Goal: Task Accomplishment & Management: Manage account settings

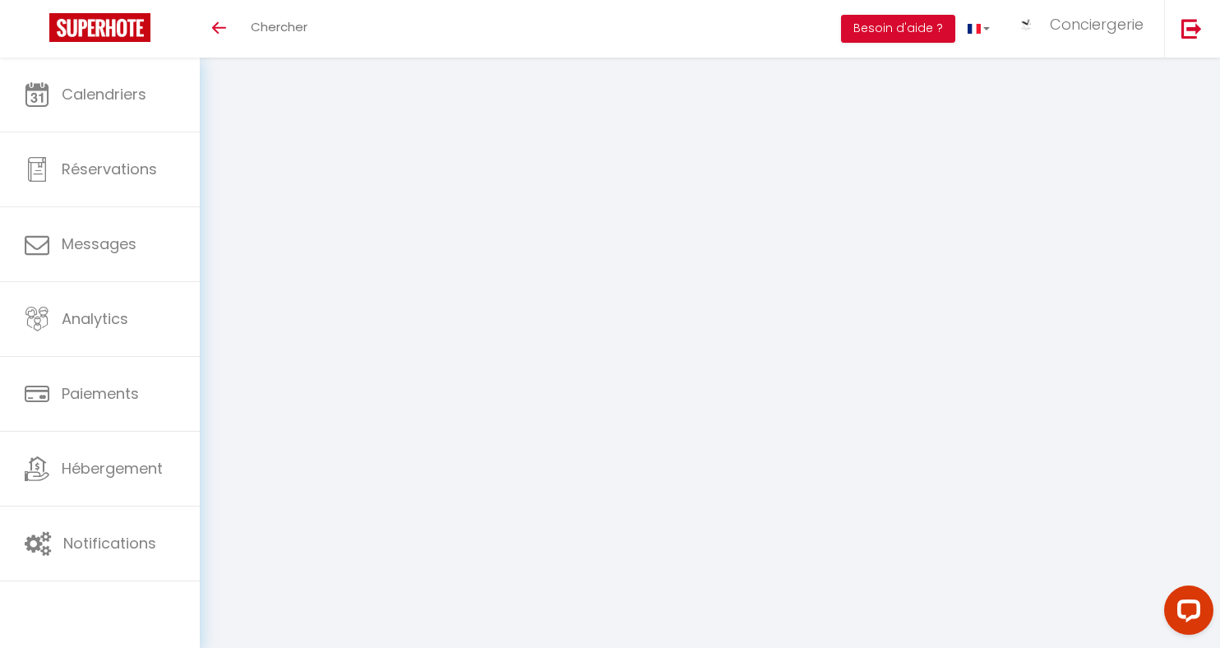
select select "fr"
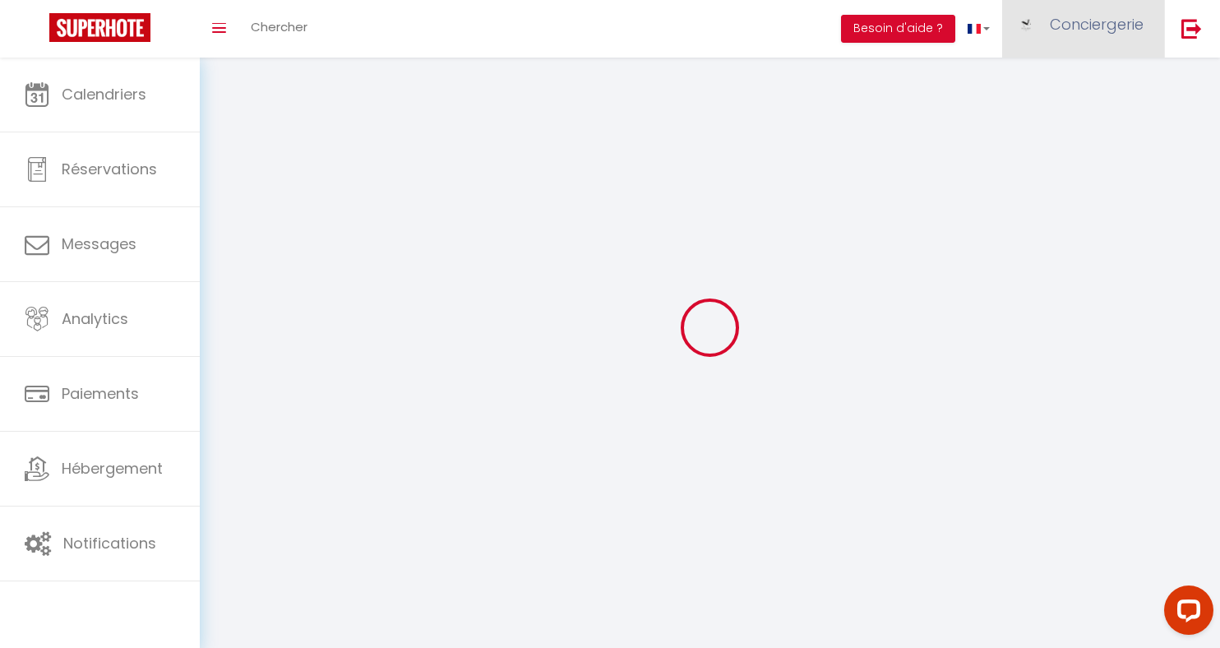
type input "Conciergerie"
type input "De A à Zèbre"
type input "0546995529"
type input "[STREET_ADDRESS]"
type input "17300"
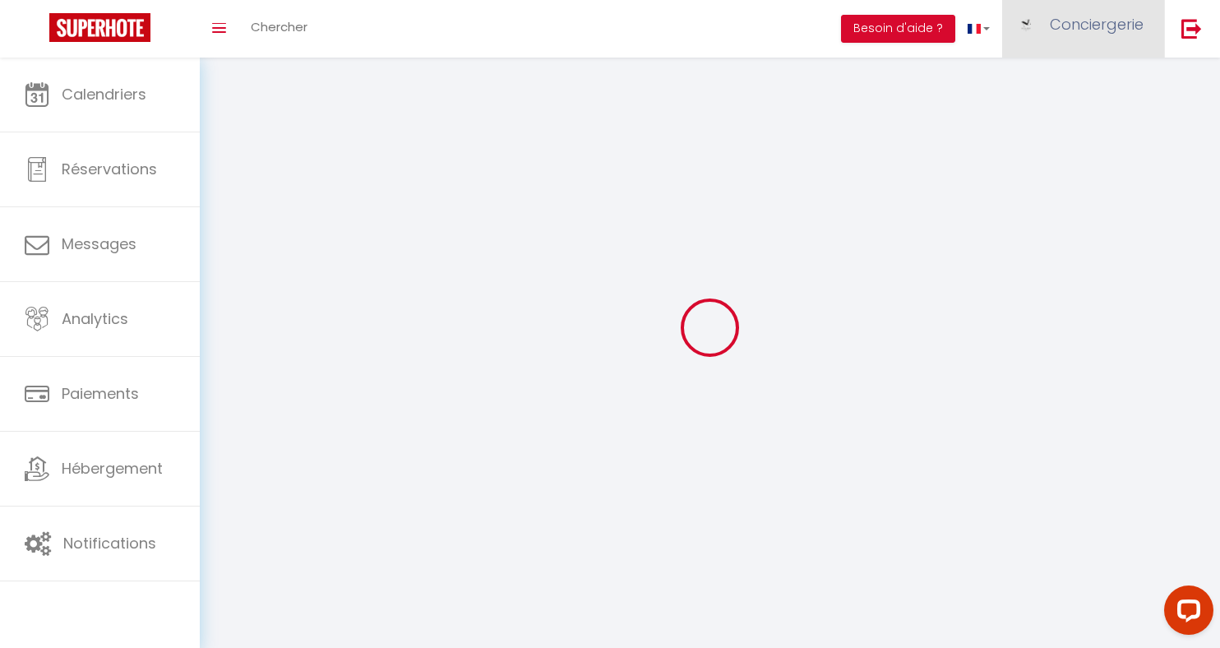
type input "[GEOGRAPHIC_DATA]"
type input "tFmFLZtuA9meOfsUCwyvbAJEg"
type input "sFxhheiaP8M9dJdIuvXr9u5Ts"
type input "[URL][DOMAIN_NAME]"
select select "1"
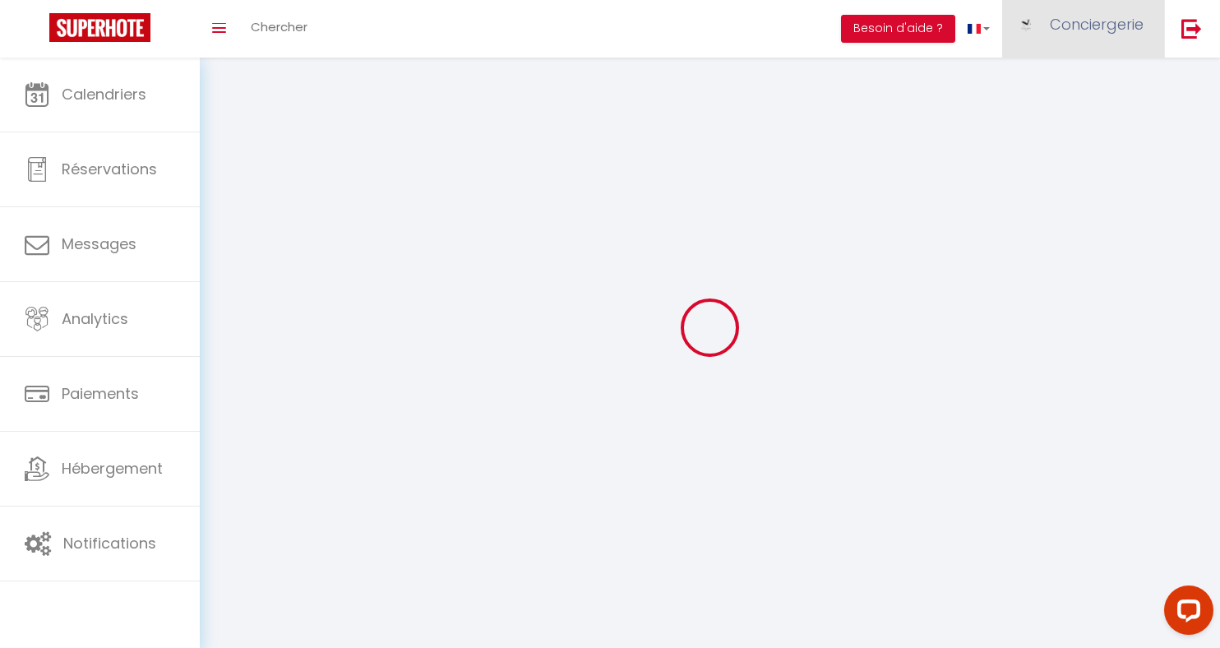
select select "28"
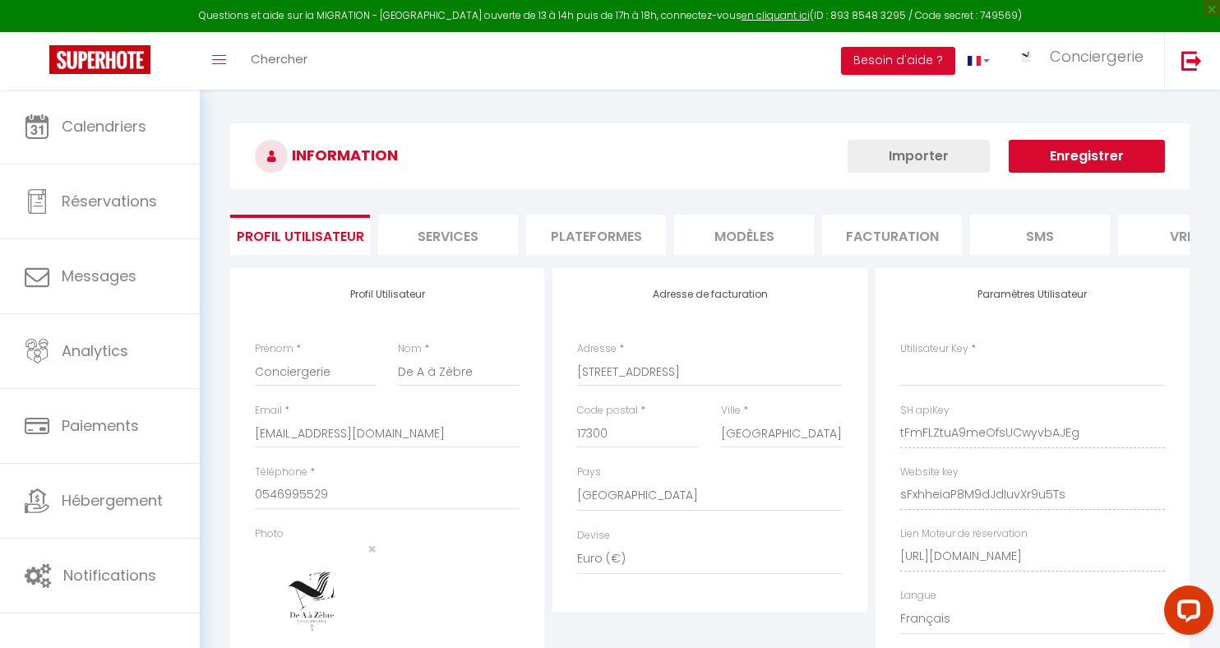
type input "tFmFLZtuA9meOfsUCwyvbAJEg"
type input "sFxhheiaP8M9dJdIuvXr9u5Ts"
type input "[URL][DOMAIN_NAME]"
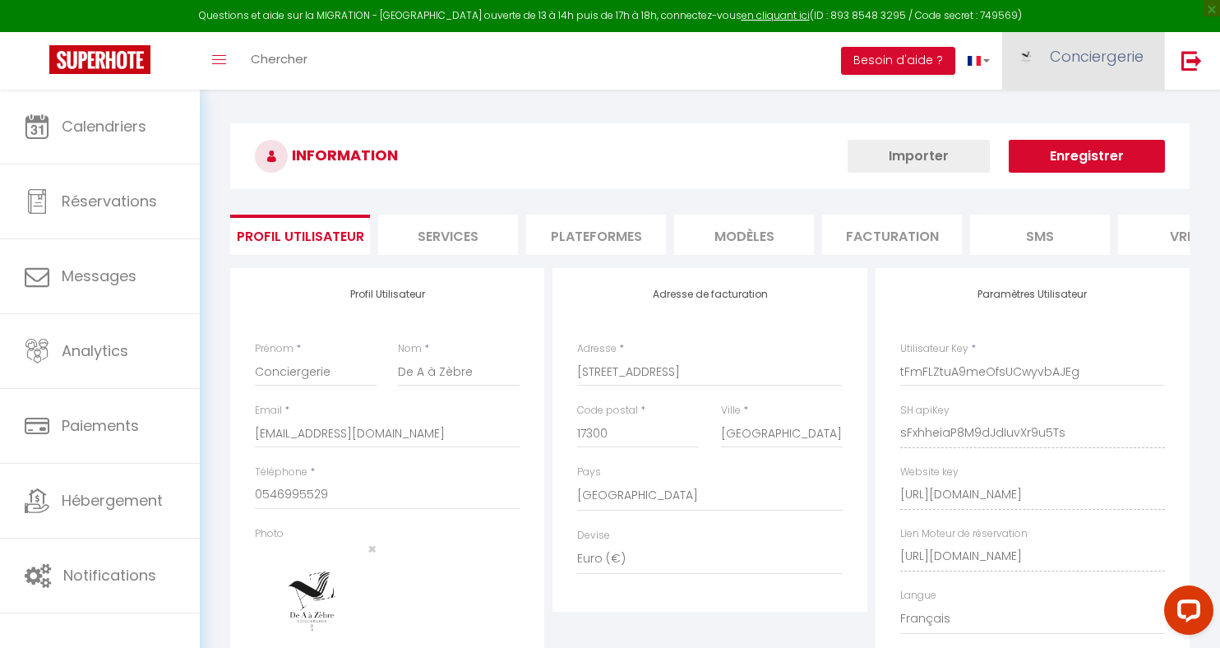
select select "fr"
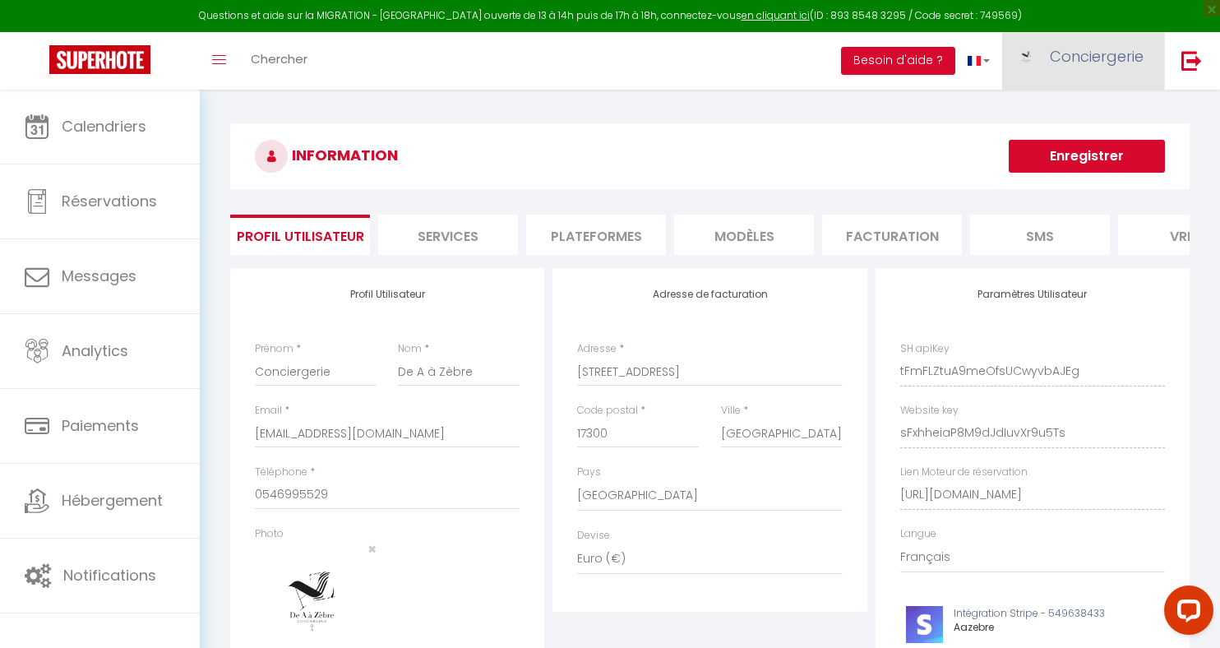
click at [1099, 58] on span "Conciergerie" at bounding box center [1097, 56] width 94 height 21
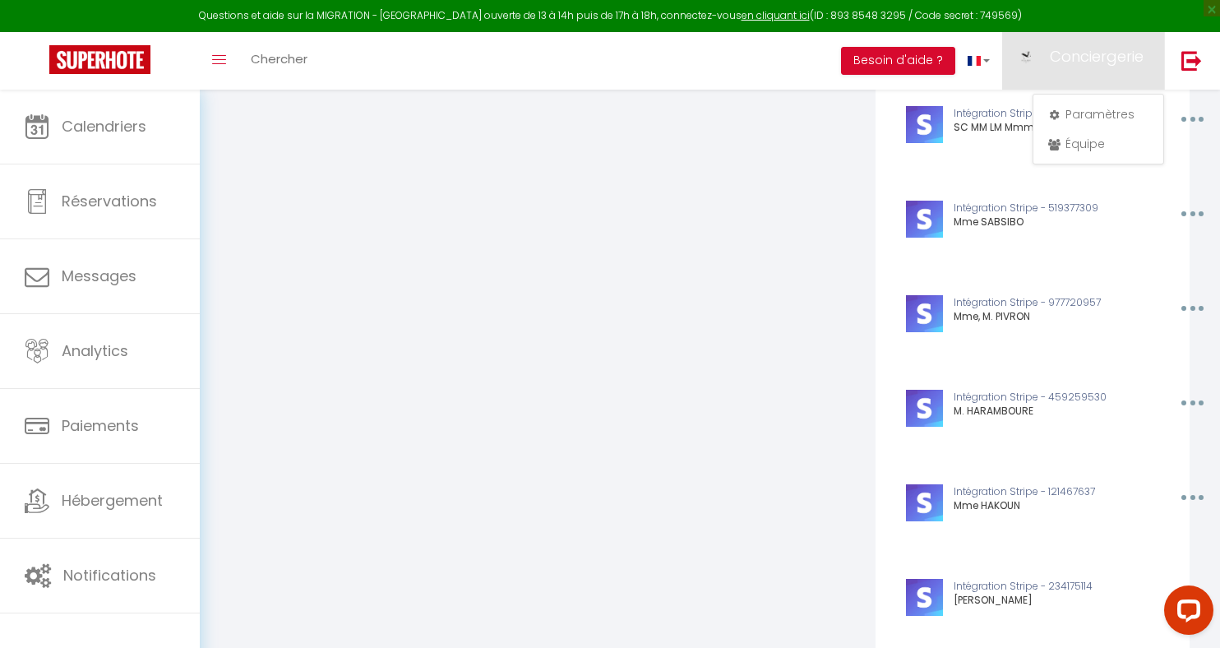
scroll to position [5062, 0]
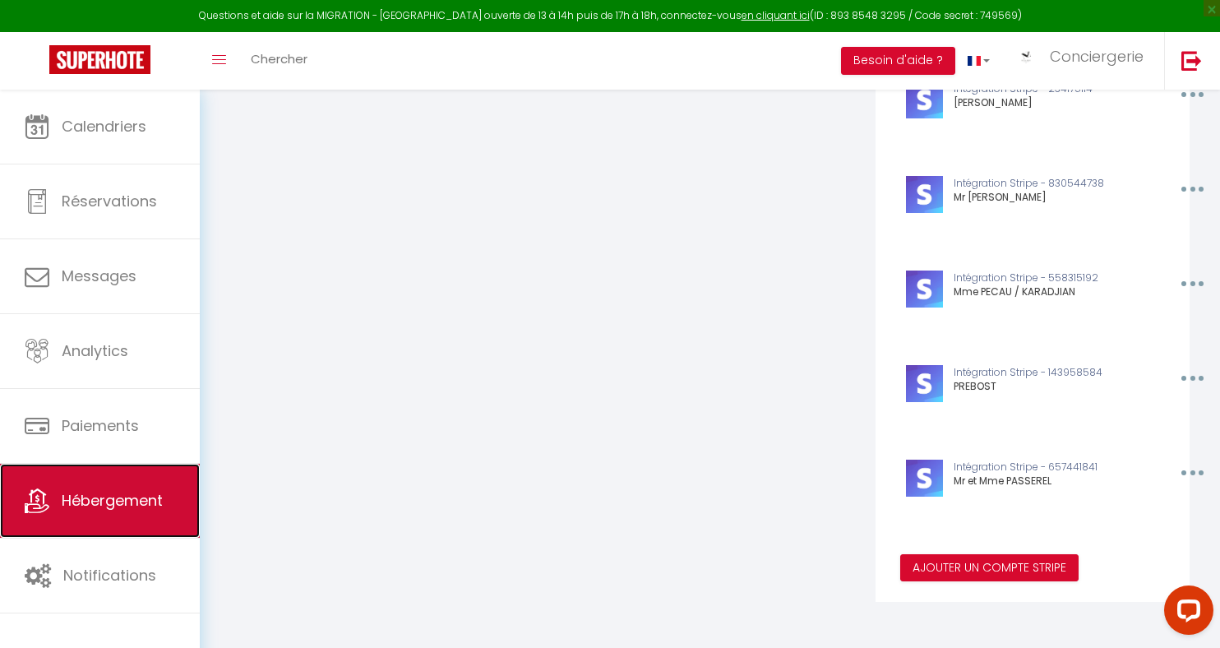
click at [146, 492] on span "Hébergement" at bounding box center [112, 500] width 101 height 21
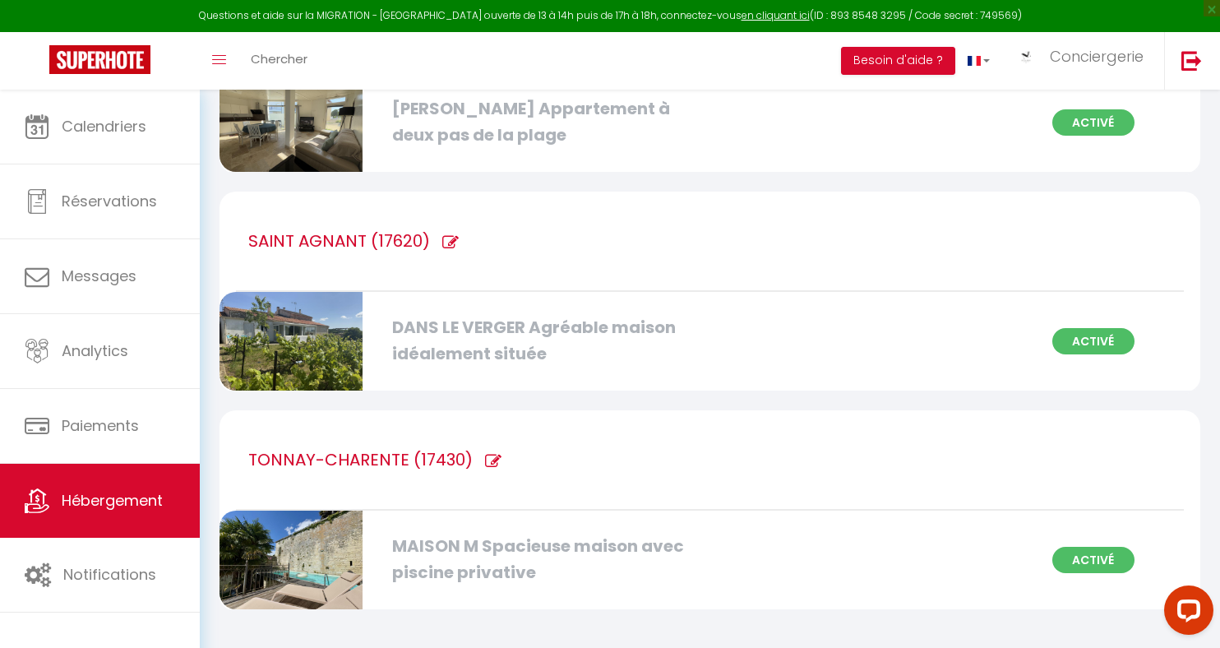
scroll to position [7605, 0]
click at [473, 534] on div "MAISON M Spacieuse maison avec piscine privative" at bounding box center [540, 559] width 312 height 52
select select "3"
select select "2"
select select "1"
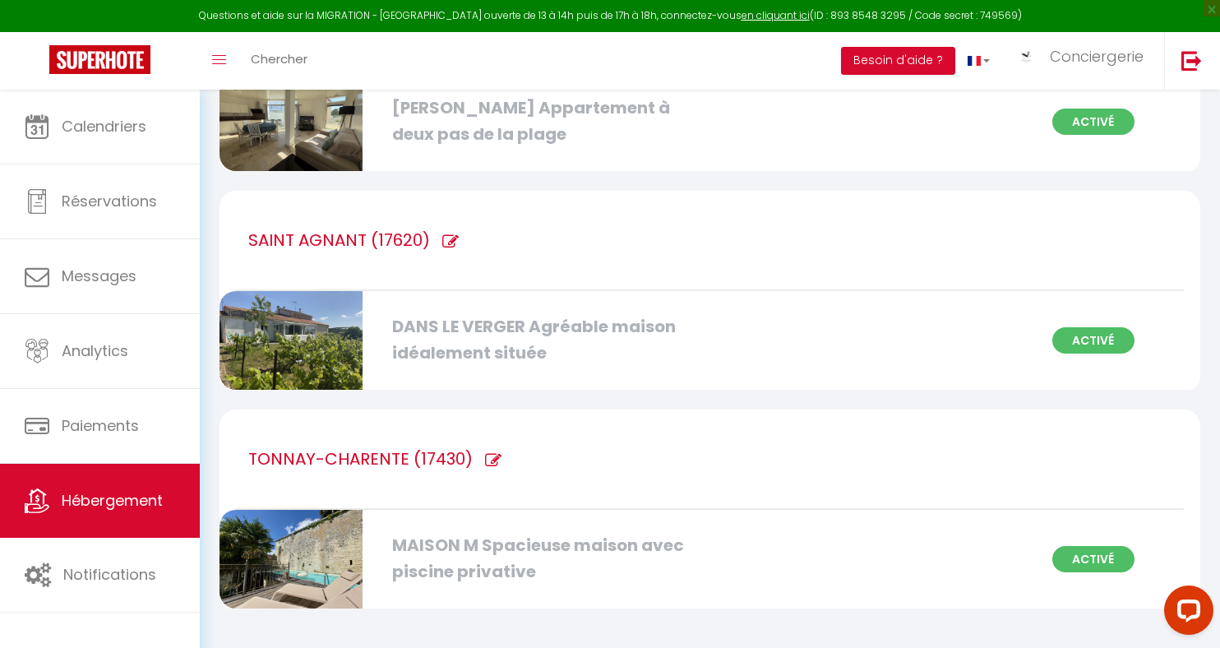
select select "1"
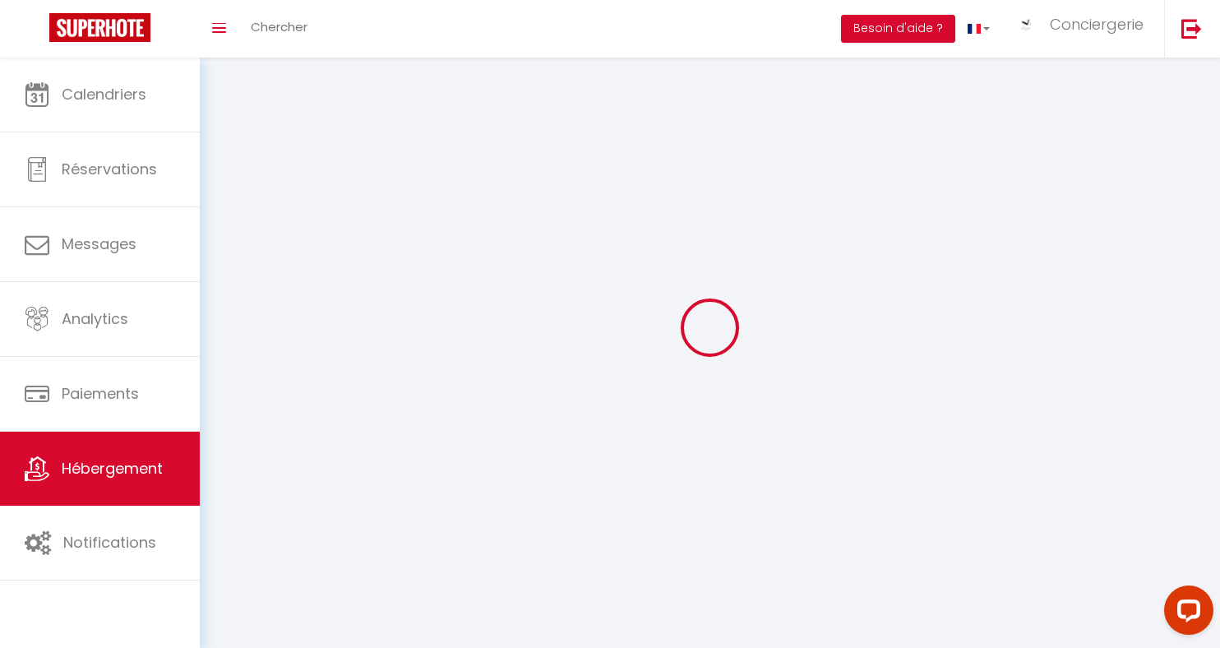
select select
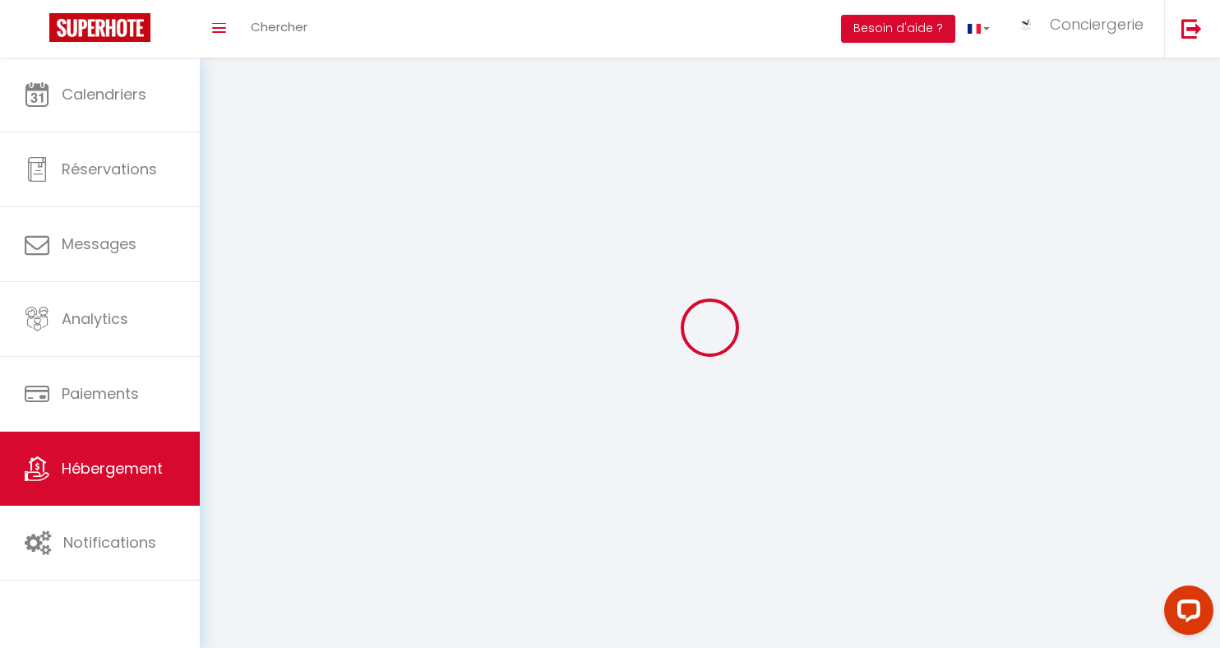
checkbox input "false"
select select
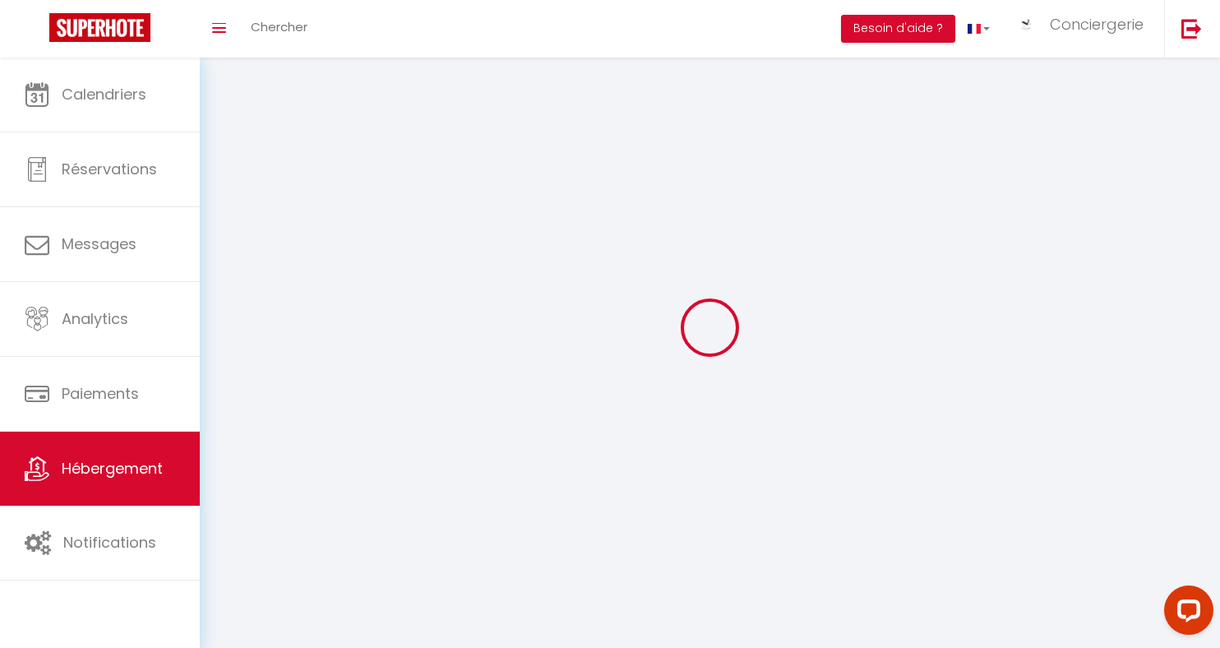
select select
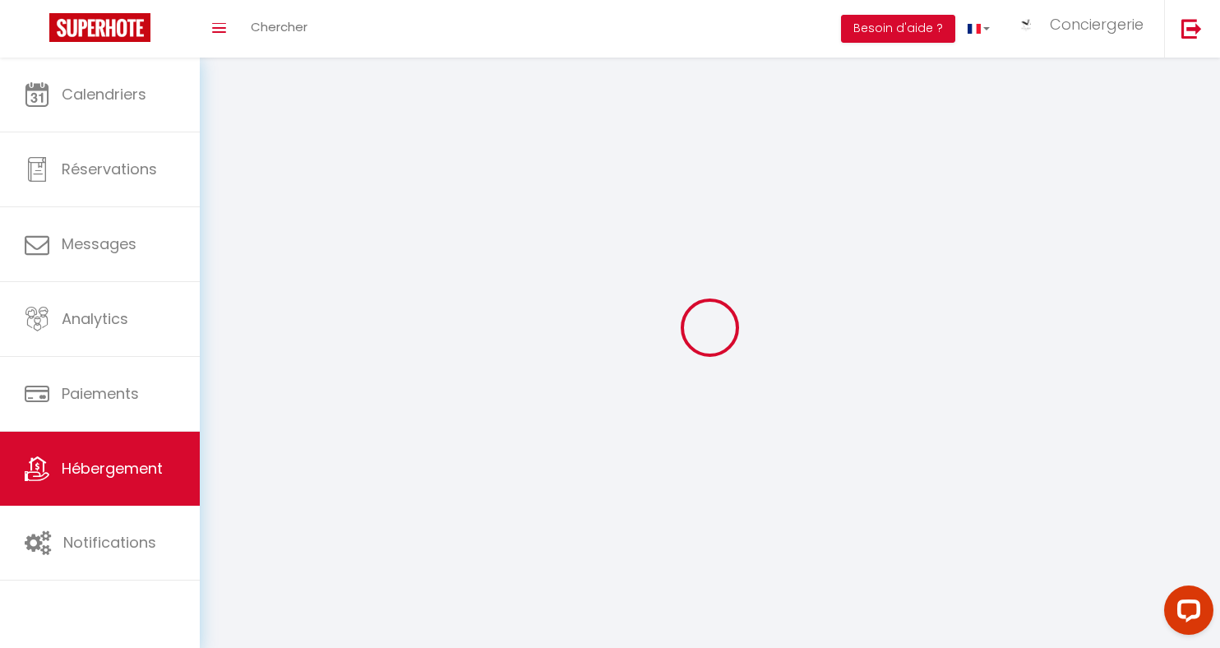
select select
checkbox input "false"
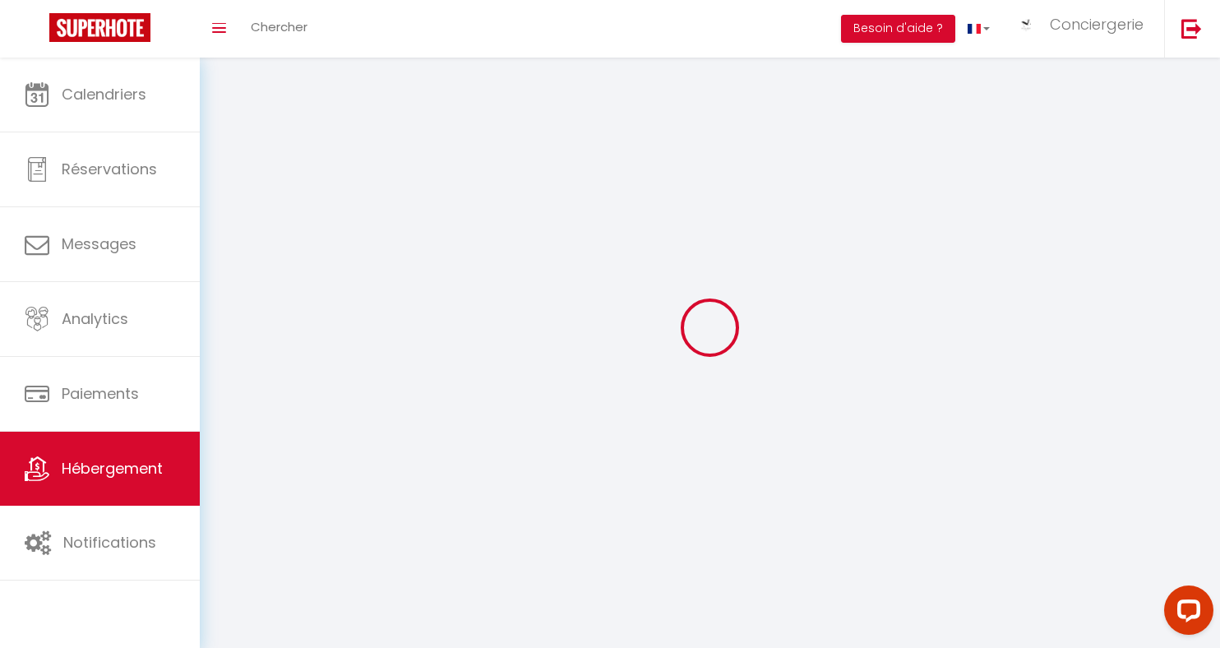
select select
select select "1"
select select
select select "28"
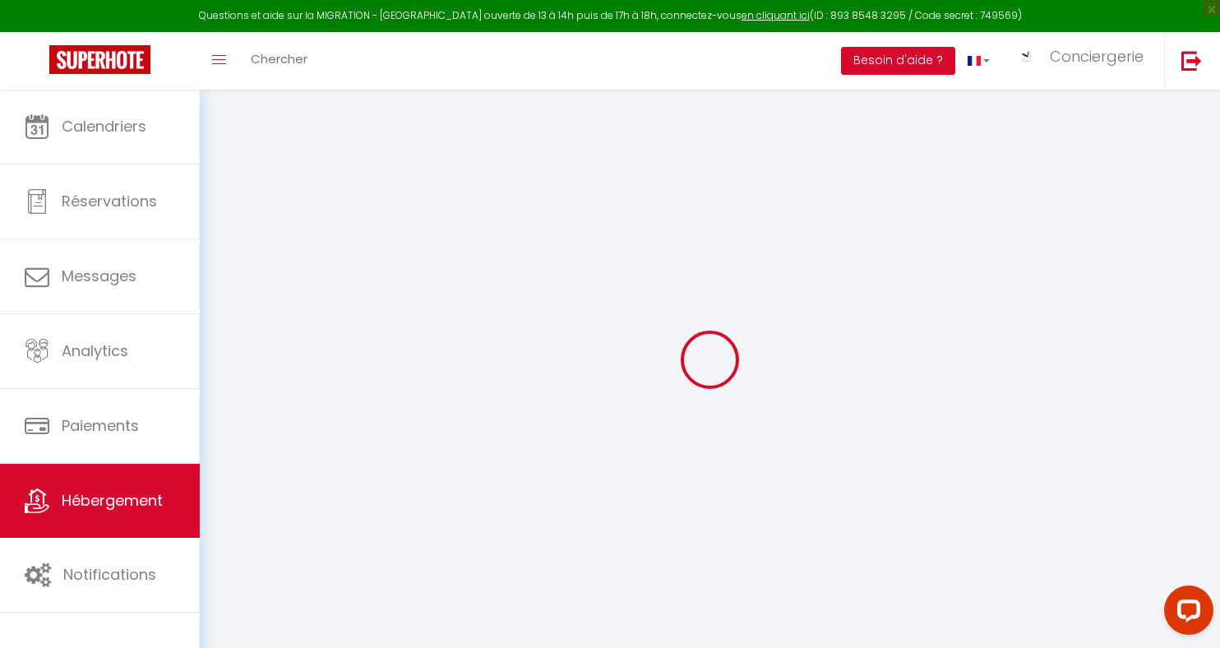
select select
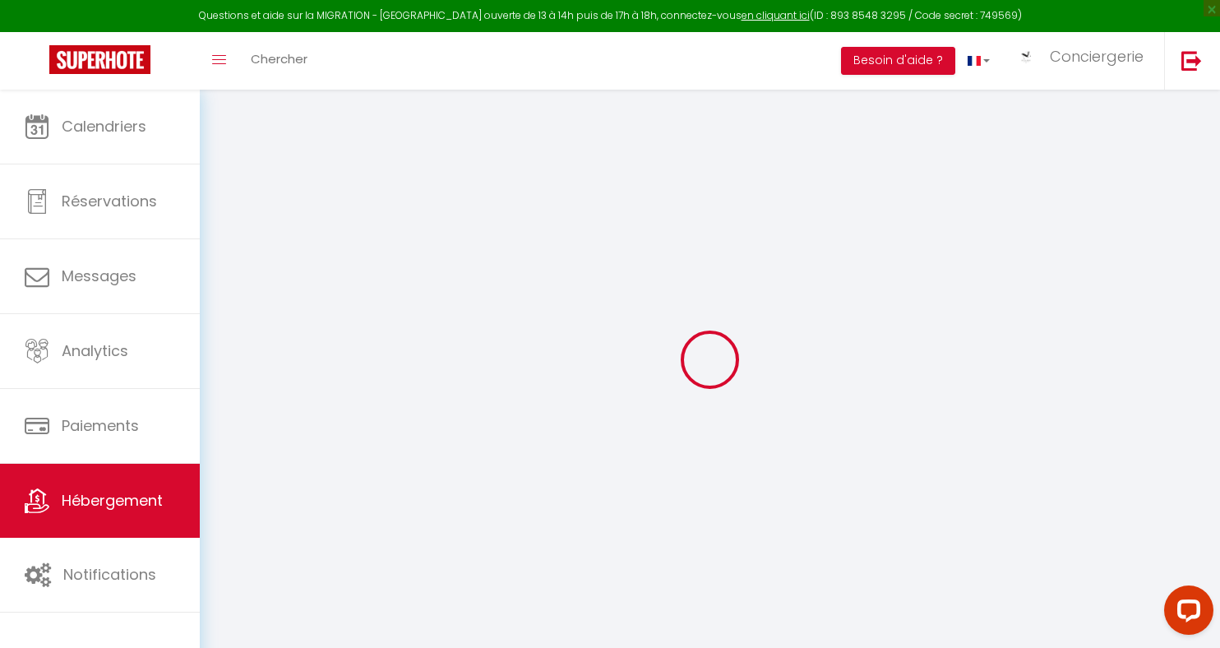
select select
checkbox input "false"
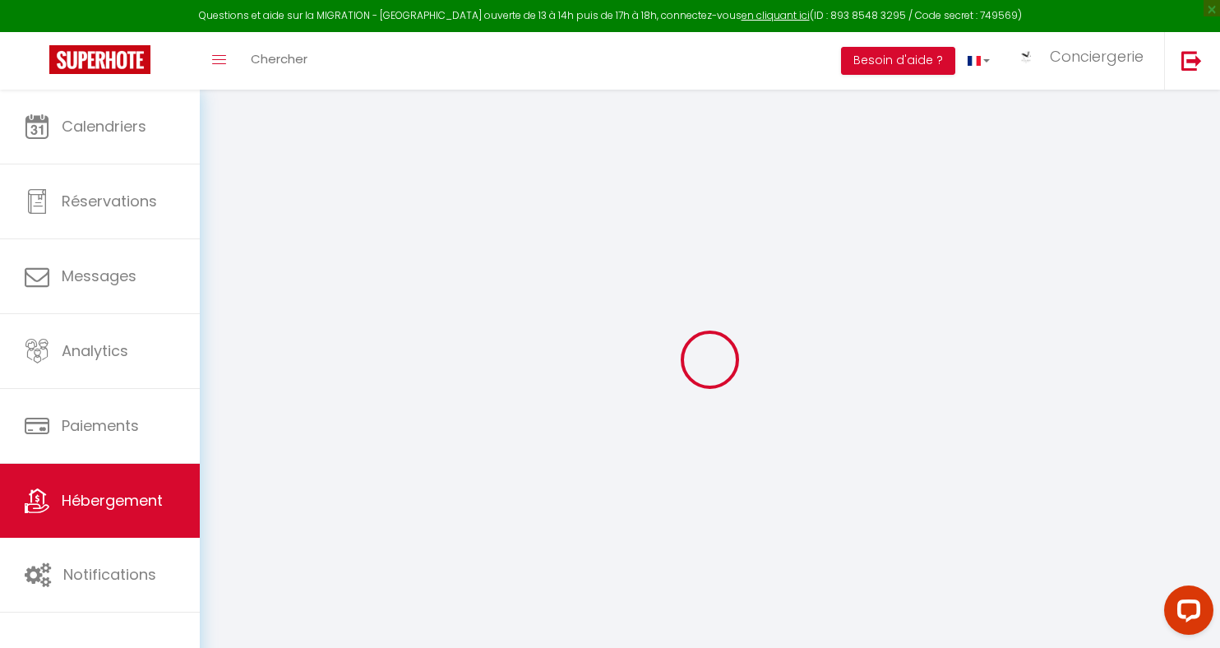
select select
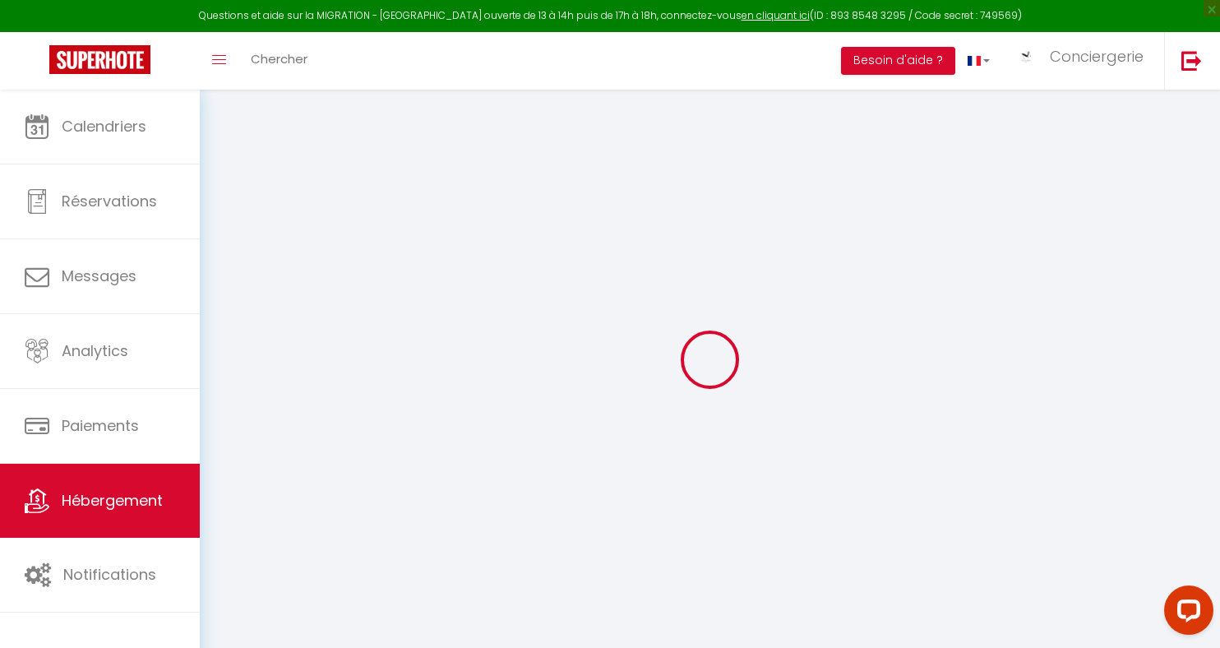
select select
checkbox input "false"
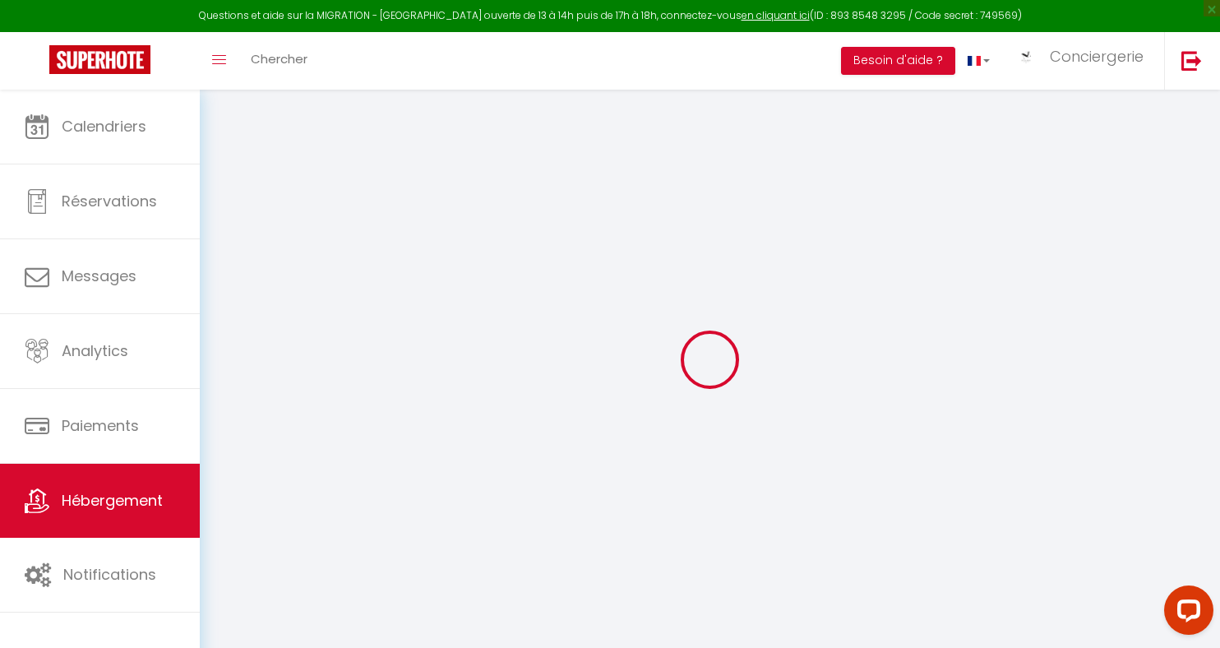
checkbox input "false"
select select
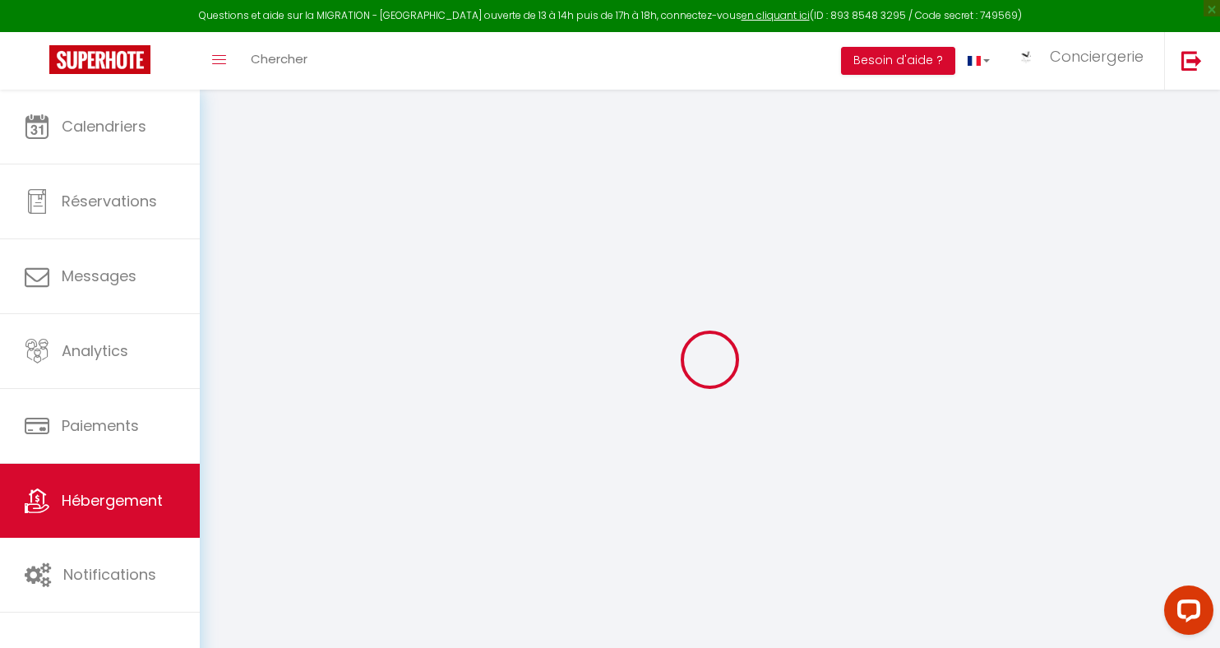
select select
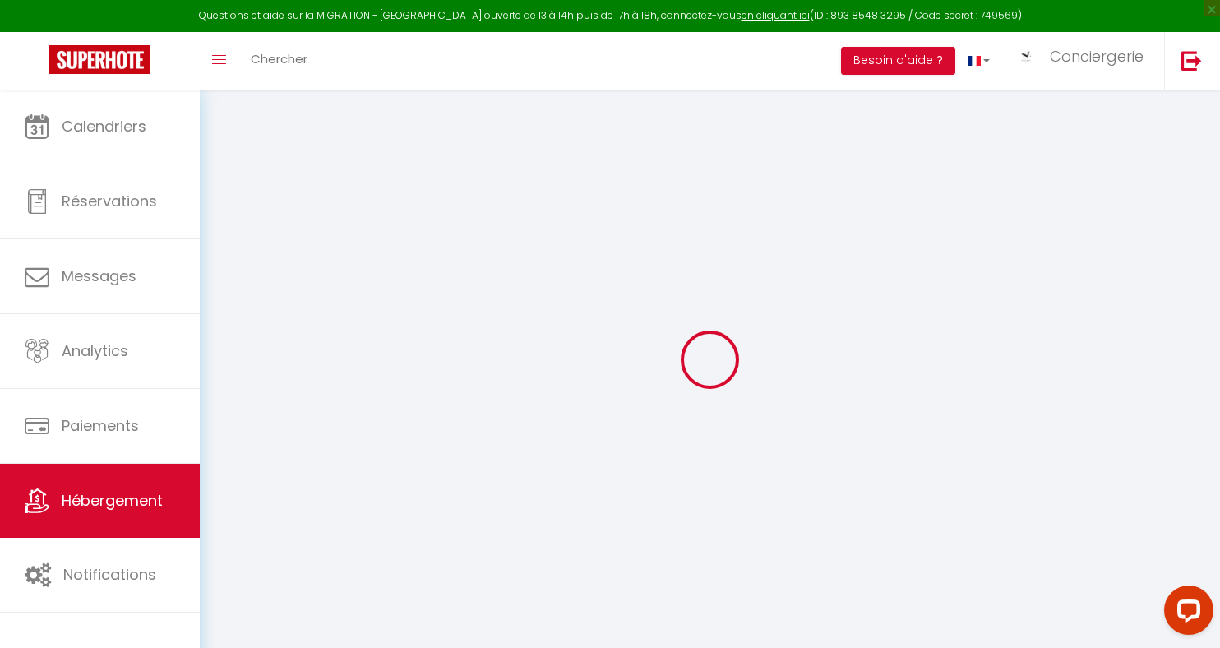
checkbox input "false"
select select
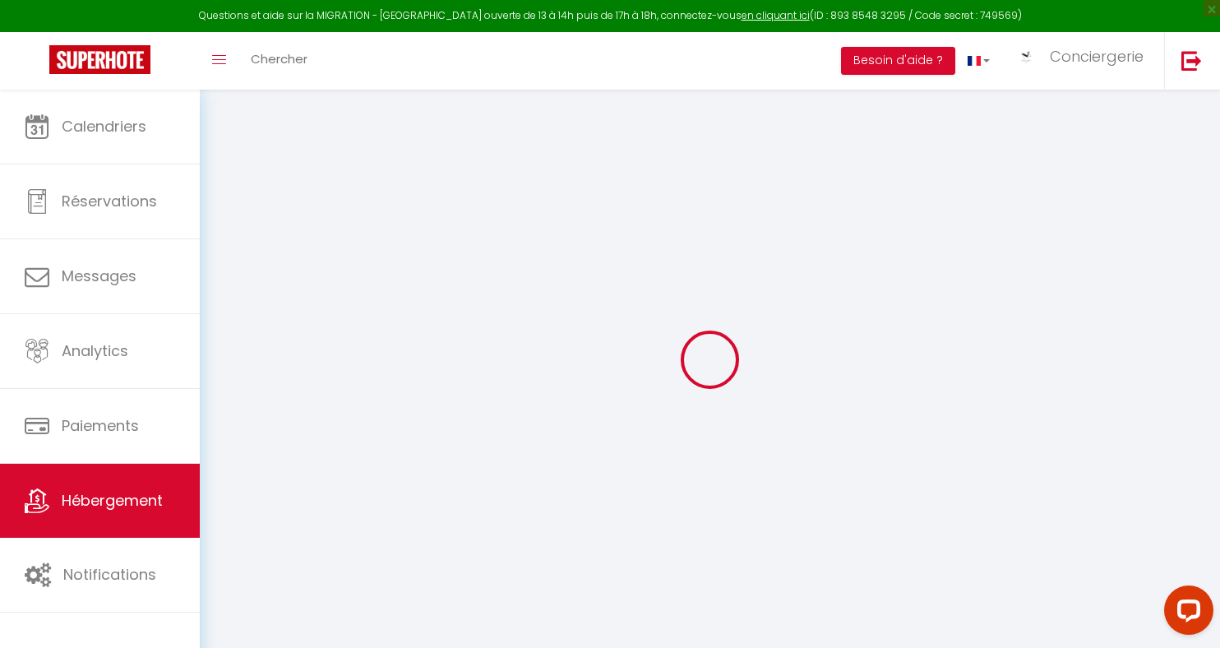
select select
type input "MAISON M Spacieuse maison avec piscine privative"
type input "[PERSON_NAME]"
type input "PASSEREL"
type input "[STREET_ADDRESS]"
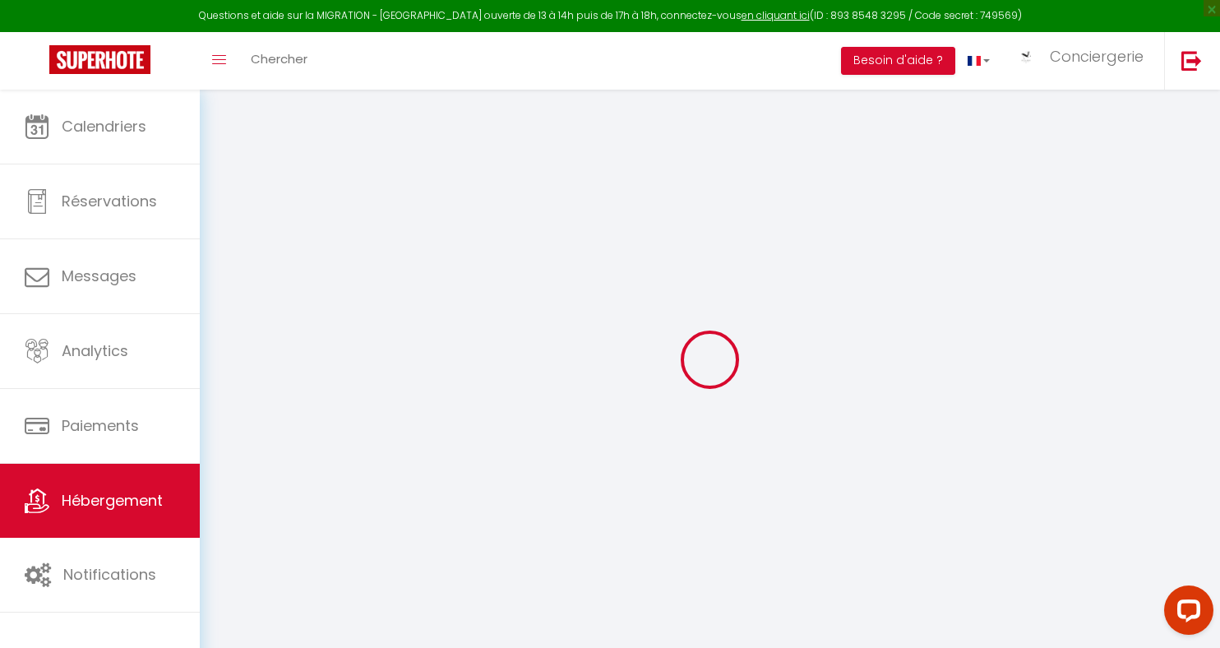
type input "17430"
type input "Tonnay Charente"
select select "houses"
select select "12"
select select "5"
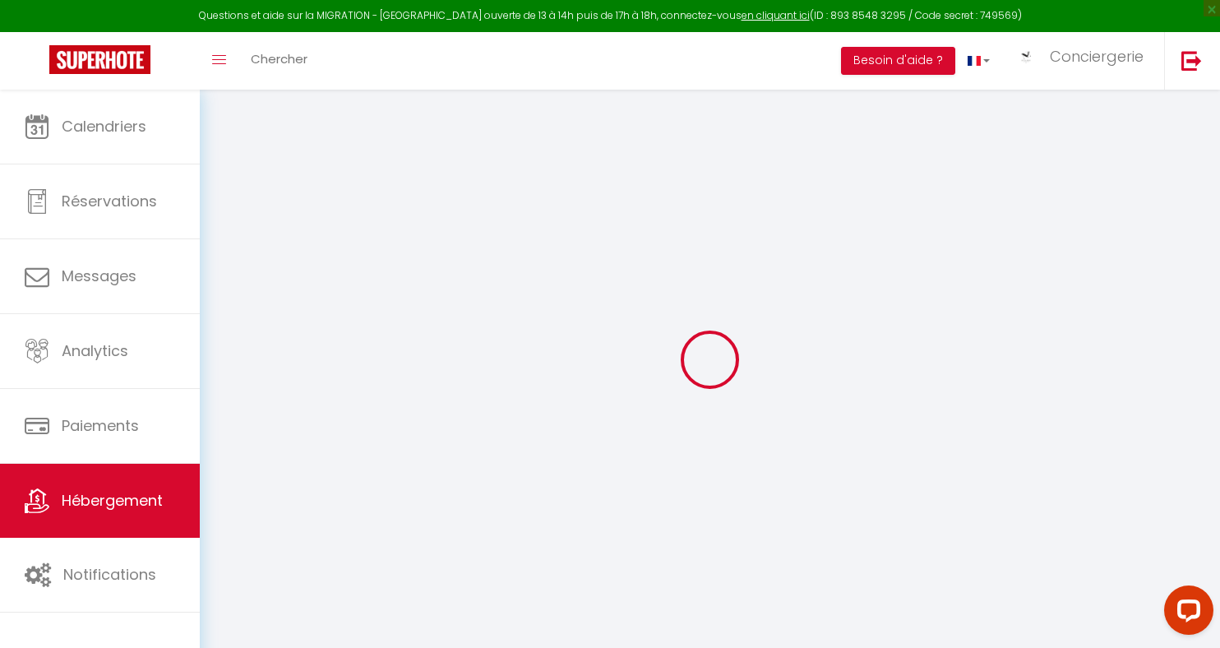
type input "500"
type input "272"
type input "5.50"
type input "3.85"
type input "500"
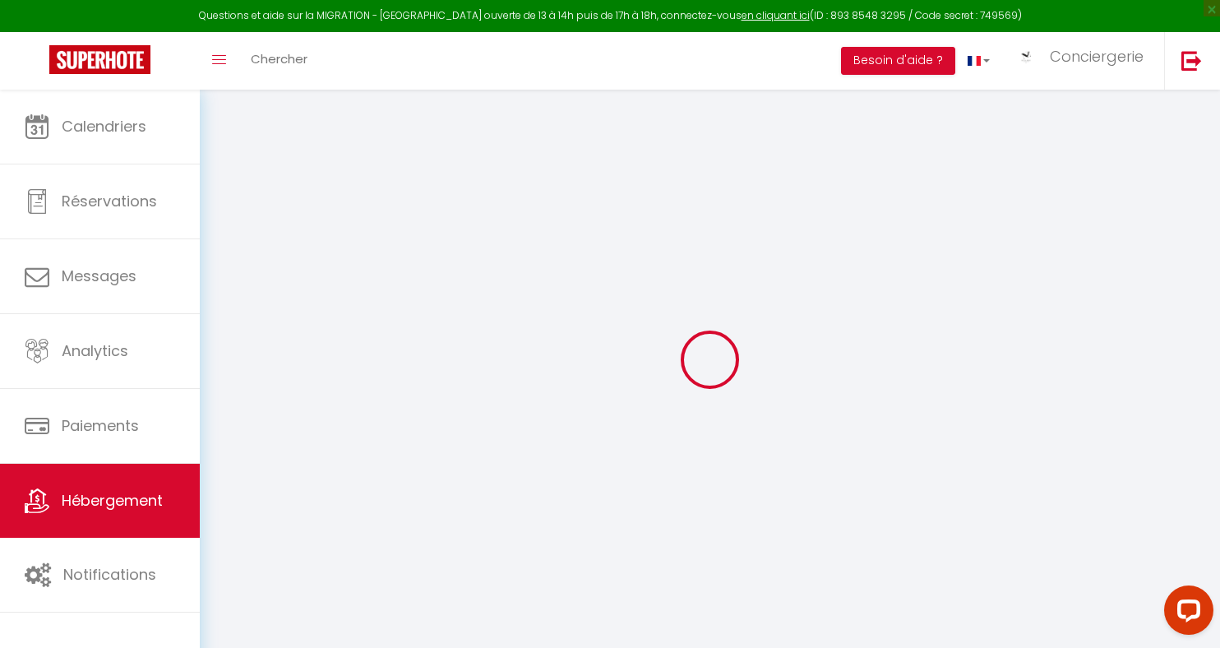
select select
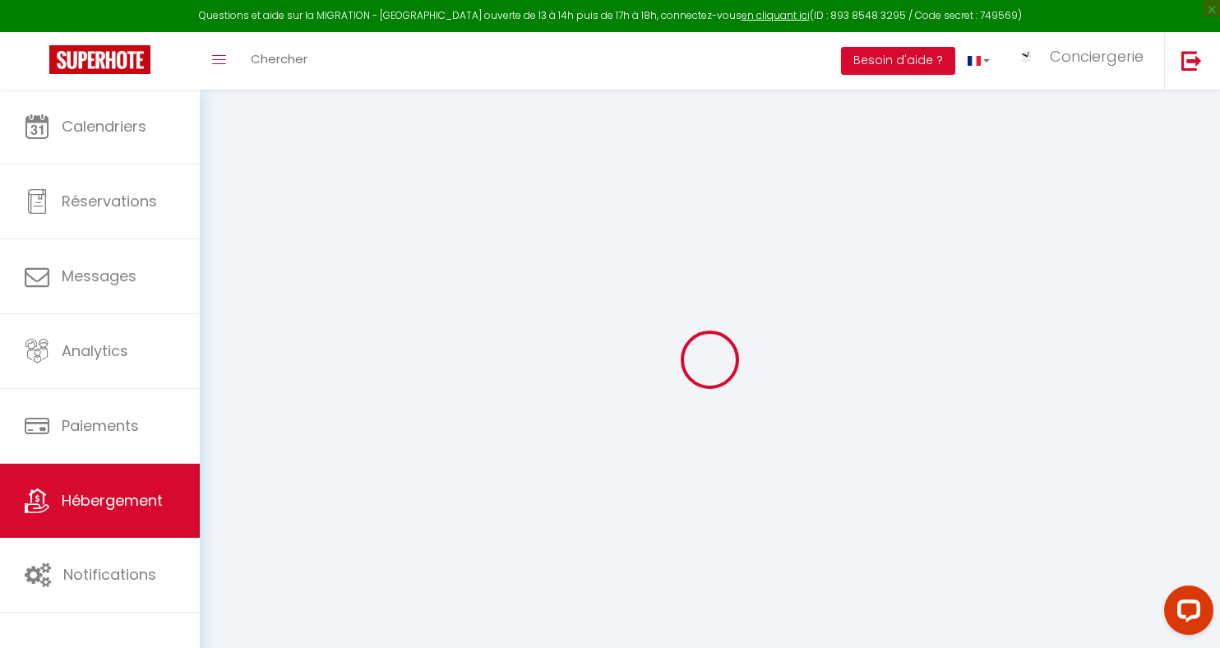
type input "[STREET_ADDRESS]"
type input "17430"
type input "Tonnay-[GEOGRAPHIC_DATA]"
type input "[EMAIL_ADDRESS][DOMAIN_NAME]"
select select
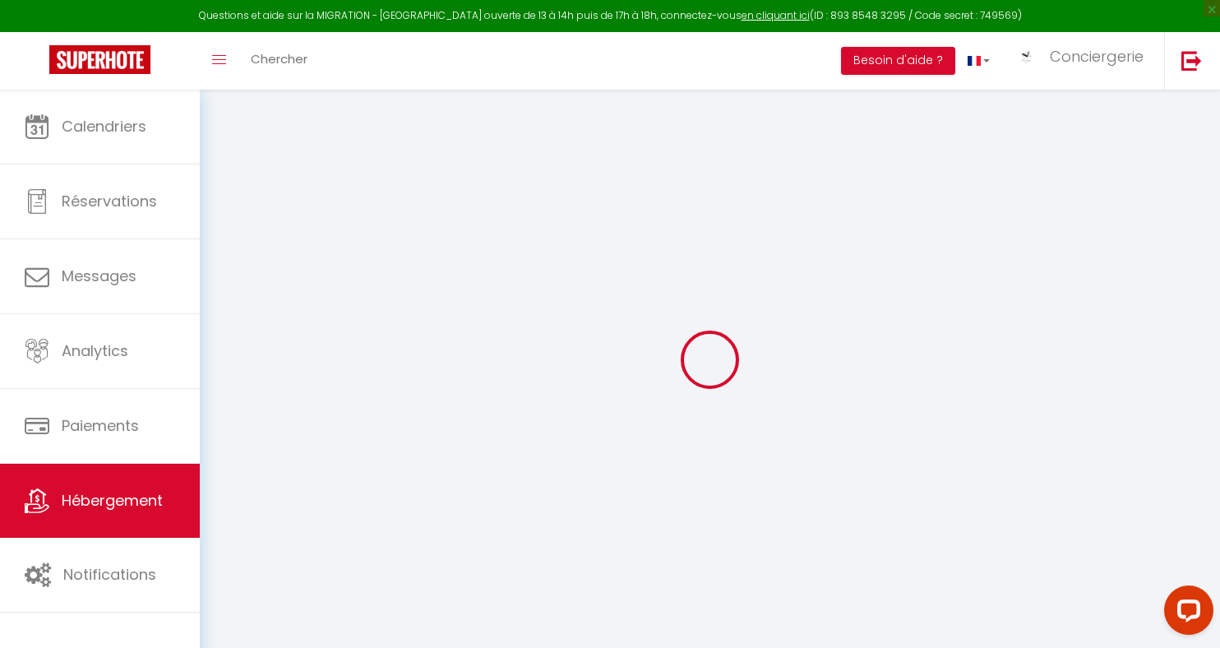
checkbox input "false"
radio input "true"
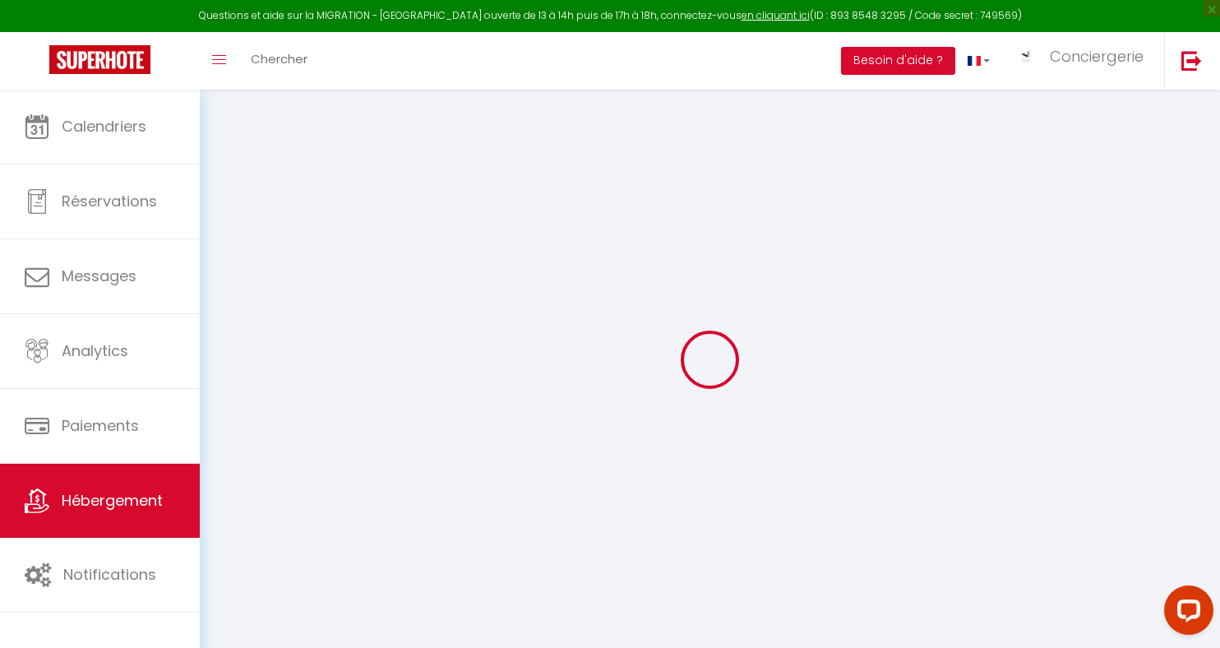
type input "25"
type input "272"
type input "0"
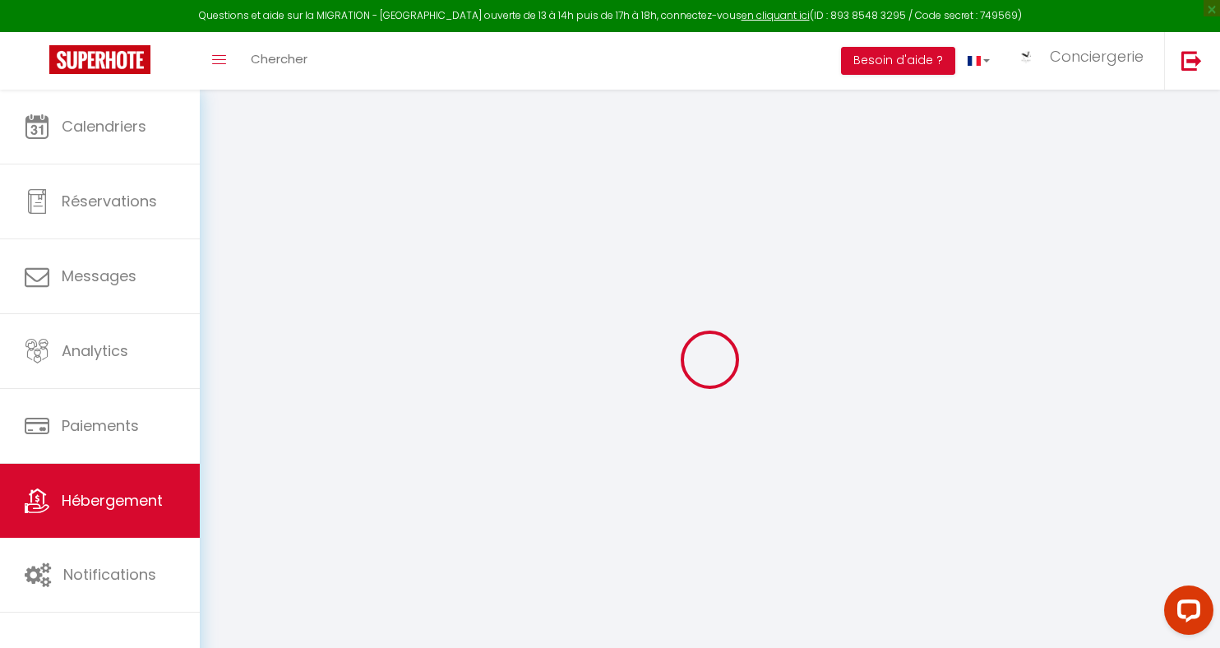
select select
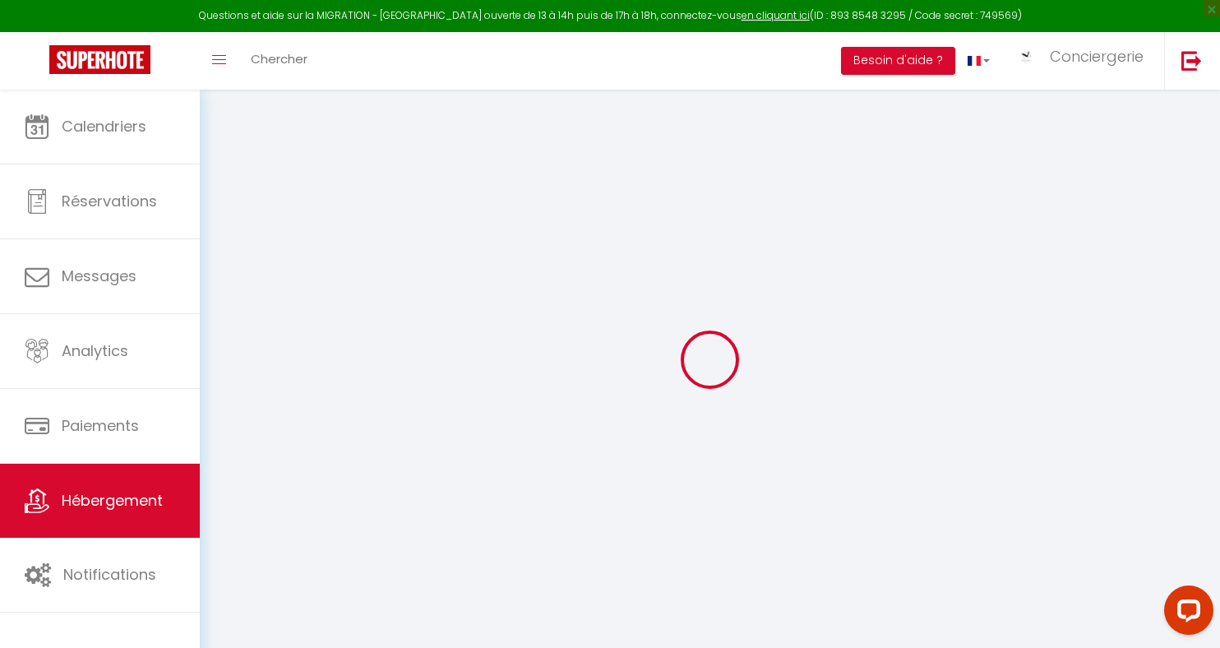
select select
checkbox input "false"
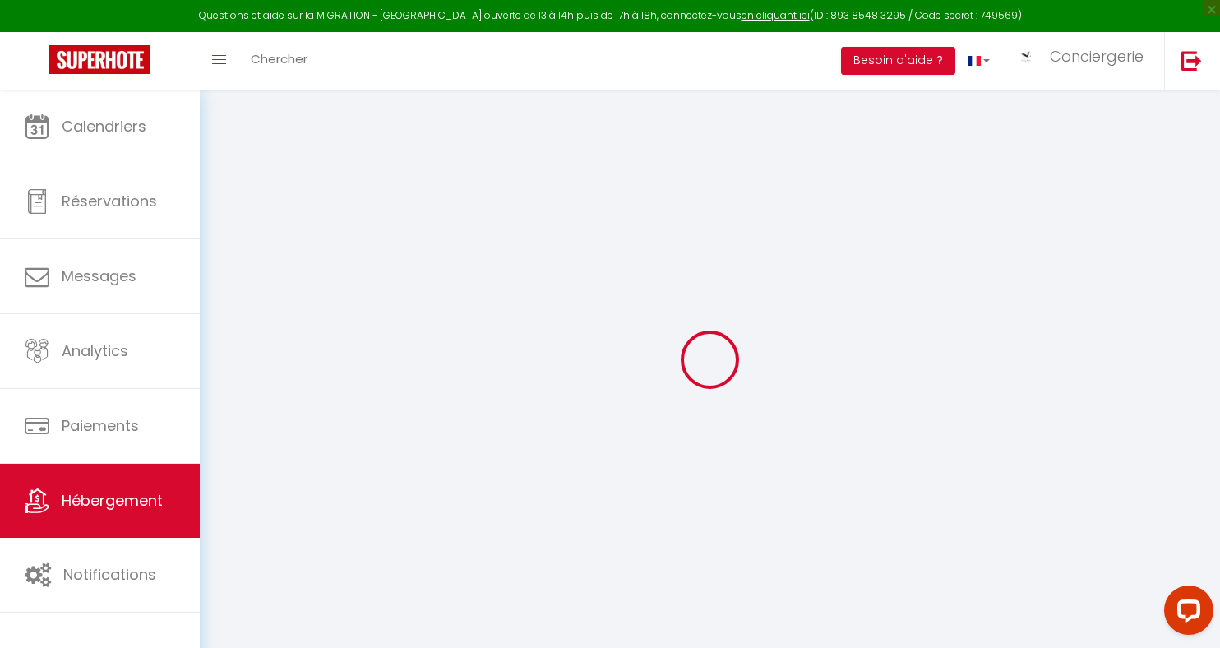
select select
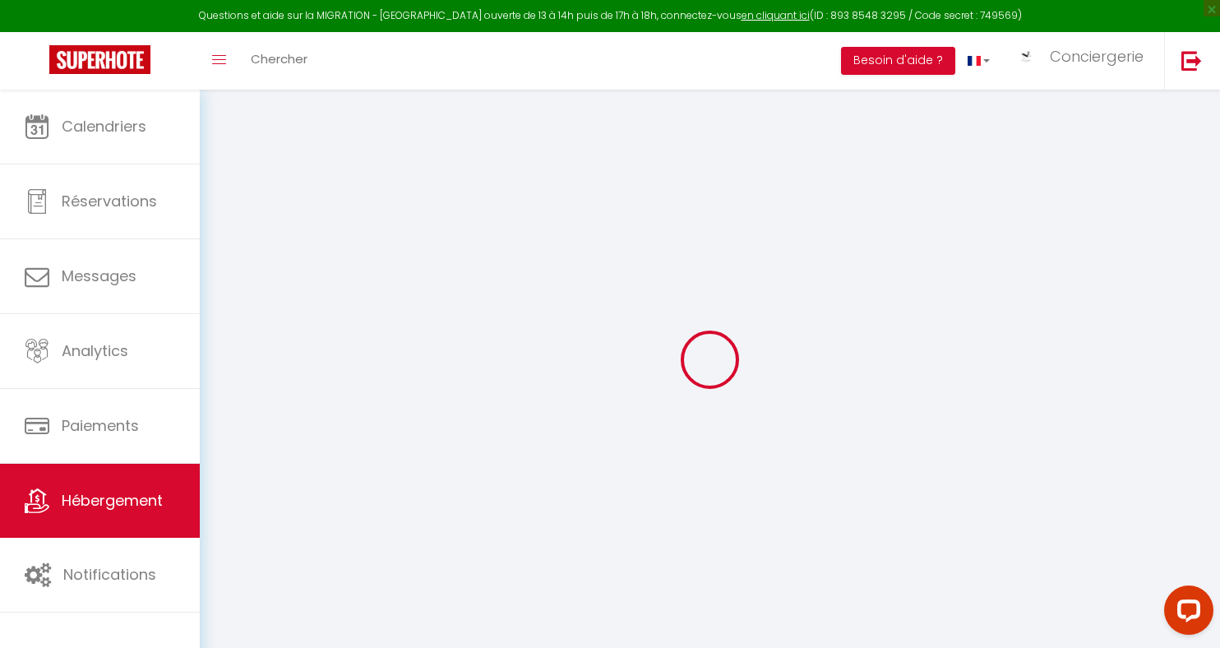
select select
checkbox input "false"
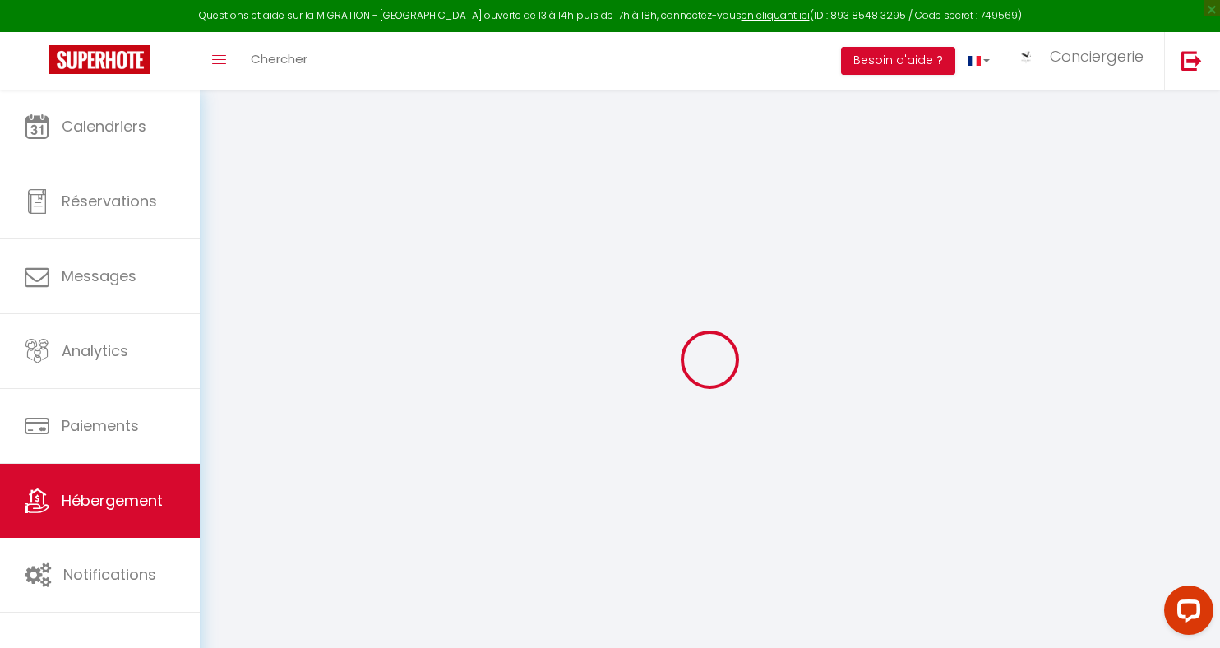
select select
checkbox input "false"
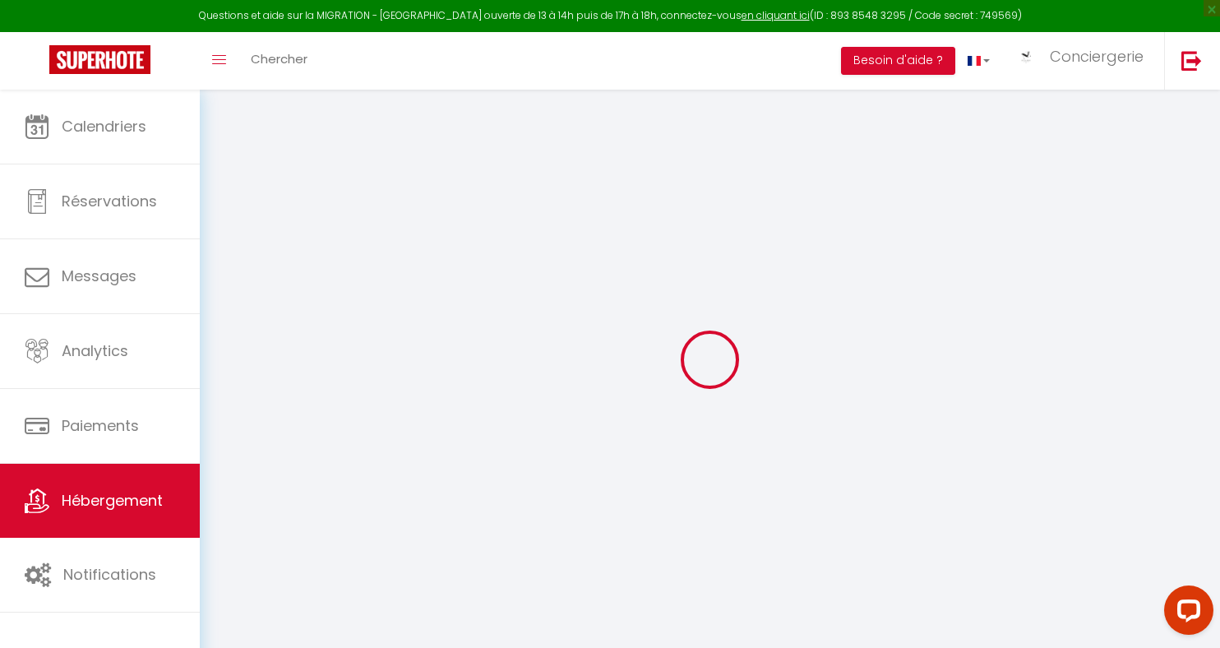
checkbox input "false"
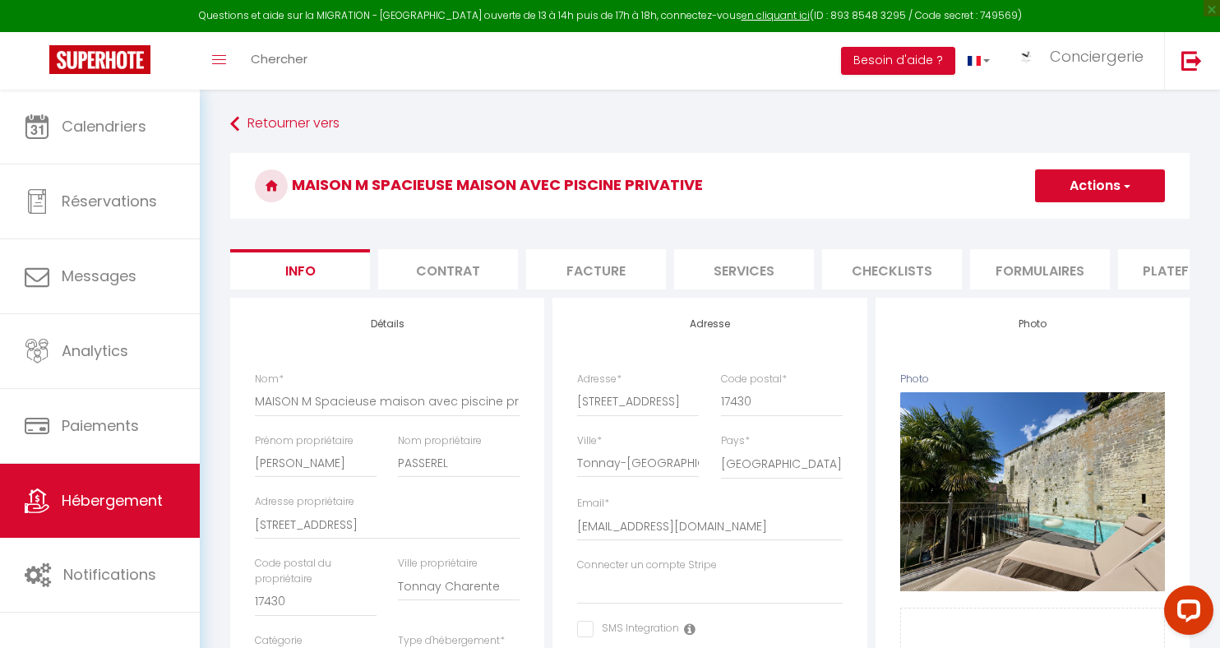
select select
checkbox input "false"
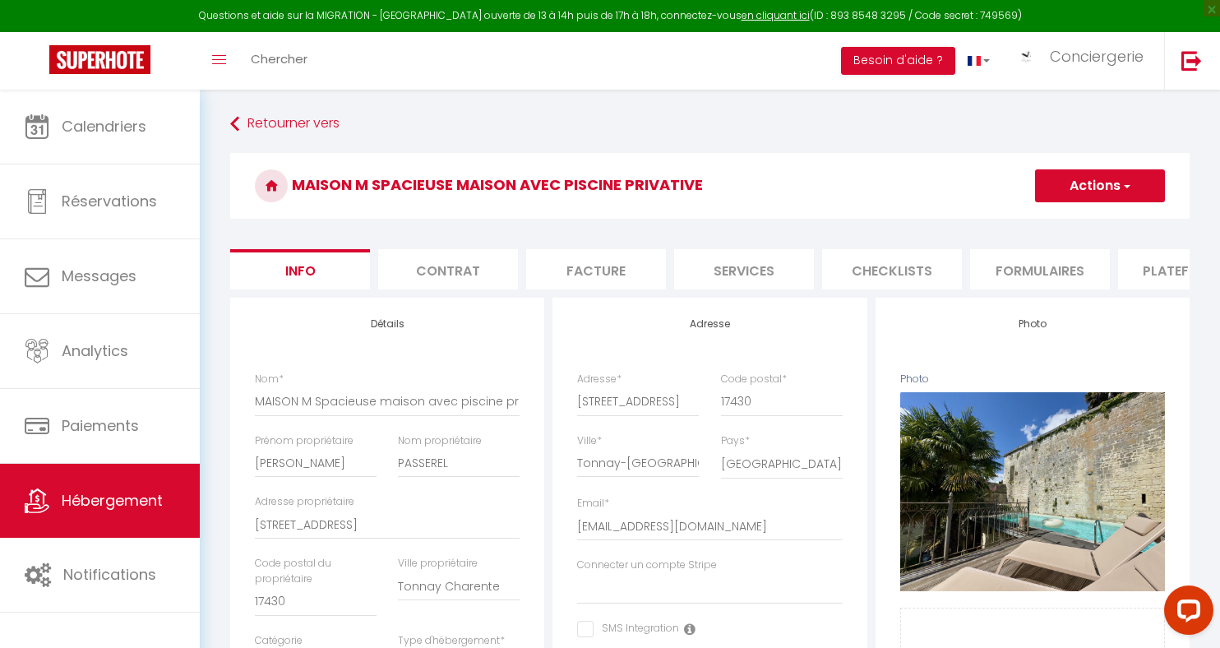
checkbox input "false"
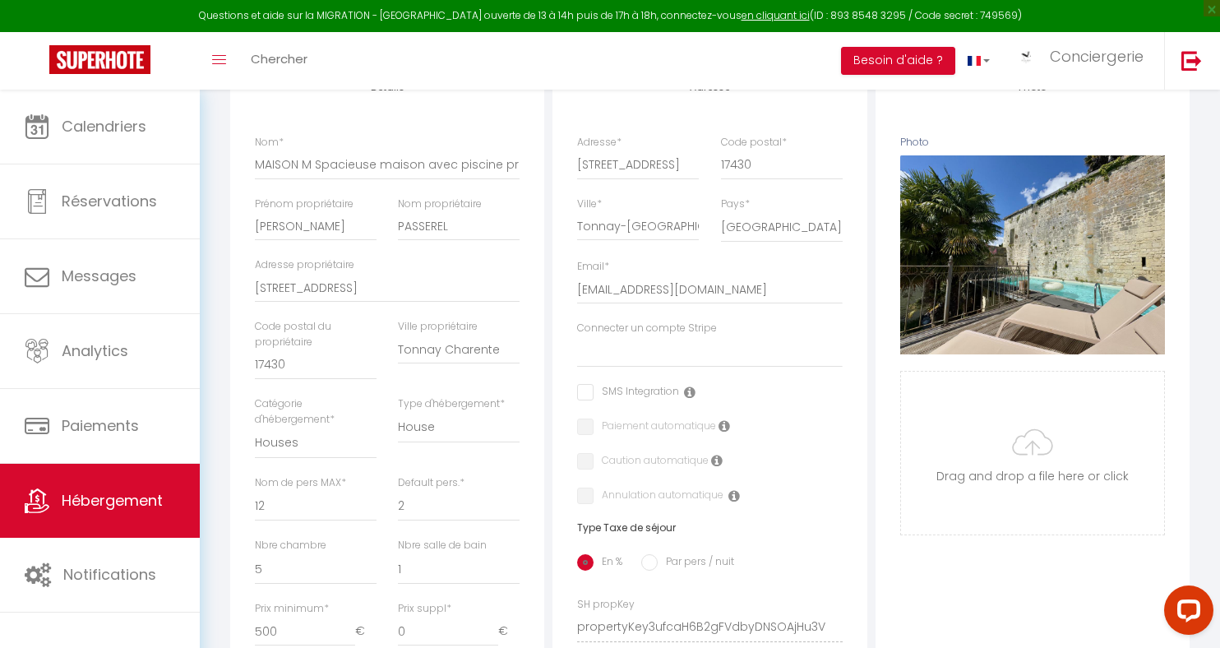
scroll to position [257, 0]
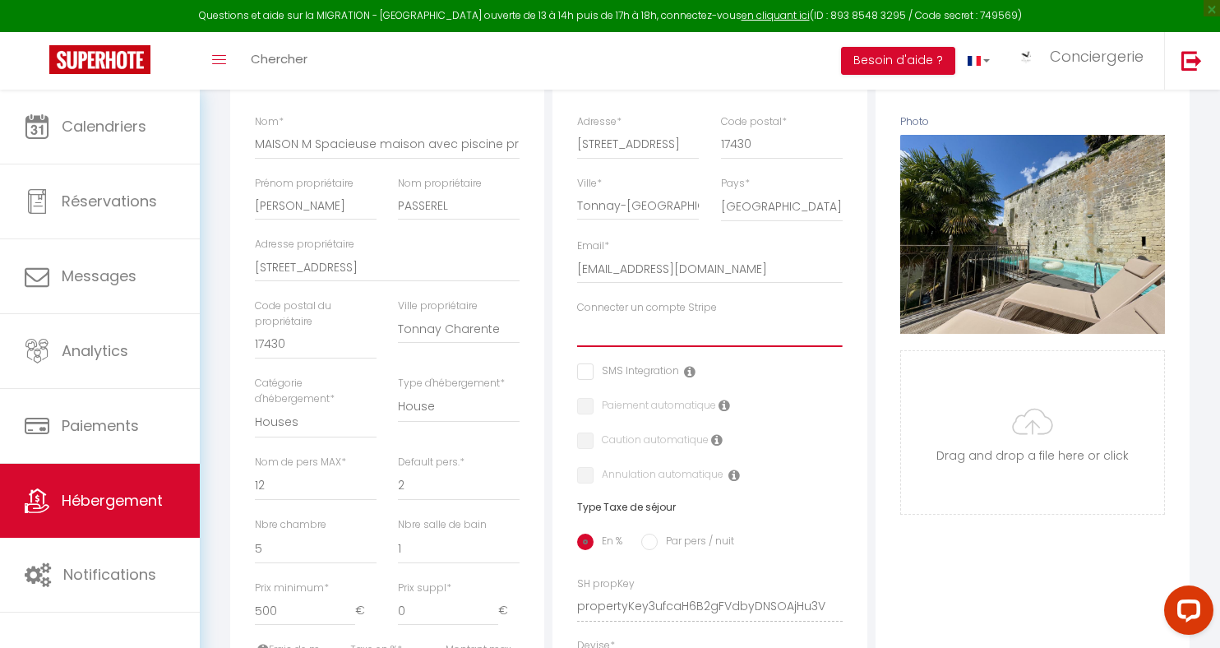
click at [685, 337] on select "Aazebre Mme Caute [PERSON_NAME] Mme Guilloteau Mme GRUEL VILLENEUVE M. BOSC [PE…" at bounding box center [709, 331] width 265 height 31
select select "15685"
select select
checkbox input "false"
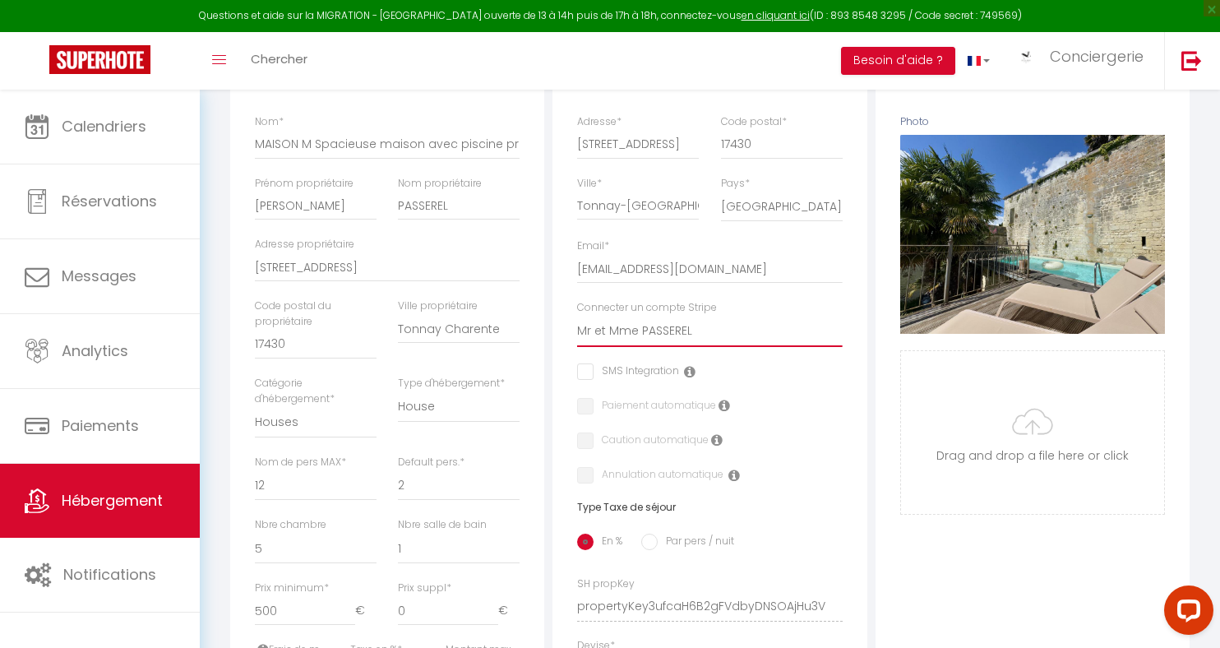
checkbox input "false"
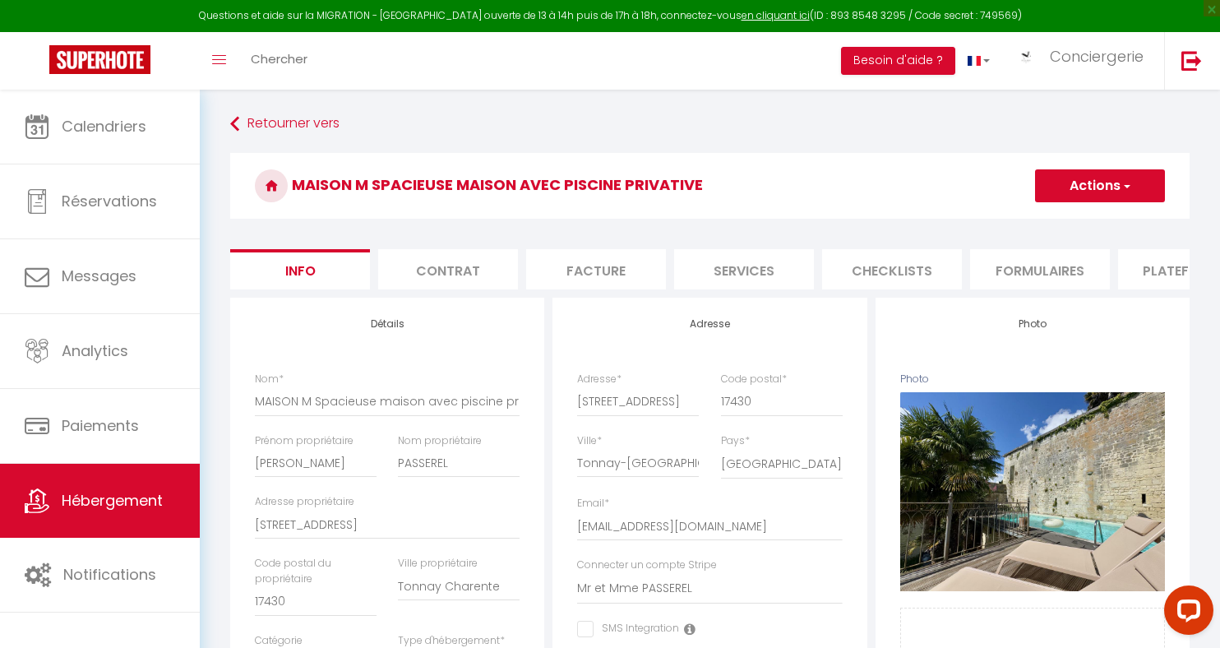
click at [1101, 188] on button "Actions" at bounding box center [1100, 185] width 130 height 33
click at [1046, 219] on input "Enregistrer" at bounding box center [1035, 222] width 61 height 16
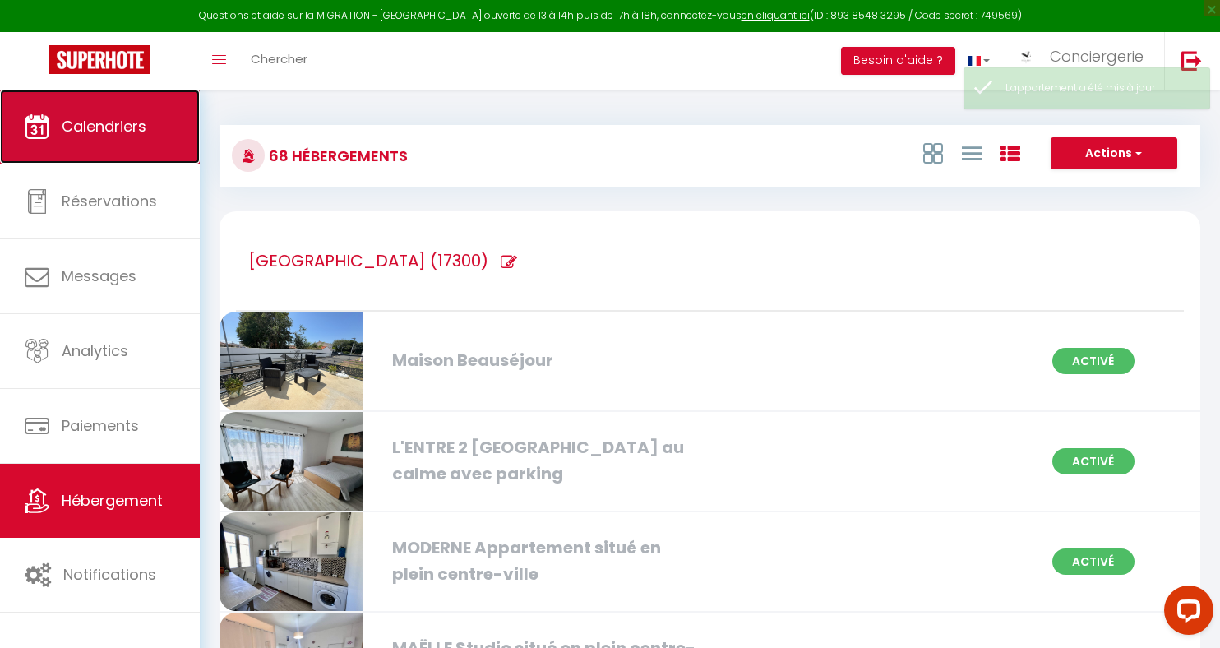
click at [90, 128] on span "Calendriers" at bounding box center [104, 126] width 85 height 21
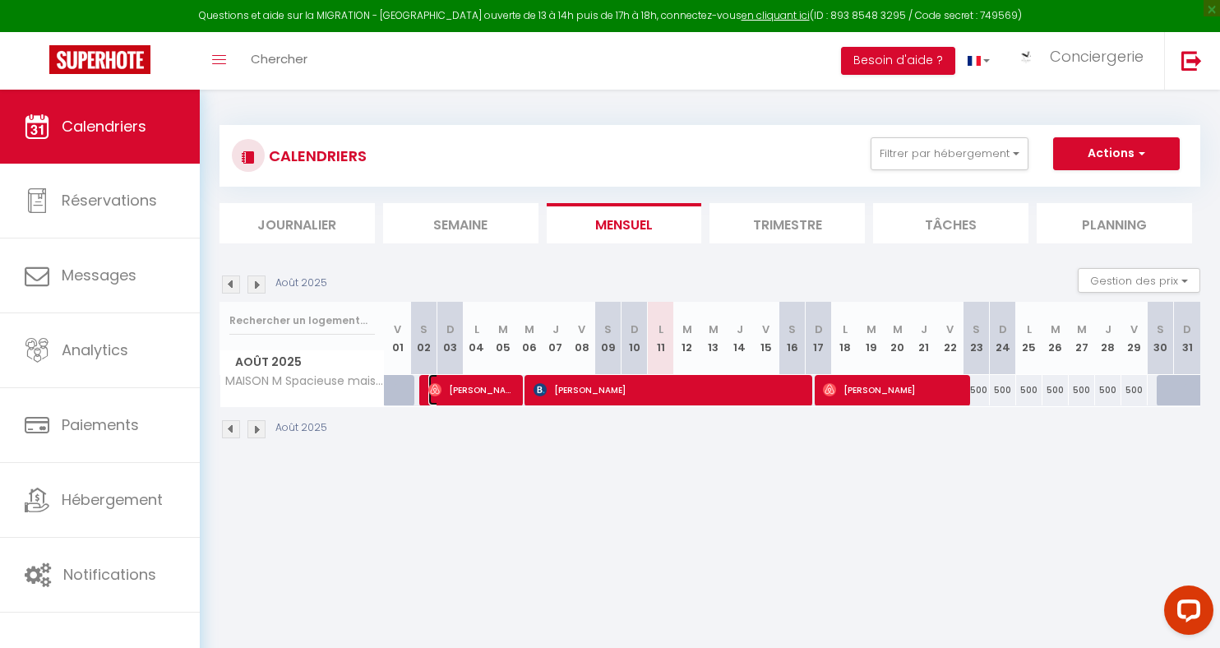
click at [483, 390] on span "[PERSON_NAME]" at bounding box center [472, 389] width 88 height 31
select select "OK"
select select "0"
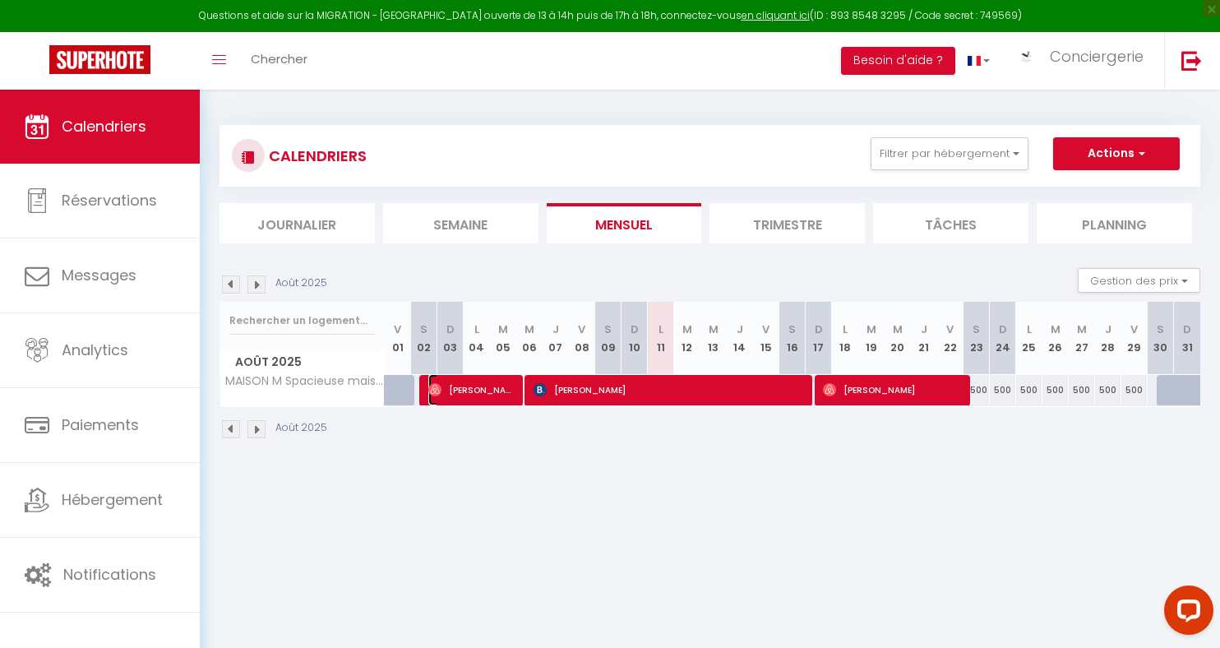
select select "1"
select select
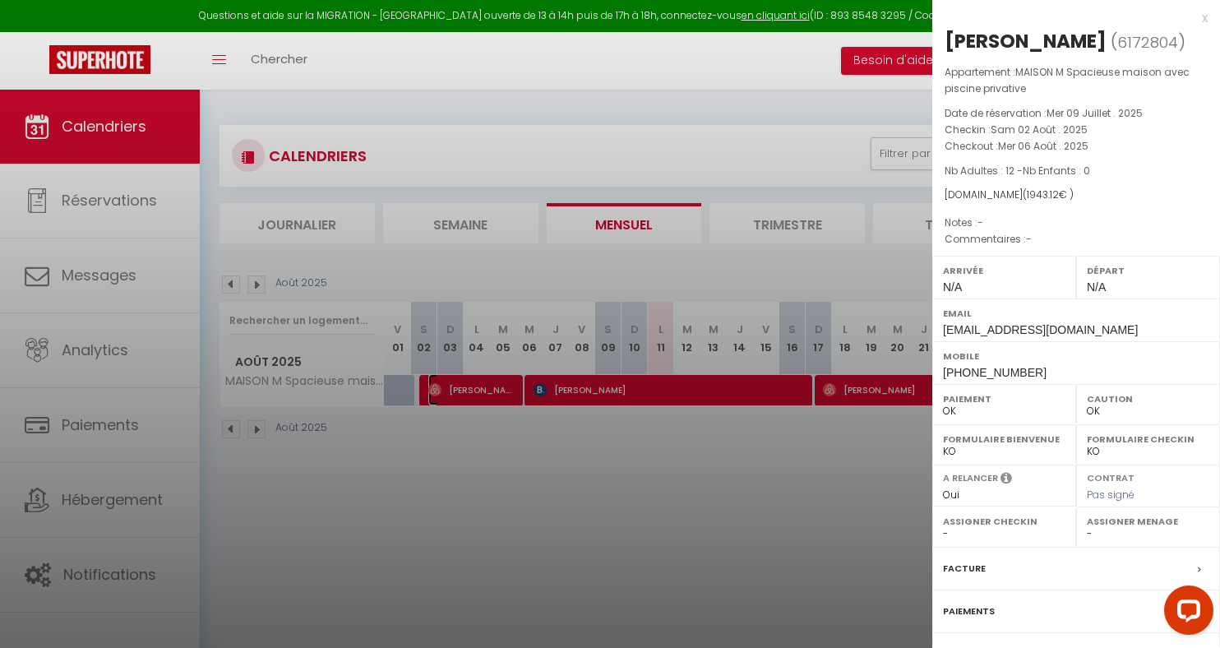
scroll to position [135, 0]
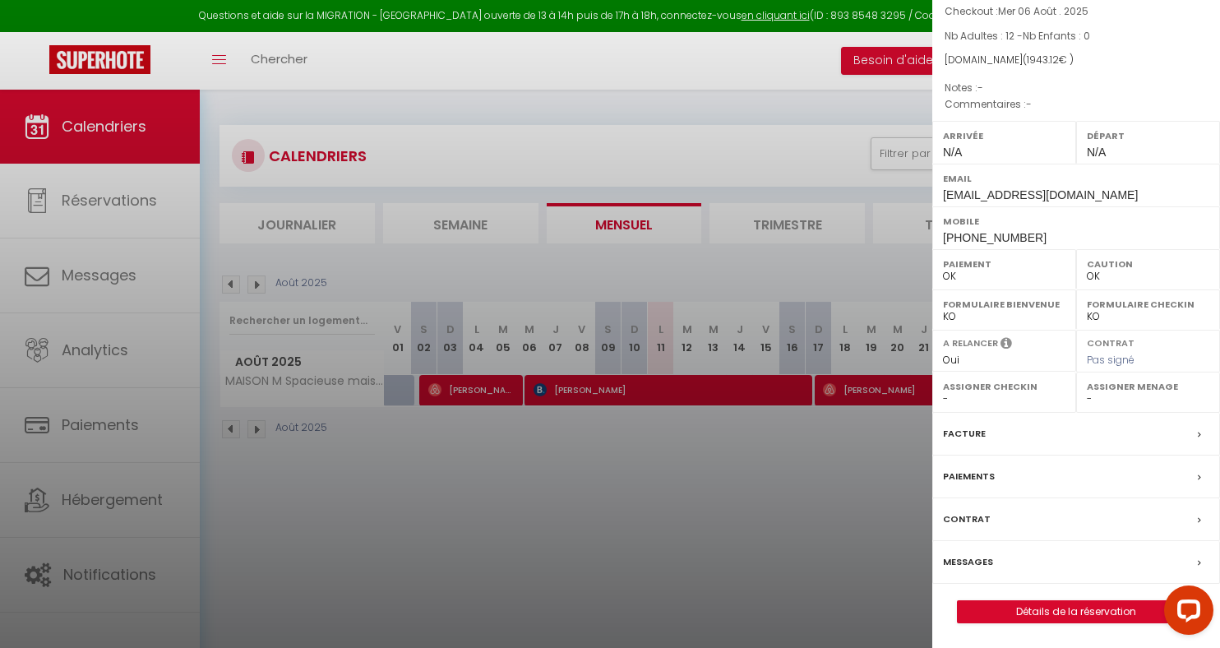
click at [979, 475] on label "Paiements" at bounding box center [969, 476] width 52 height 17
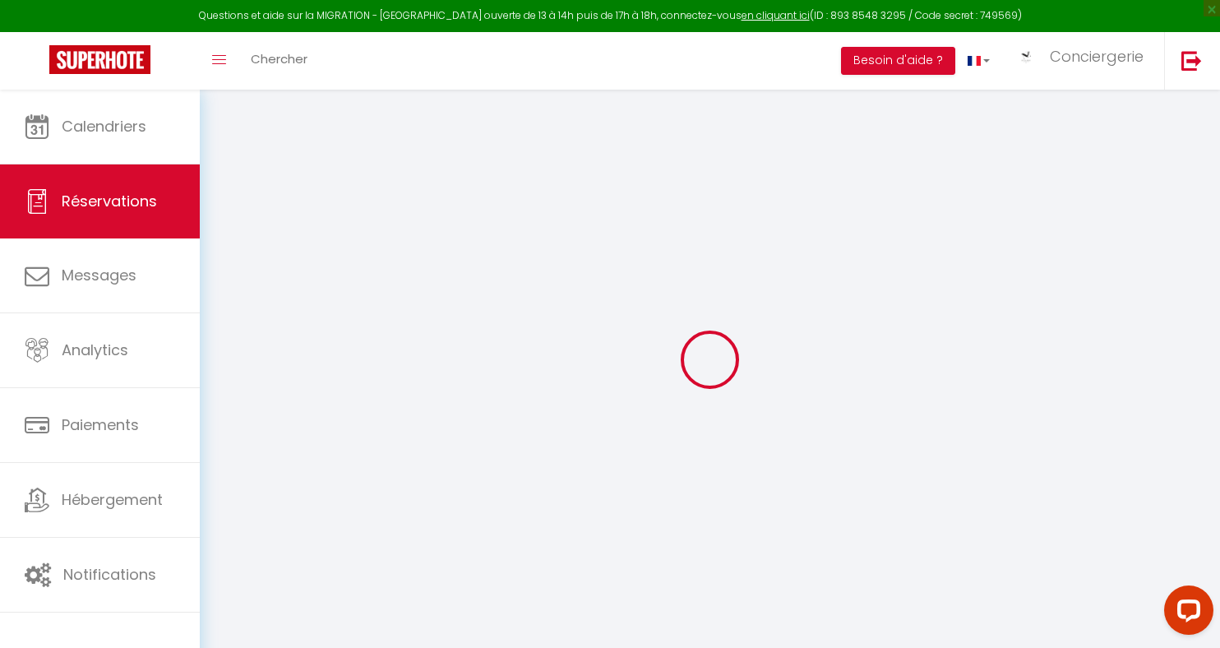
type input "Nolwenn"
type input "[PERSON_NAME]"
type input "[EMAIL_ADDRESS][DOMAIN_NAME]"
type input "[PHONE_NUMBER]"
select select
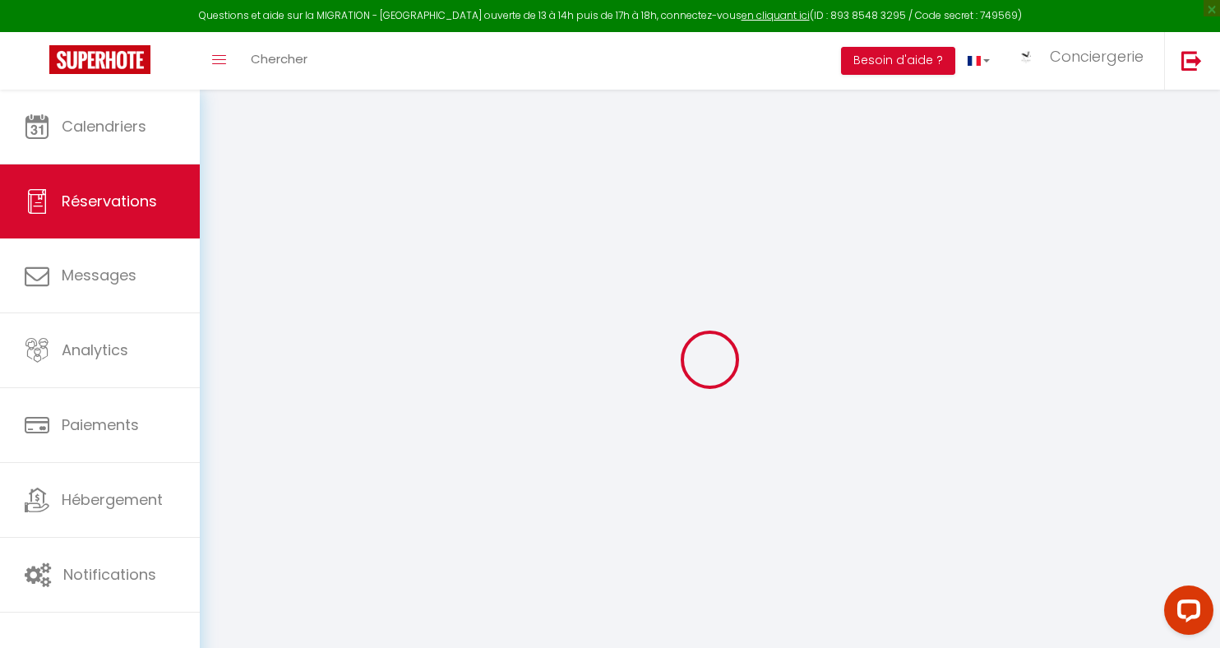
type input "66.82"
select select "68960"
select select "1"
select select
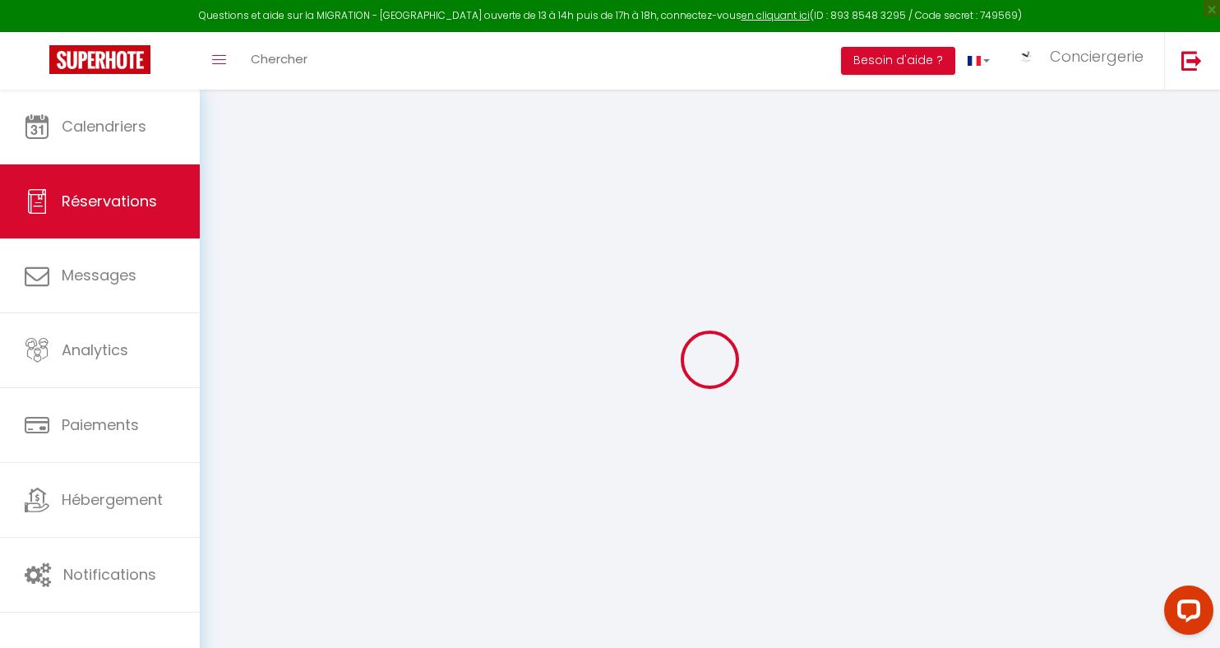
type input "12"
select select "12"
select select
type input "1584"
checkbox input "false"
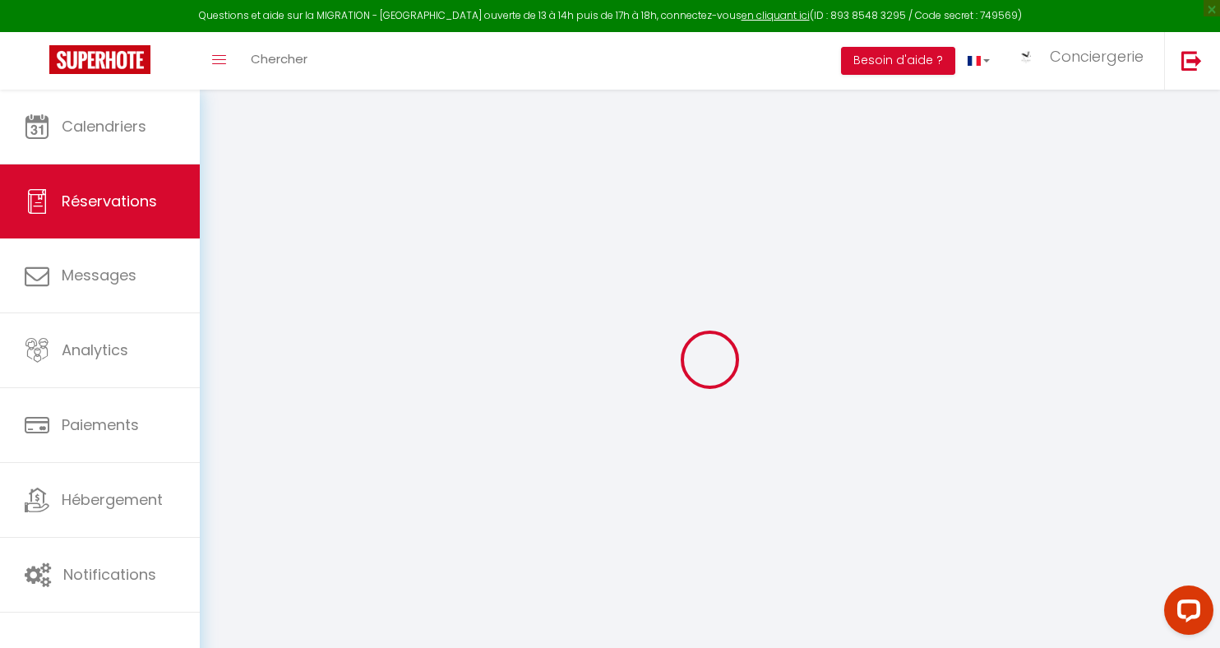
type input "0"
select select "1"
type input "272"
type input "0"
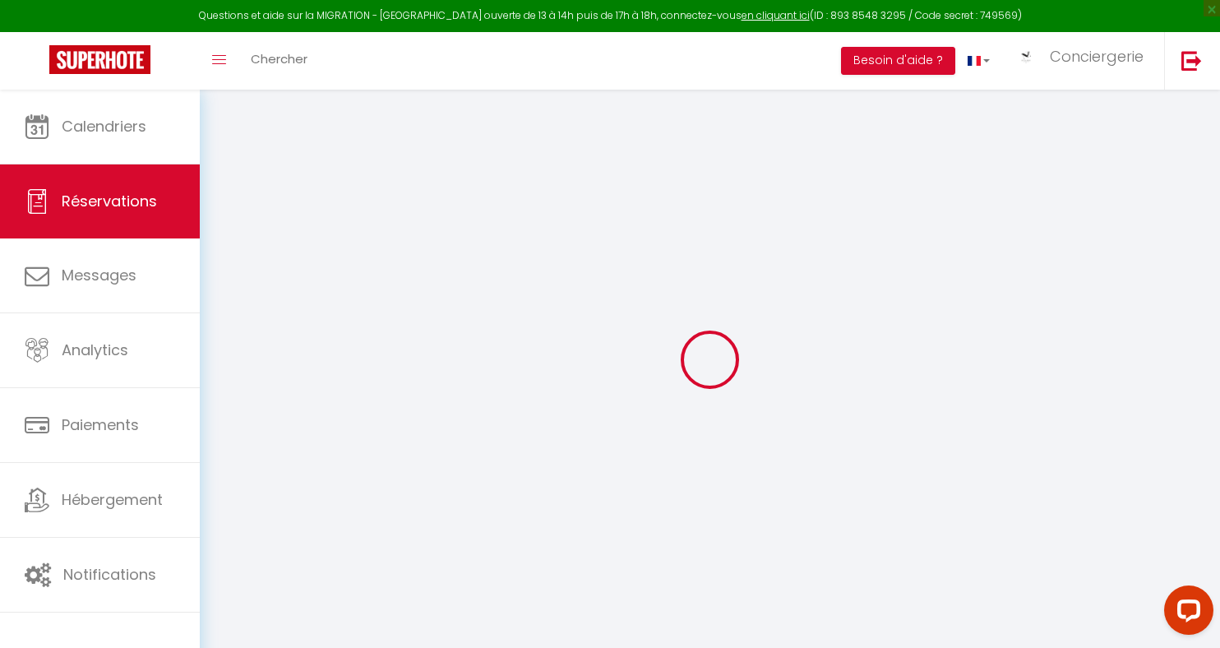
select select
select select "15"
checkbox input "false"
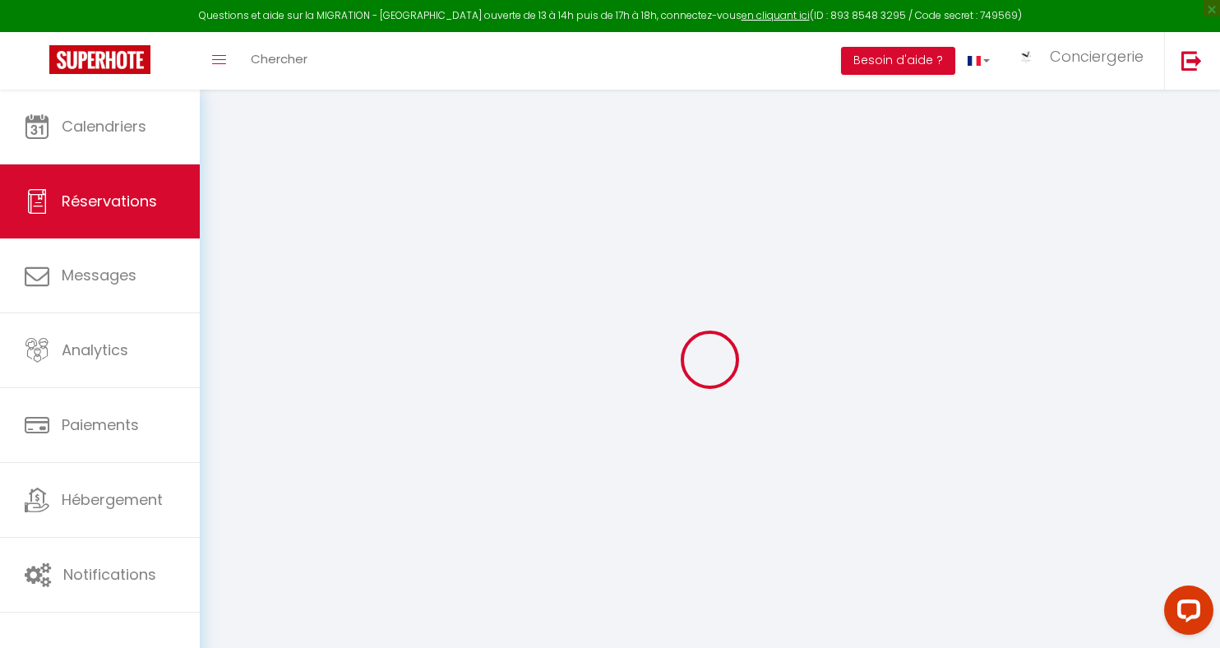
select select
checkbox input "false"
select select
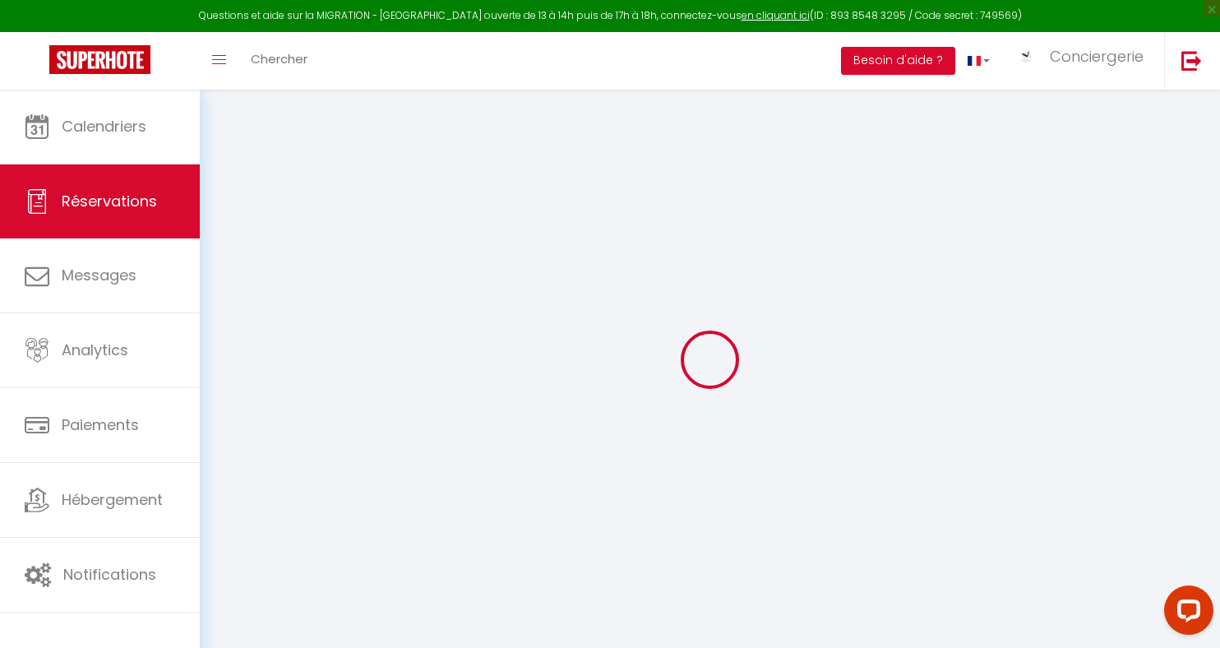
select select
checkbox input "false"
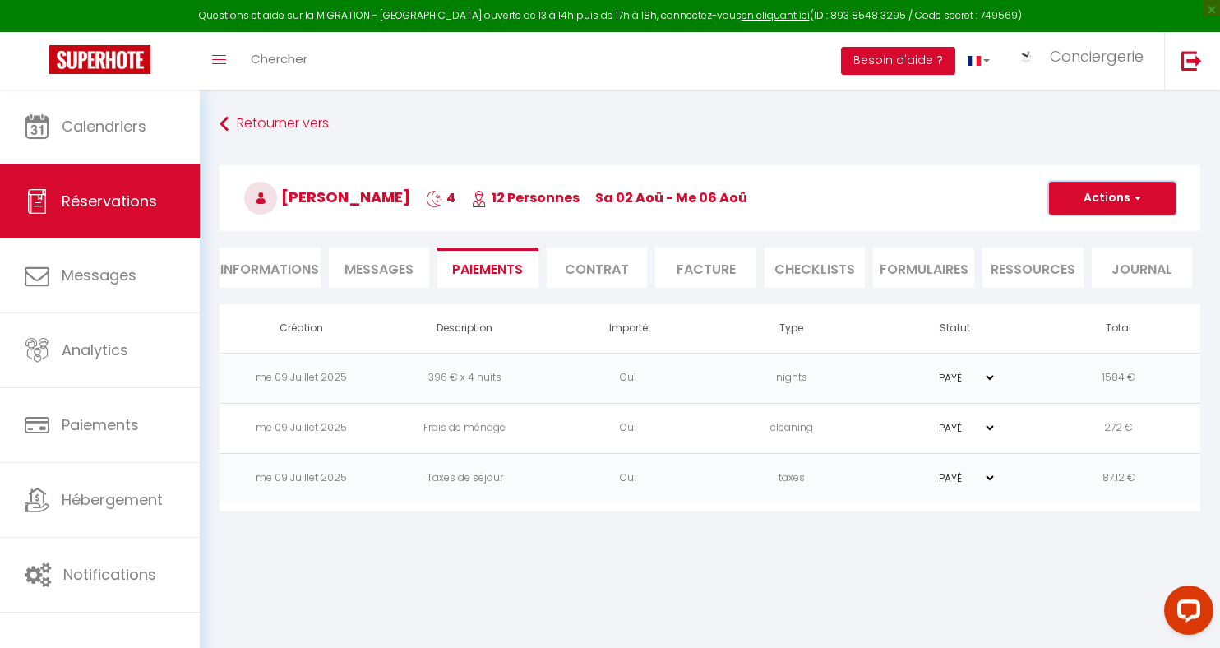
click at [1128, 206] on button "Actions" at bounding box center [1112, 198] width 127 height 33
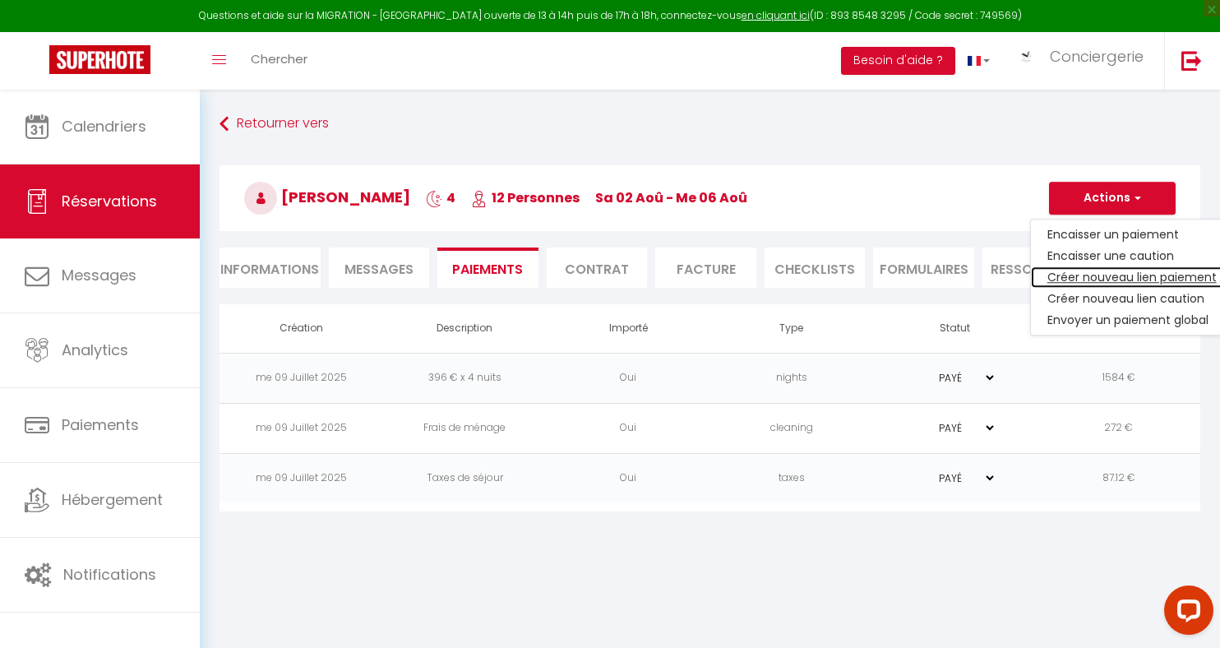
click at [1106, 273] on link "Créer nouveau lien paiement" at bounding box center [1132, 276] width 202 height 21
select select "nights"
type input "[EMAIL_ADDRESS][DOMAIN_NAME]"
select select "15685"
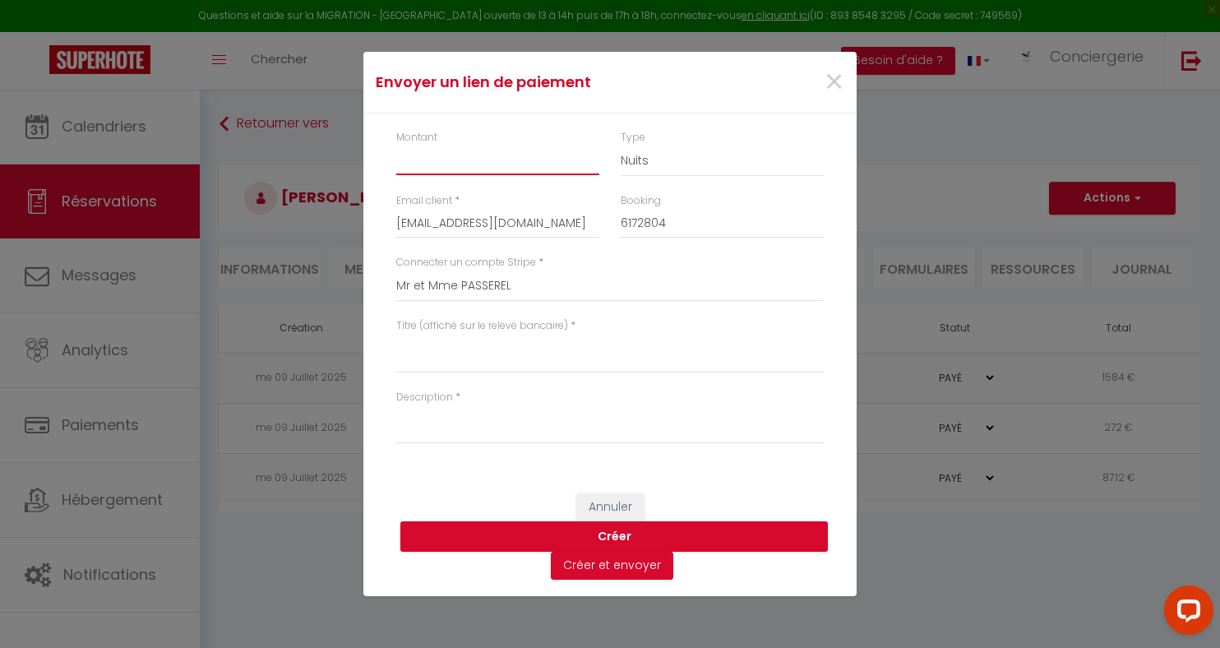
click at [484, 170] on input "Montant" at bounding box center [497, 161] width 203 height 30
type input "60"
click at [645, 159] on select "Nuits Frais de ménage Taxe de séjour [GEOGRAPHIC_DATA]" at bounding box center [722, 161] width 203 height 31
select select "other"
click at [439, 353] on textarea "Titre (affiché sur le relevé bancaire)" at bounding box center [609, 353] width 427 height 39
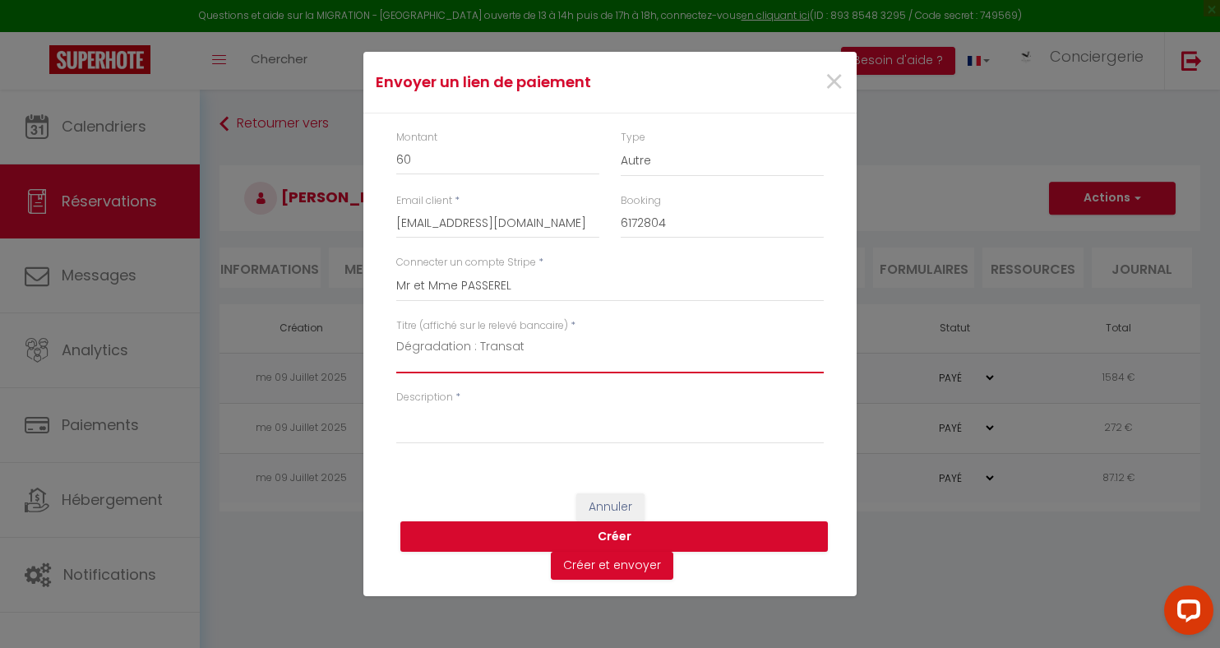
drag, startPoint x: 543, startPoint y: 348, endPoint x: 275, endPoint y: 346, distance: 267.2
click at [275, 346] on div "Envoyer un lien de paiement × Montant 60 Type Nuits Frais de ménage Taxe de séj…" at bounding box center [610, 324] width 1220 height 648
type textarea "Dégradation : Transat"
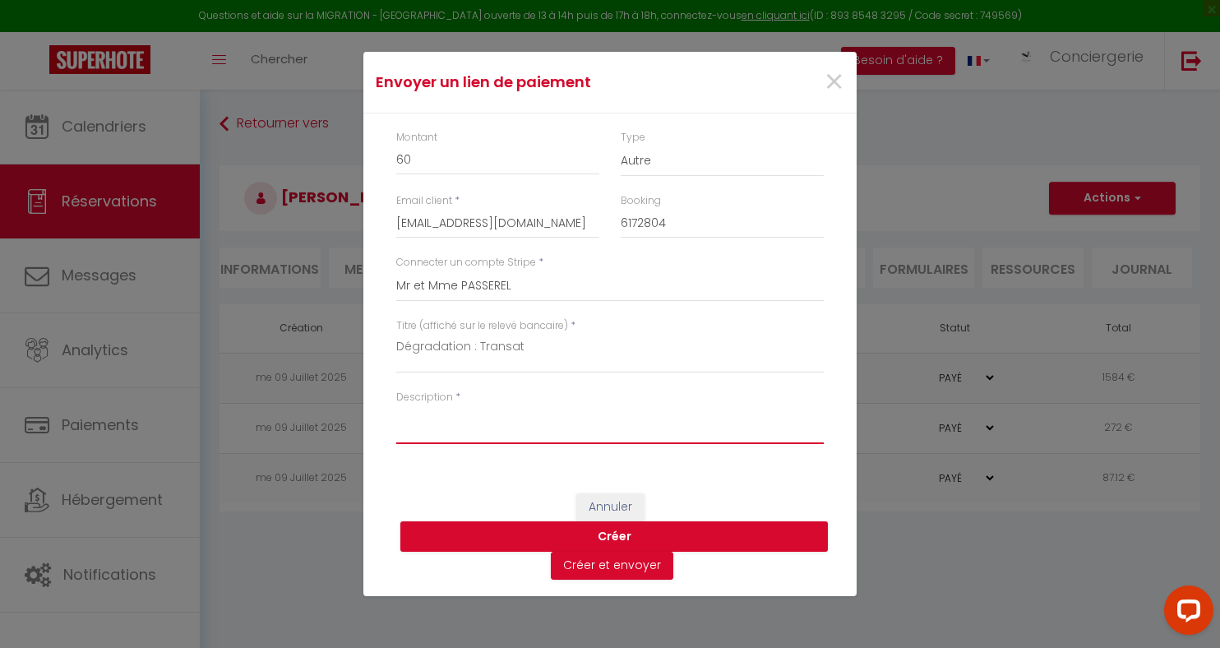
click at [403, 423] on textarea "Description" at bounding box center [609, 423] width 427 height 39
paste textarea "Dégradation : Transat"
type textarea "Dégradation : Transat"
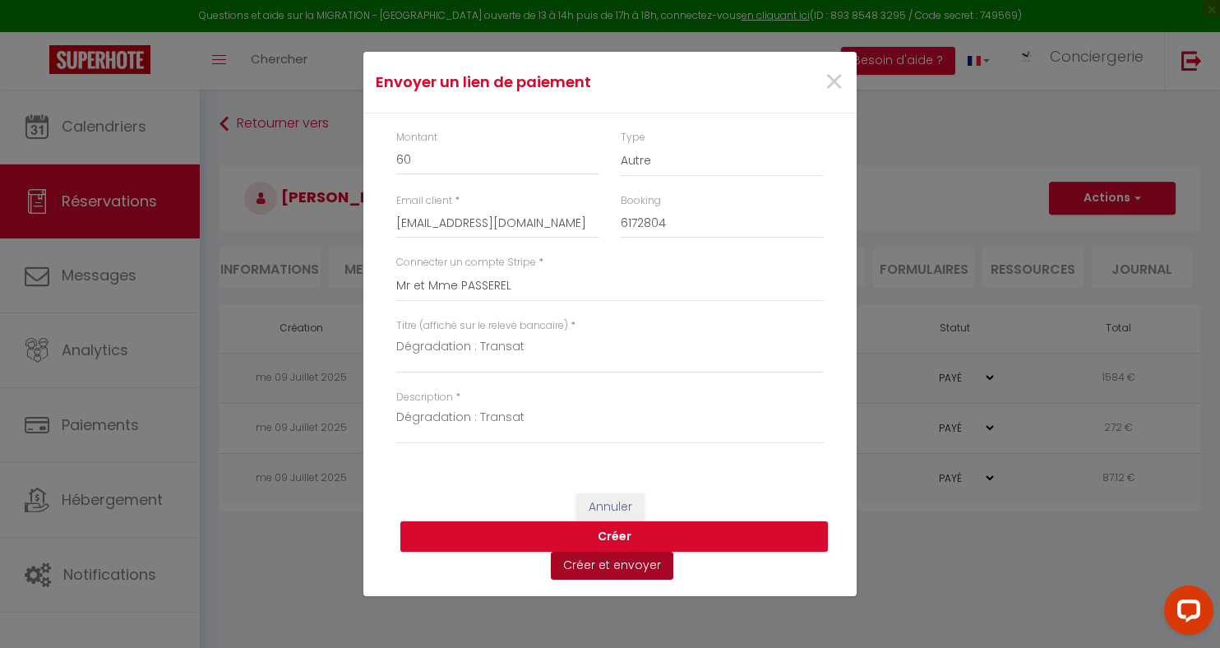
click at [615, 568] on button "Créer et envoyer" at bounding box center [612, 566] width 122 height 28
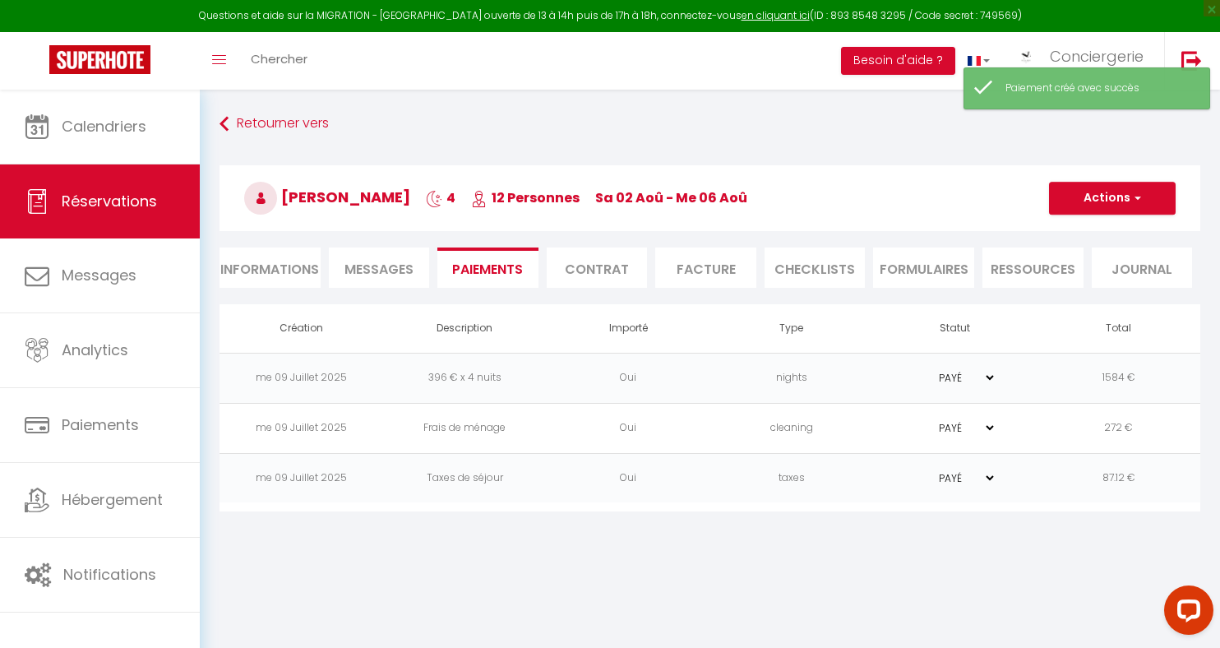
click at [261, 270] on li "Informations" at bounding box center [269, 267] width 101 height 40
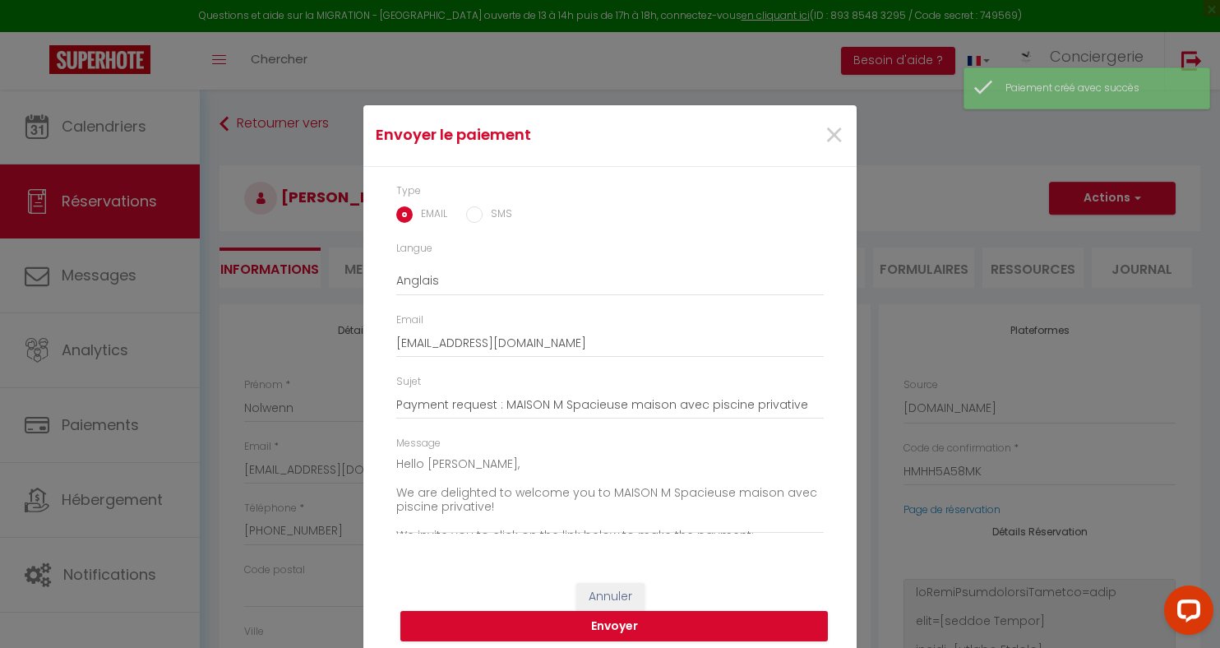
drag, startPoint x: 339, startPoint y: 538, endPoint x: 251, endPoint y: 534, distance: 88.1
click at [251, 534] on div "Envoyer le paiement × Type EMAIL SMS Langue Anglais Français Espagnol Portugais…" at bounding box center [610, 324] width 1220 height 648
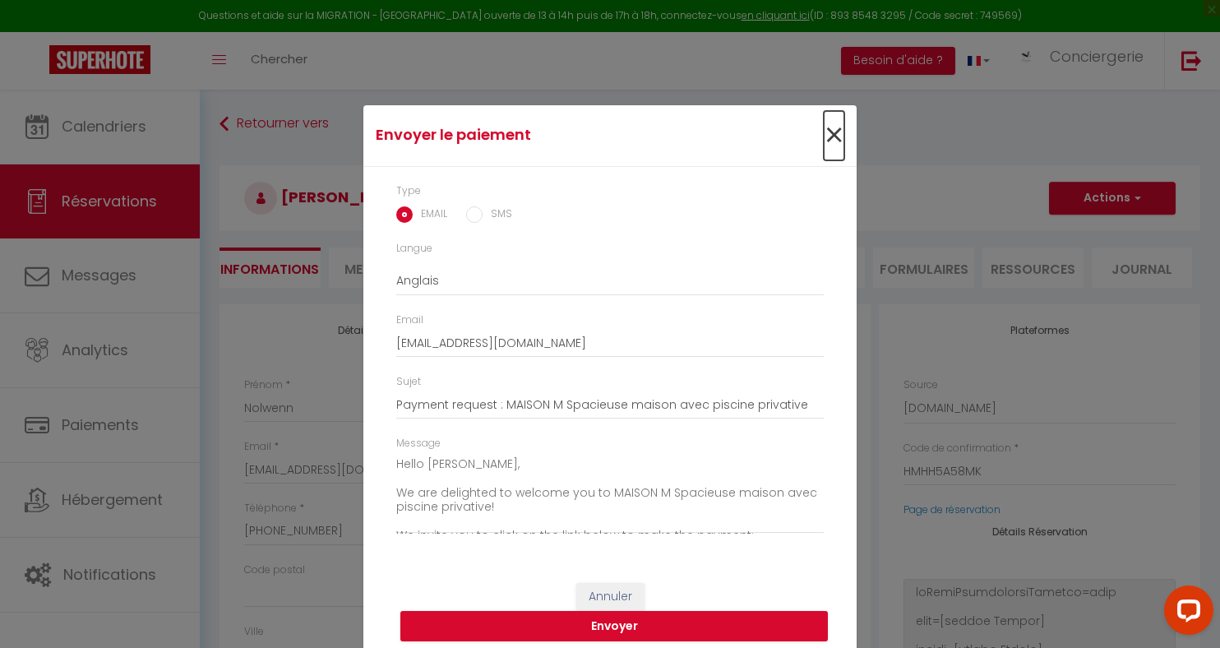
click at [831, 136] on span "×" at bounding box center [834, 135] width 21 height 49
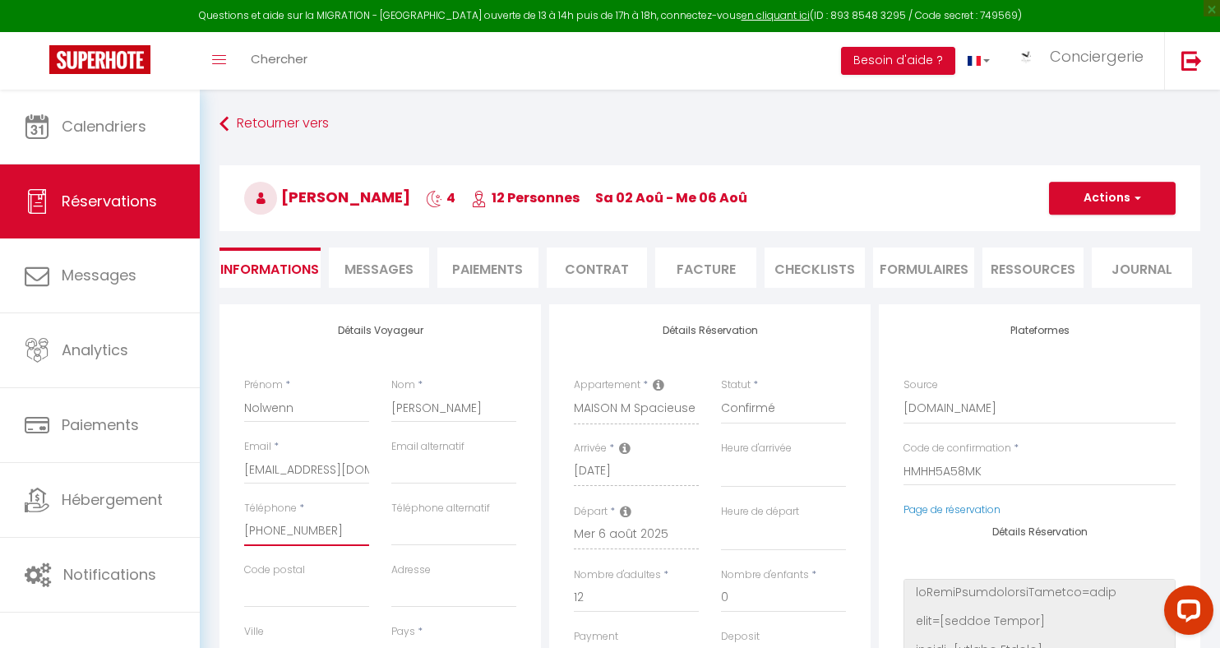
drag, startPoint x: 345, startPoint y: 529, endPoint x: 223, endPoint y: 527, distance: 122.5
click at [223, 527] on div "Détails Voyageur Prénom * Nolwenn Nom * [PERSON_NAME] Email * [EMAIL_ADDRESS][D…" at bounding box center [379, 598] width 321 height 588
click at [499, 264] on li "Paiements" at bounding box center [487, 267] width 101 height 40
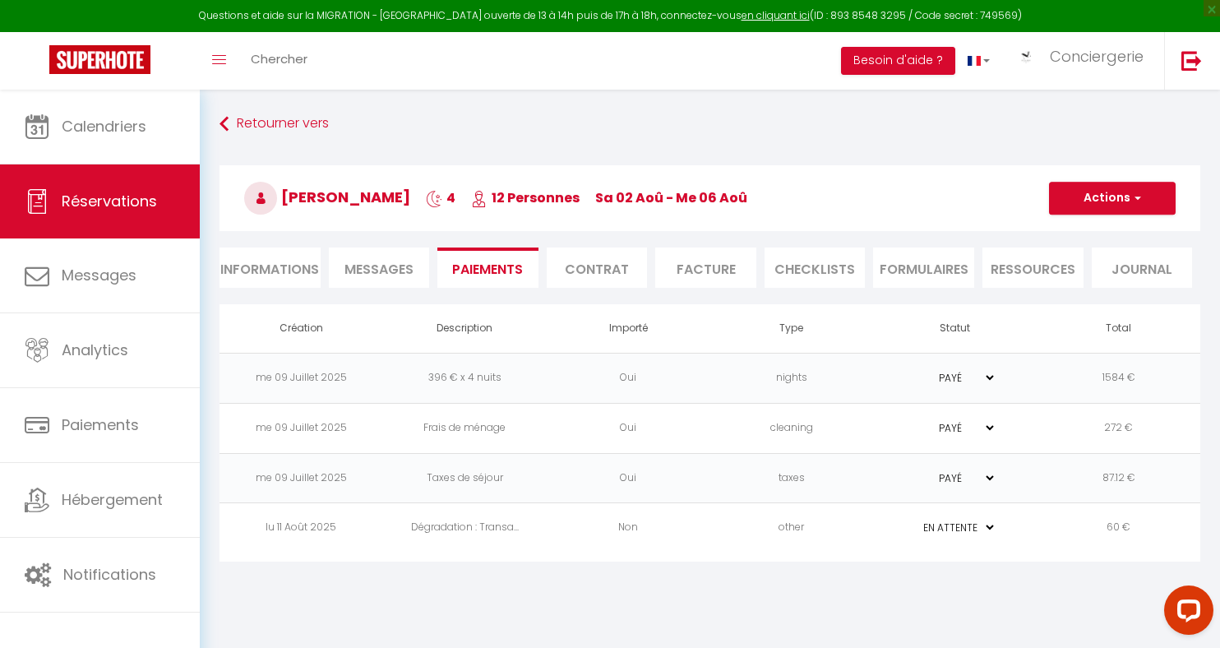
click at [423, 525] on td "Dégradation : Transa..." at bounding box center [465, 528] width 164 height 50
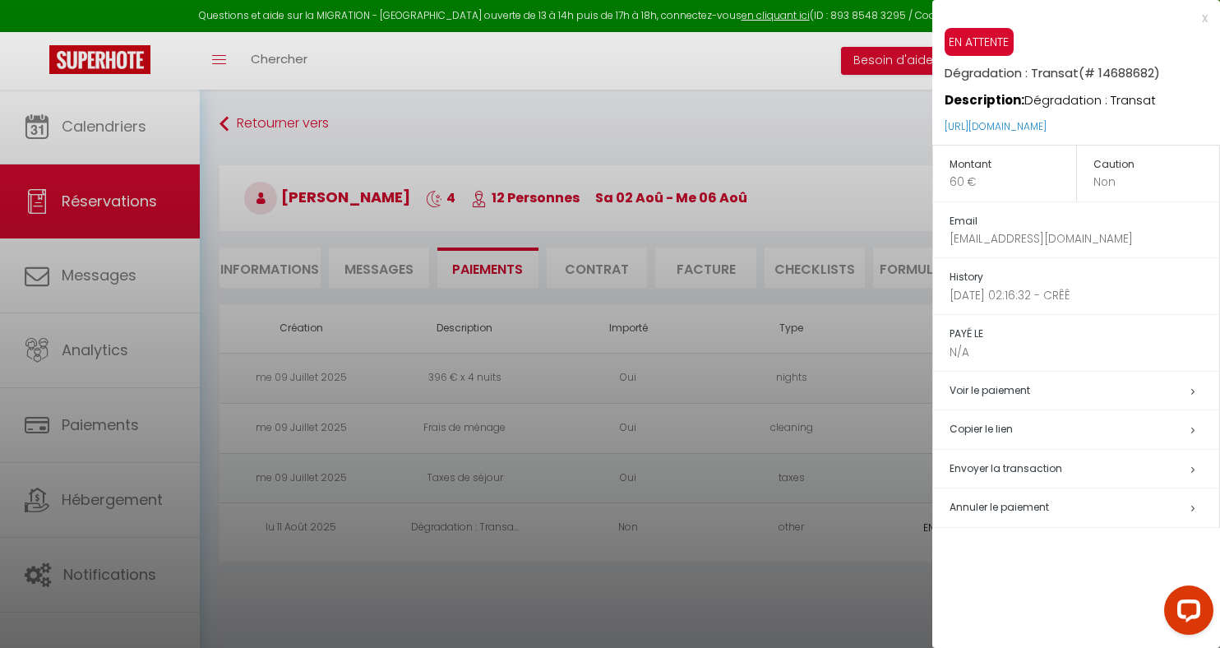
click at [992, 466] on span "Envoyer la transaction" at bounding box center [1005, 468] width 113 height 14
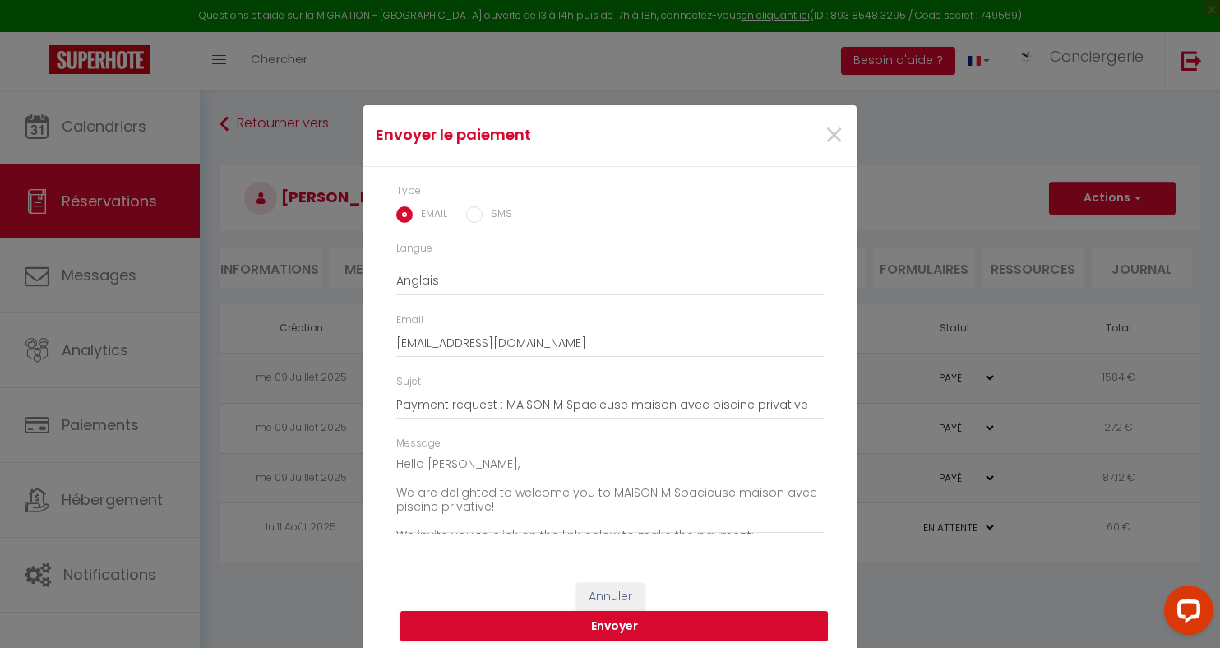
click at [477, 219] on input "SMS" at bounding box center [474, 214] width 16 height 16
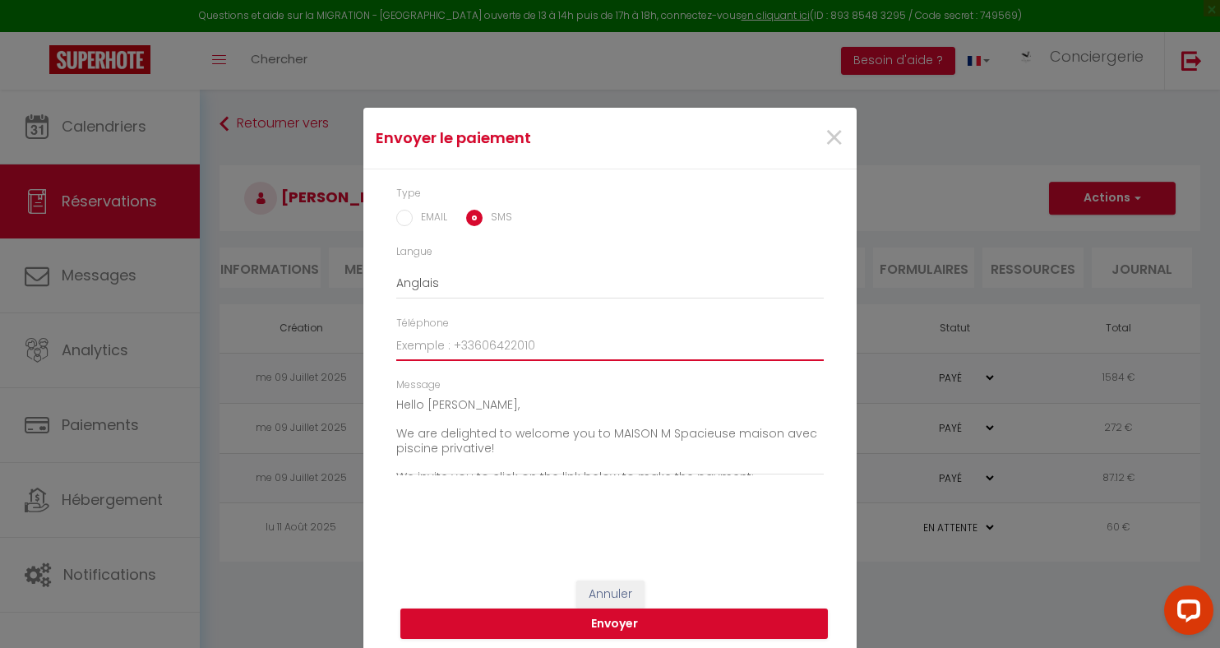
click at [502, 344] on input "Téléphone" at bounding box center [609, 346] width 427 height 30
paste input "[PHONE_NUMBER]"
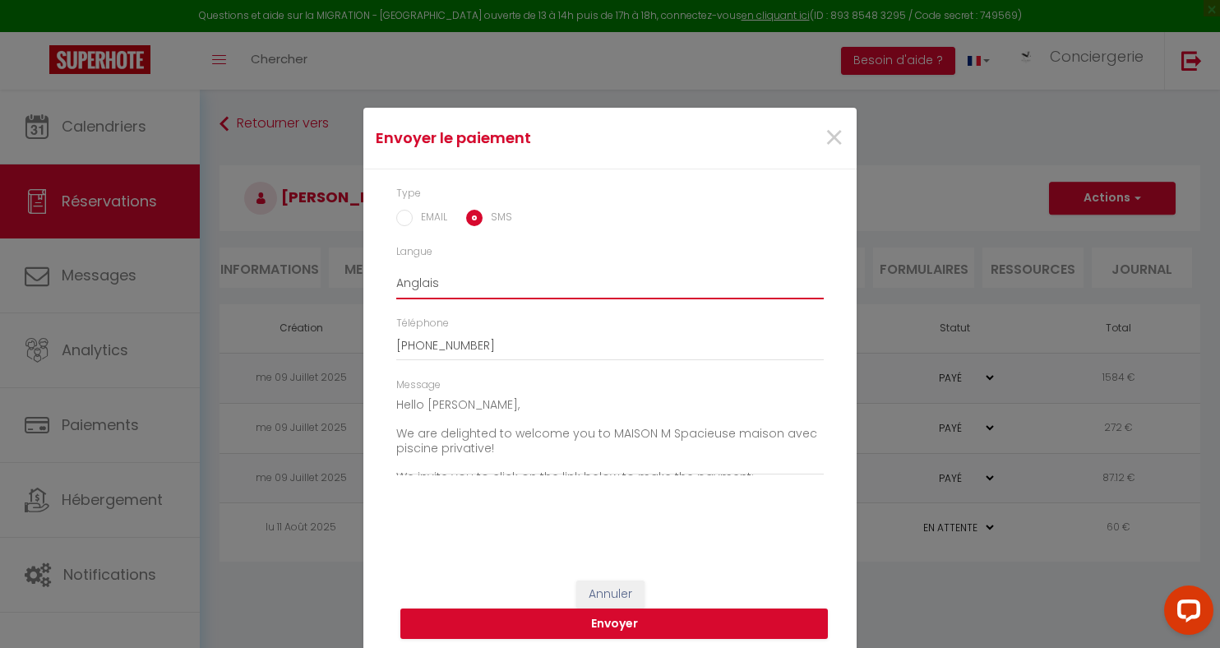
click at [460, 283] on select "Anglais Français Espagnol Portugais" at bounding box center [609, 283] width 427 height 31
click at [417, 282] on select "Anglais Français Espagnol Portugais" at bounding box center [609, 283] width 427 height 31
click at [430, 284] on select "Anglais Français Espagnol Portugais" at bounding box center [609, 283] width 427 height 31
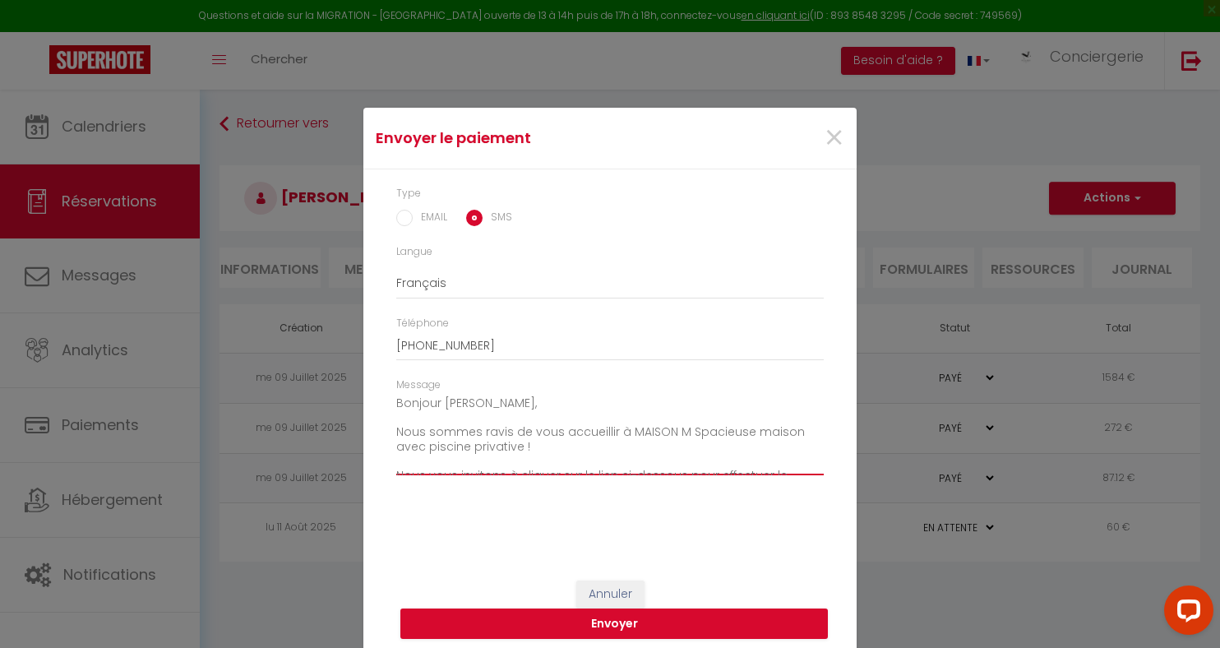
click at [473, 431] on textarea "Bonjour [PERSON_NAME], Nous sommes ravis de vous accueillir à MAISON M Spacieus…" at bounding box center [609, 433] width 427 height 83
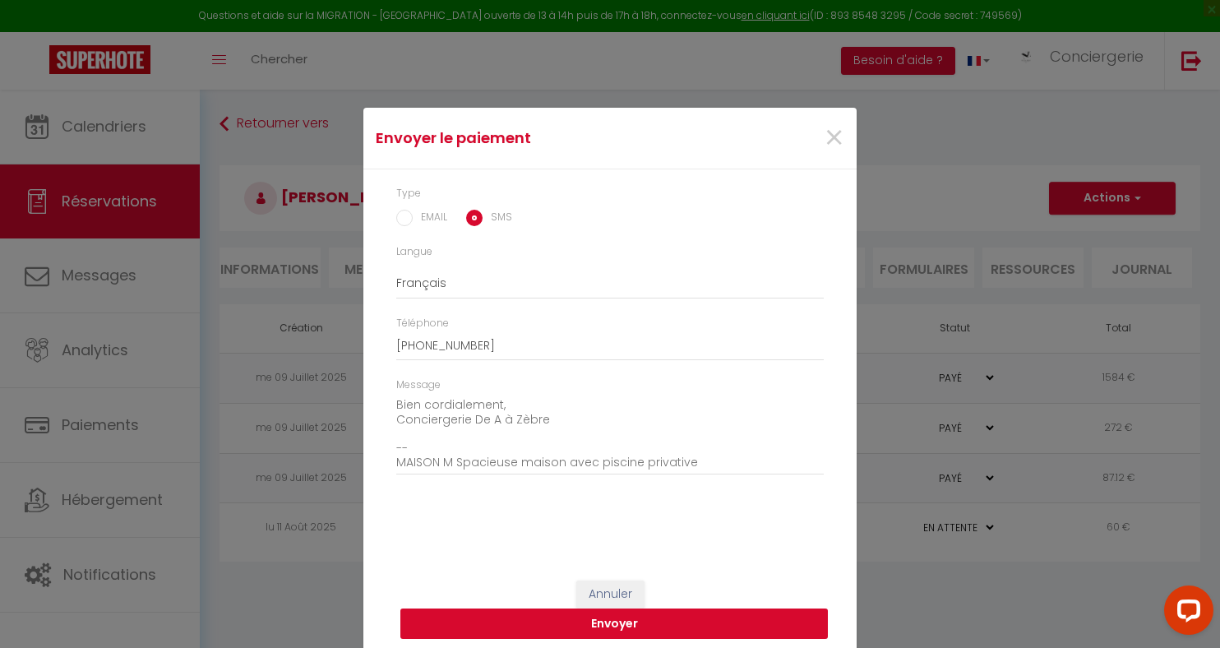
click at [611, 618] on button "Envoyer" at bounding box center [613, 623] width 427 height 31
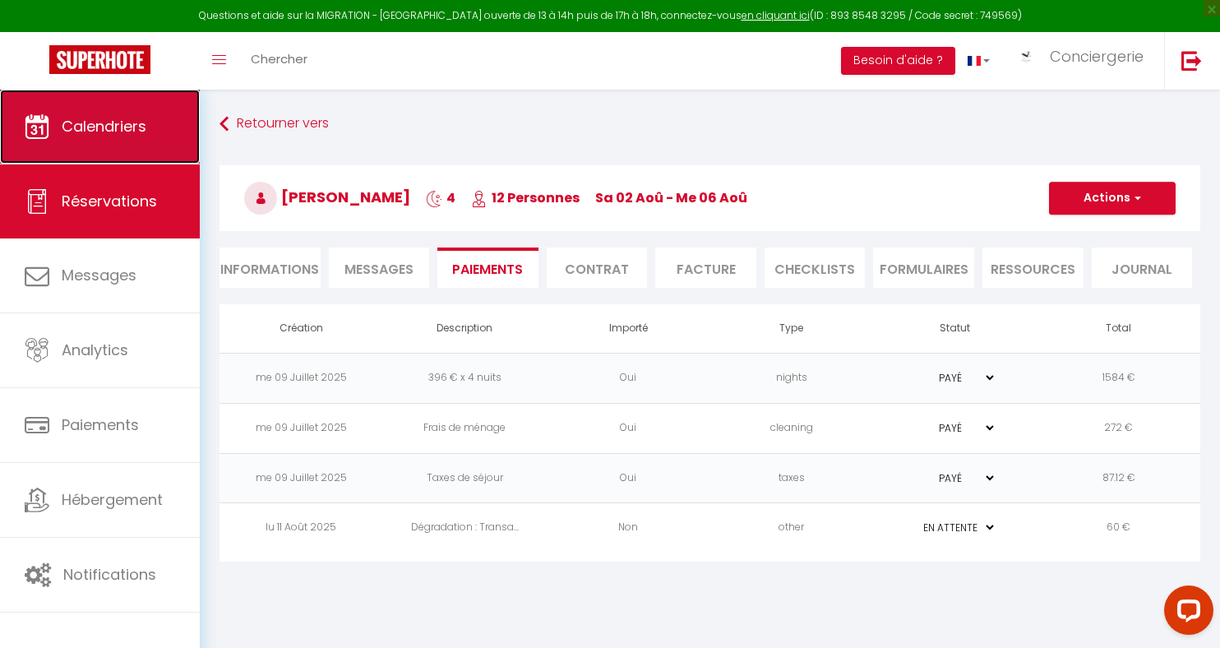
click at [122, 136] on span "Calendriers" at bounding box center [104, 126] width 85 height 21
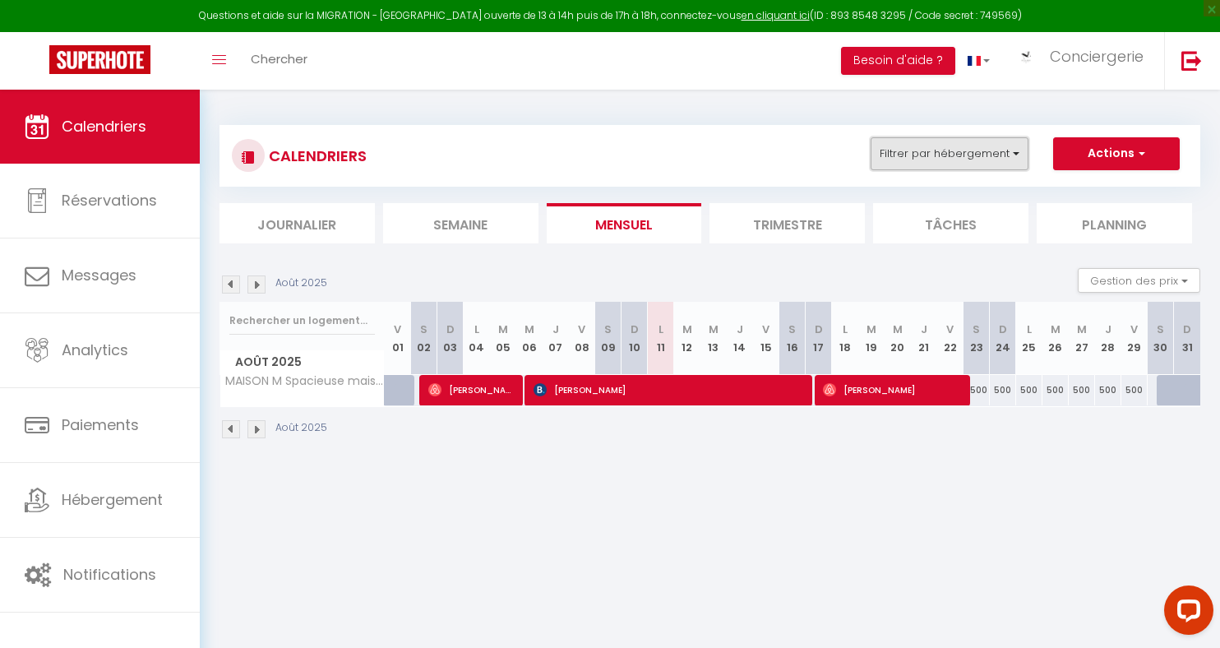
click at [975, 160] on button "Filtrer par hébergement" at bounding box center [950, 153] width 158 height 33
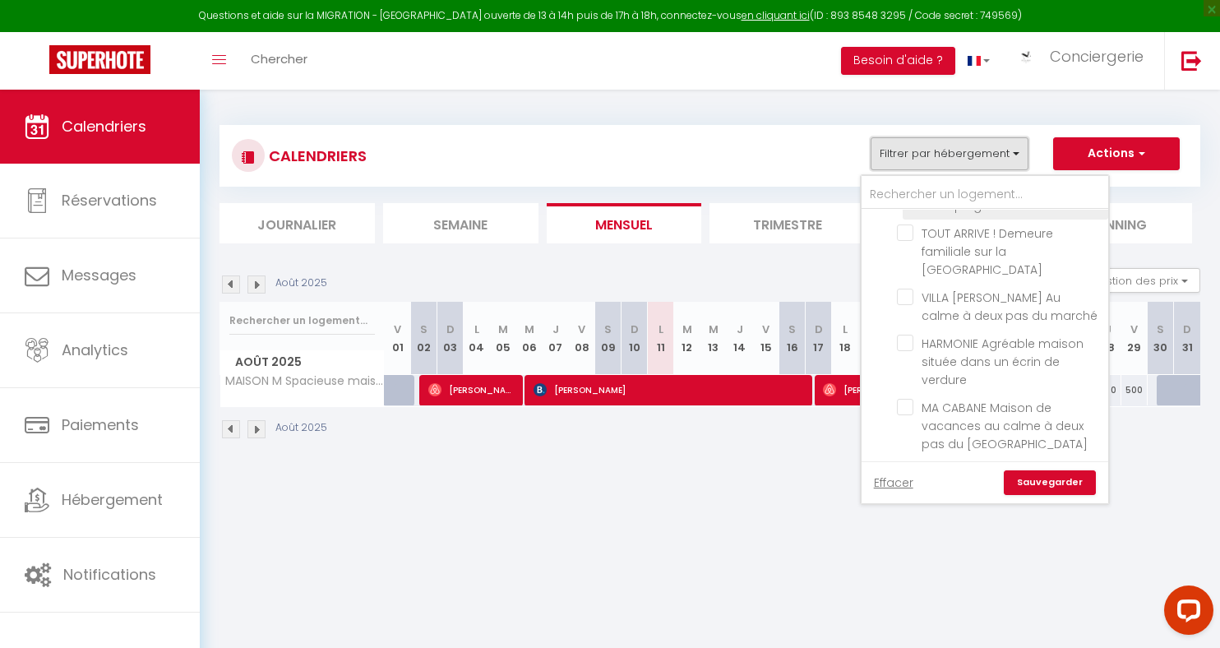
scroll to position [2568, 0]
click at [905, 506] on input "LA VERRERIE Maison coeur de ville avec grand jardin" at bounding box center [1000, 514] width 206 height 16
click at [1050, 483] on link "Sauvegarder" at bounding box center [1050, 482] width 92 height 25
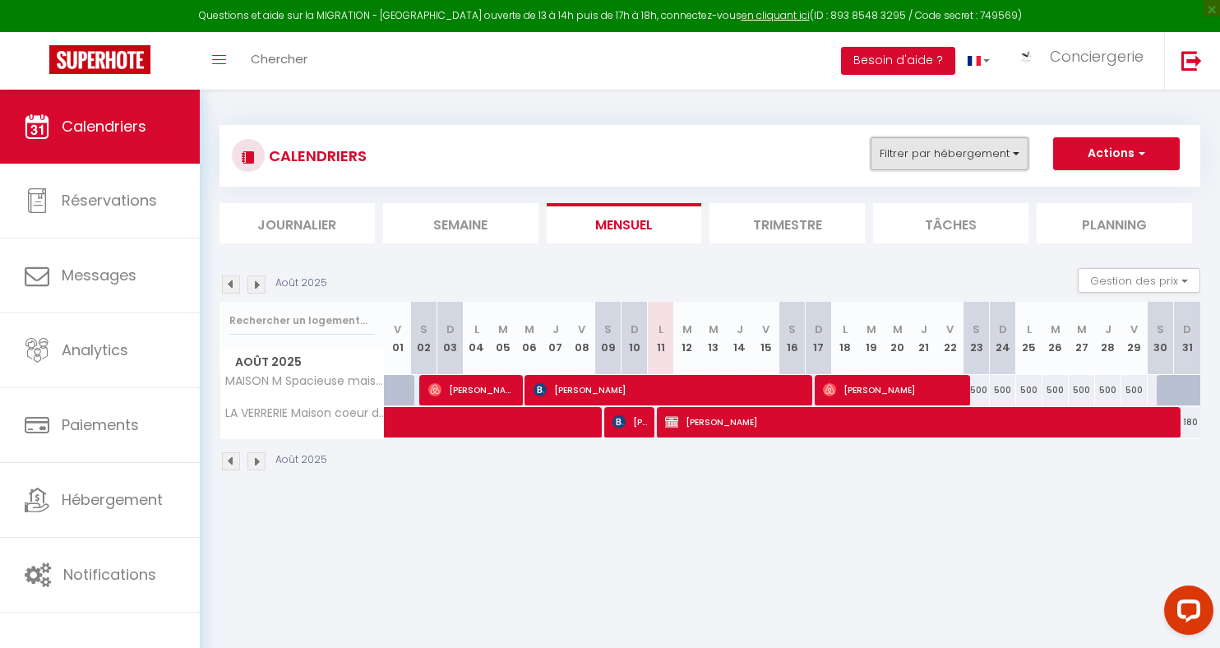
click at [1014, 156] on button "Filtrer par hébergement" at bounding box center [950, 153] width 158 height 33
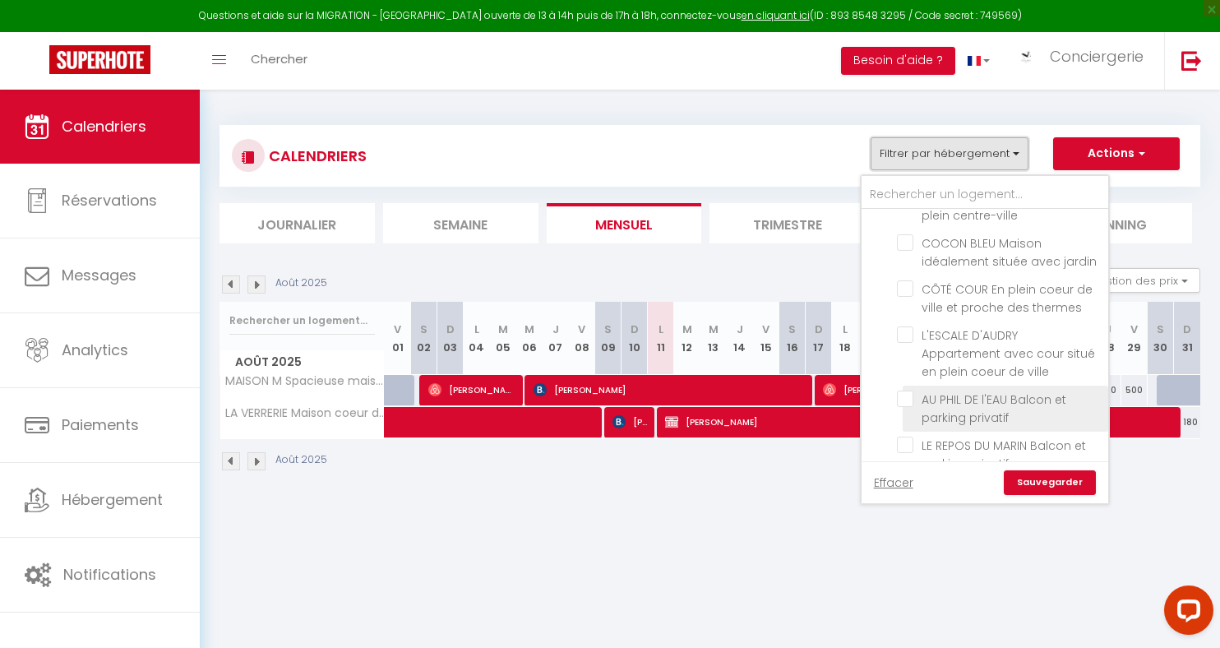
scroll to position [284, 0]
click at [732, 260] on section "Août 2025 Gestion des prix Nb Nuits minimum Règles Disponibilité Août 2025 V 01…" at bounding box center [709, 370] width 981 height 236
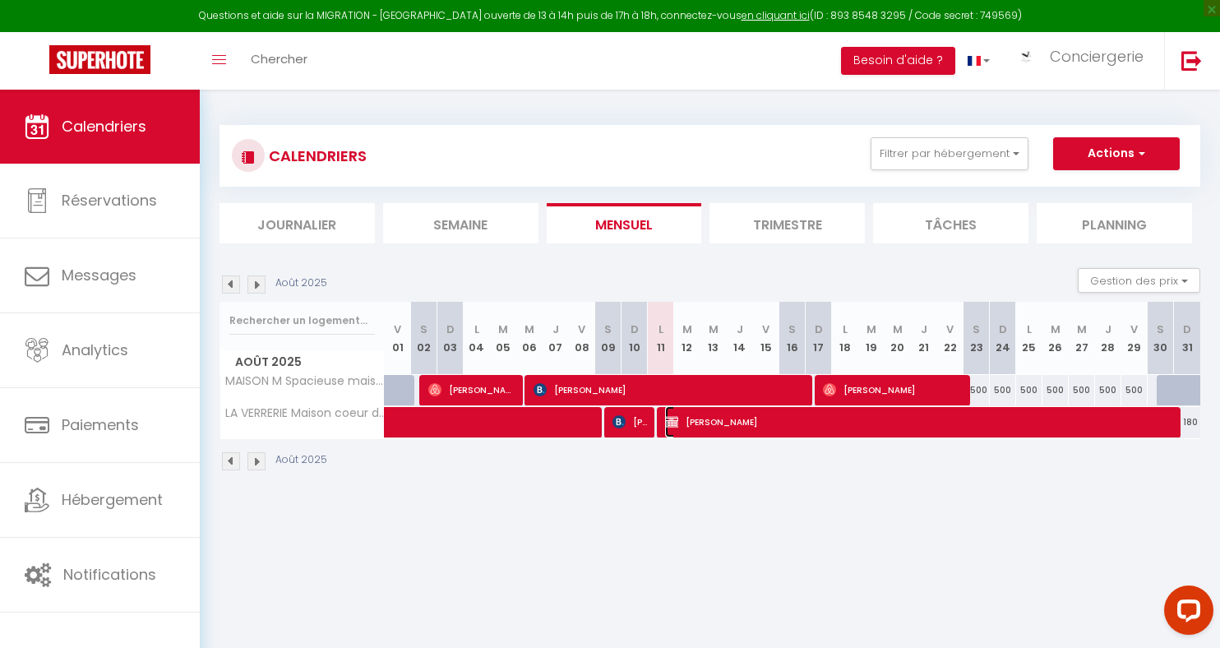
click at [721, 425] on span "[PERSON_NAME]" at bounding box center [919, 421] width 509 height 31
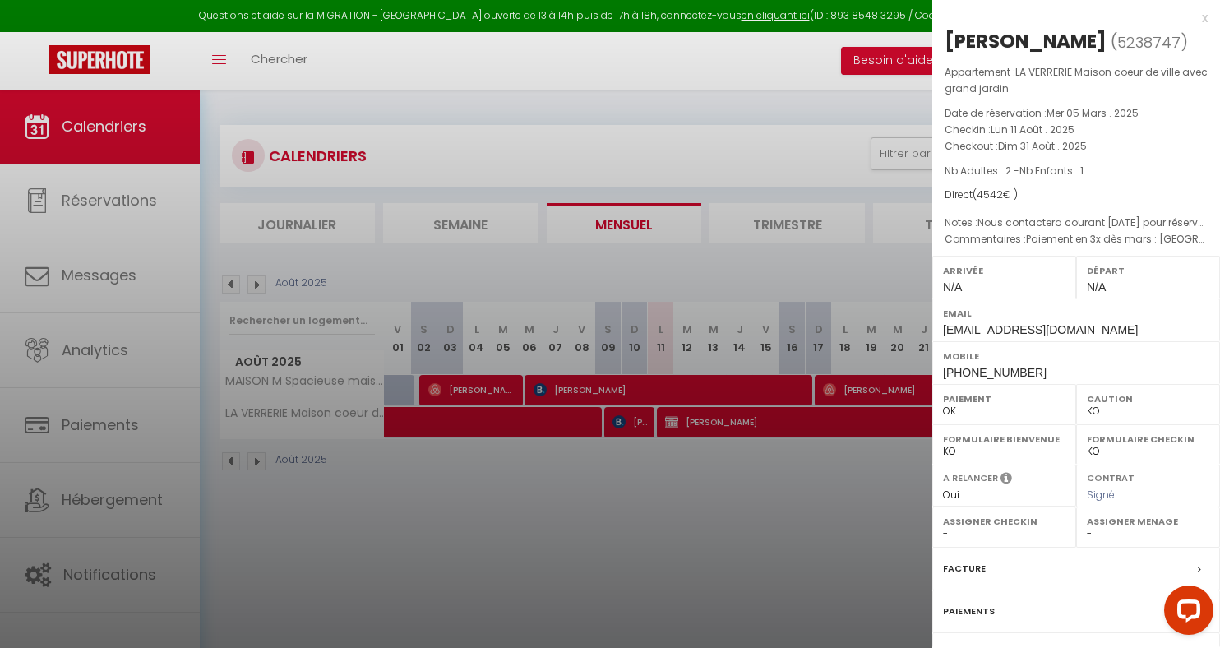
click at [1200, 16] on div "x" at bounding box center [1069, 18] width 275 height 20
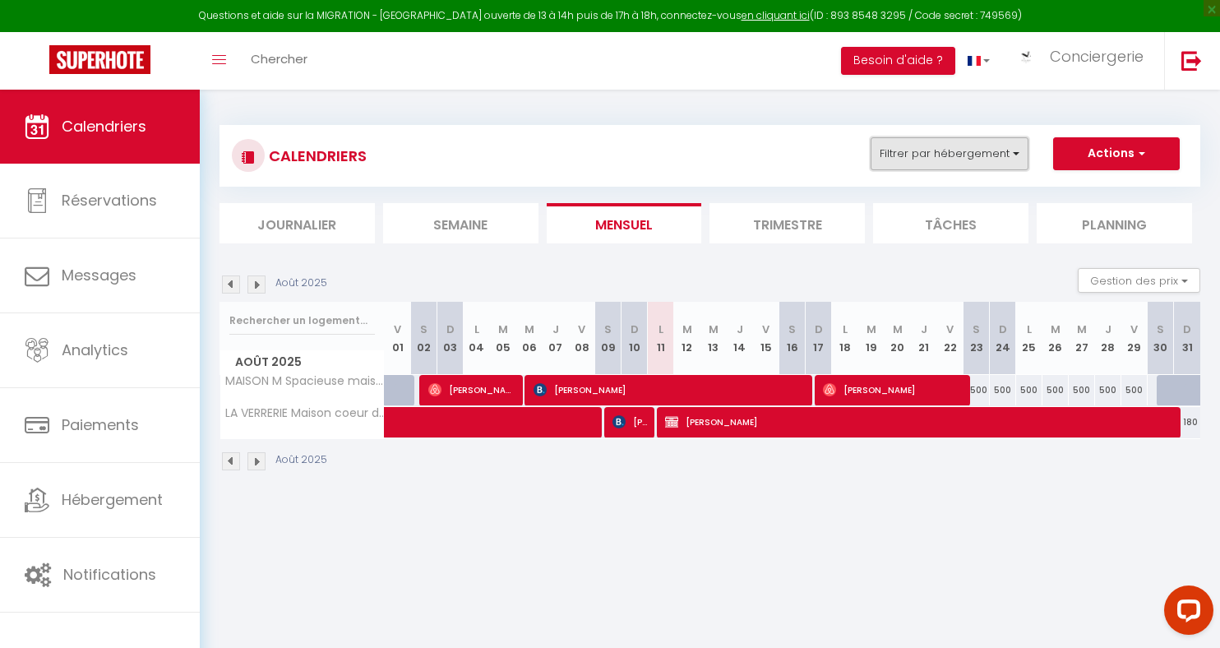
click at [954, 156] on button "Filtrer par hébergement" at bounding box center [950, 153] width 158 height 33
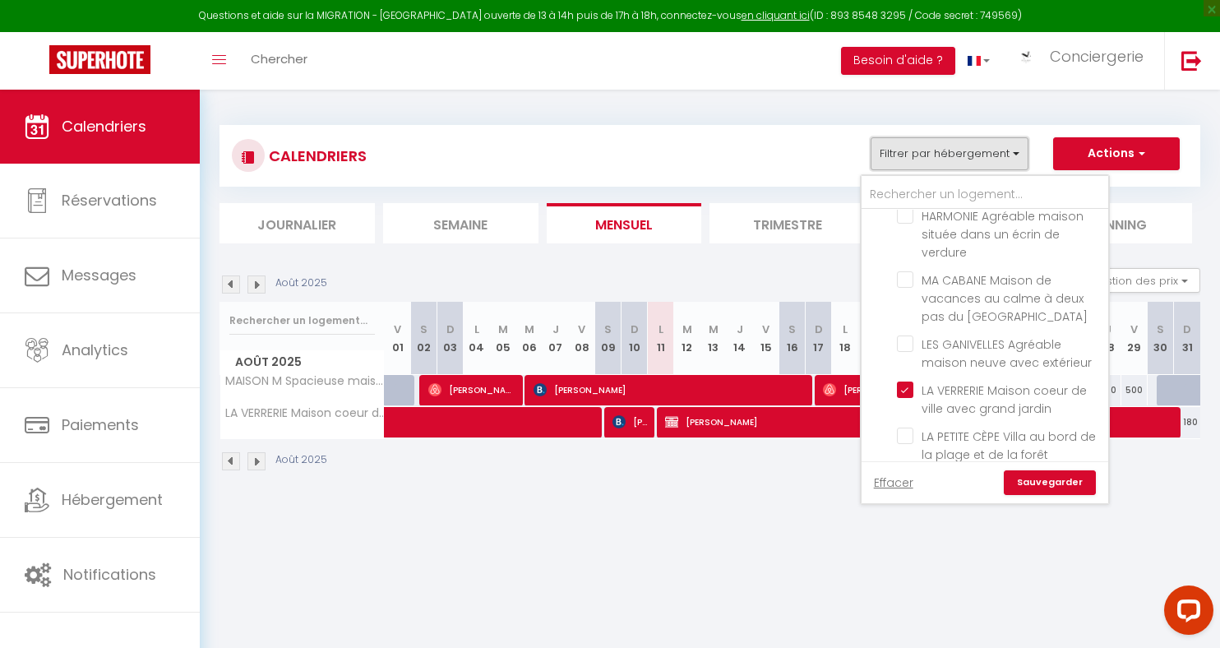
scroll to position [2529, 0]
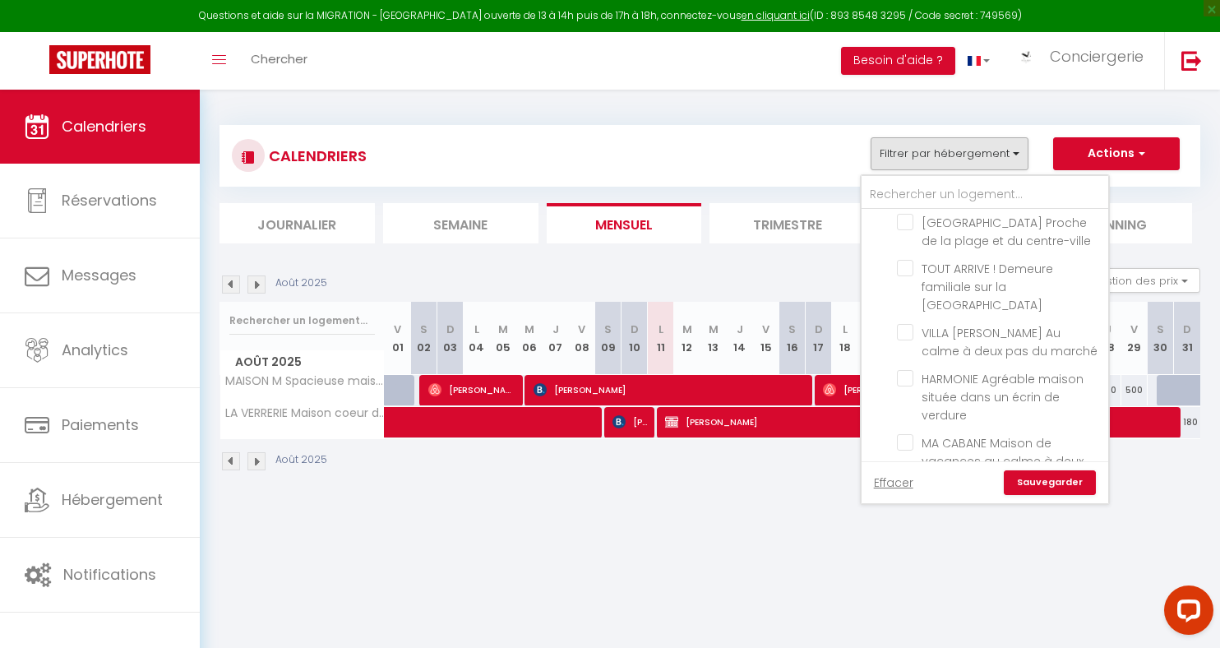
click at [913, 544] on input "LA VERRERIE Maison coeur de ville avec grand jardin" at bounding box center [1000, 552] width 206 height 16
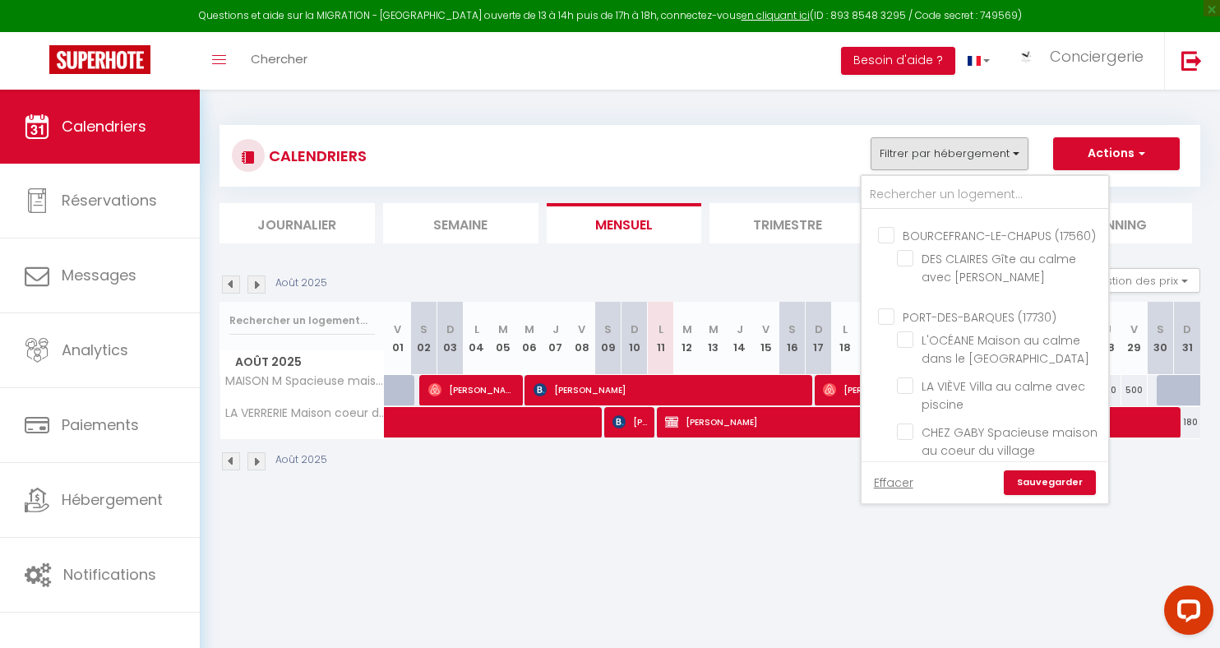
scroll to position [3321, 0]
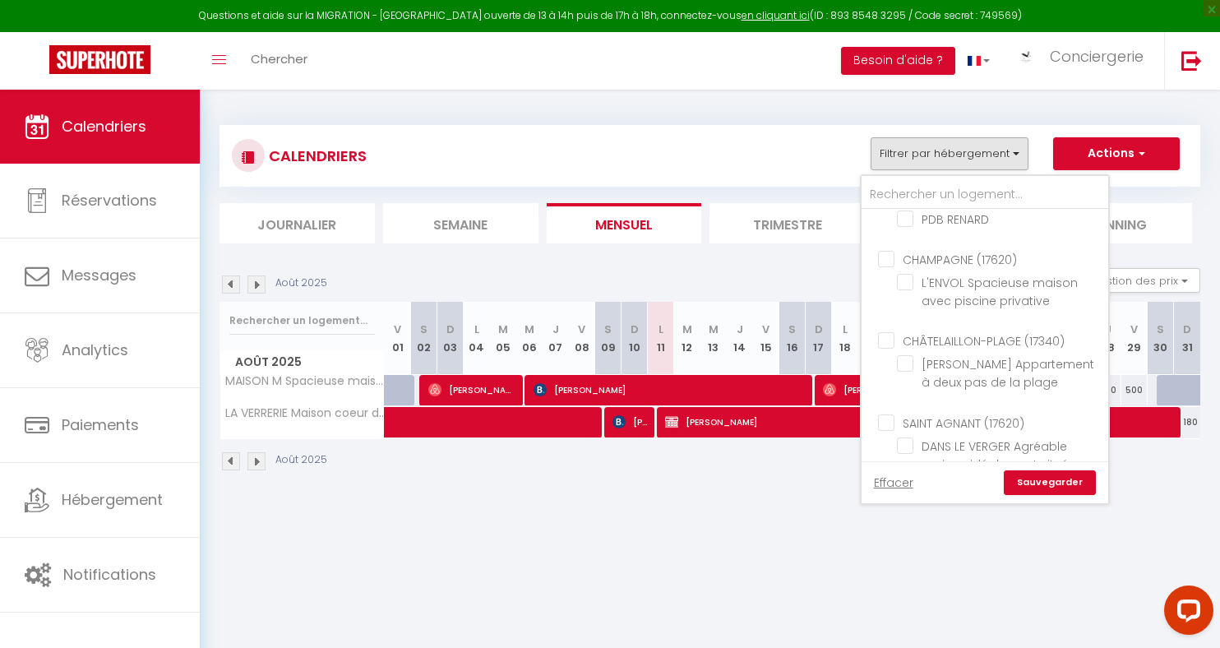
click at [894, 495] on input "TONNAY-CHARENTE (17430)" at bounding box center [1001, 503] width 247 height 16
click at [1050, 479] on link "Sauvegarder" at bounding box center [1050, 482] width 92 height 25
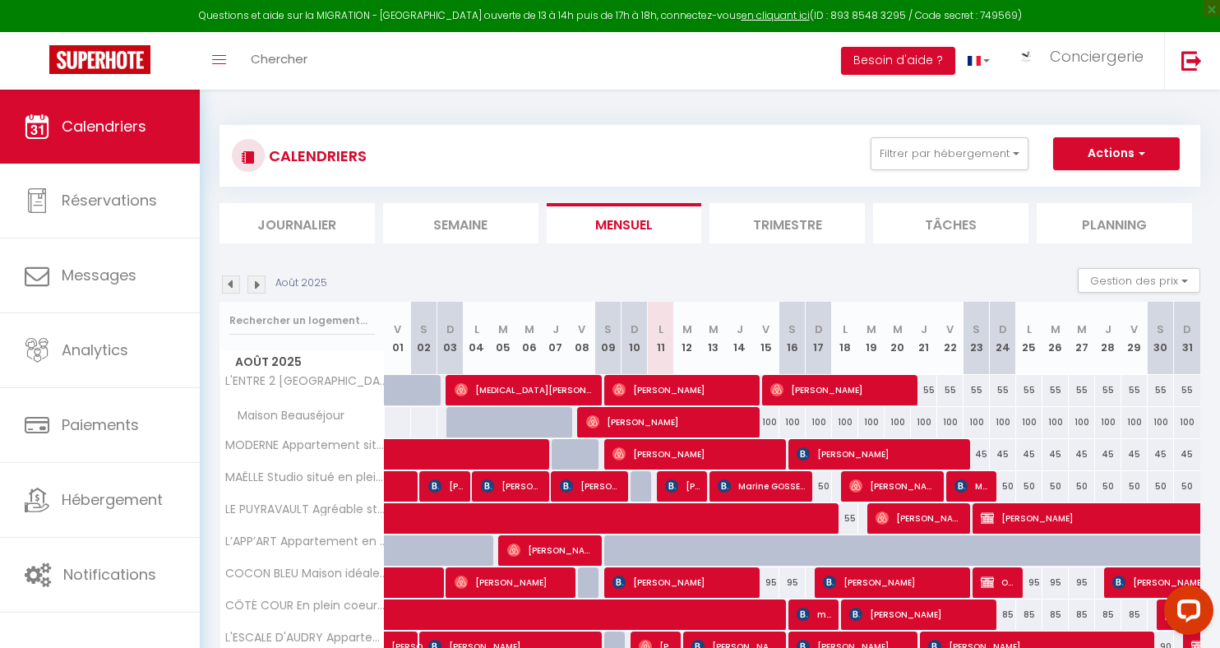
click at [433, 216] on li "Semaine" at bounding box center [460, 223] width 155 height 40
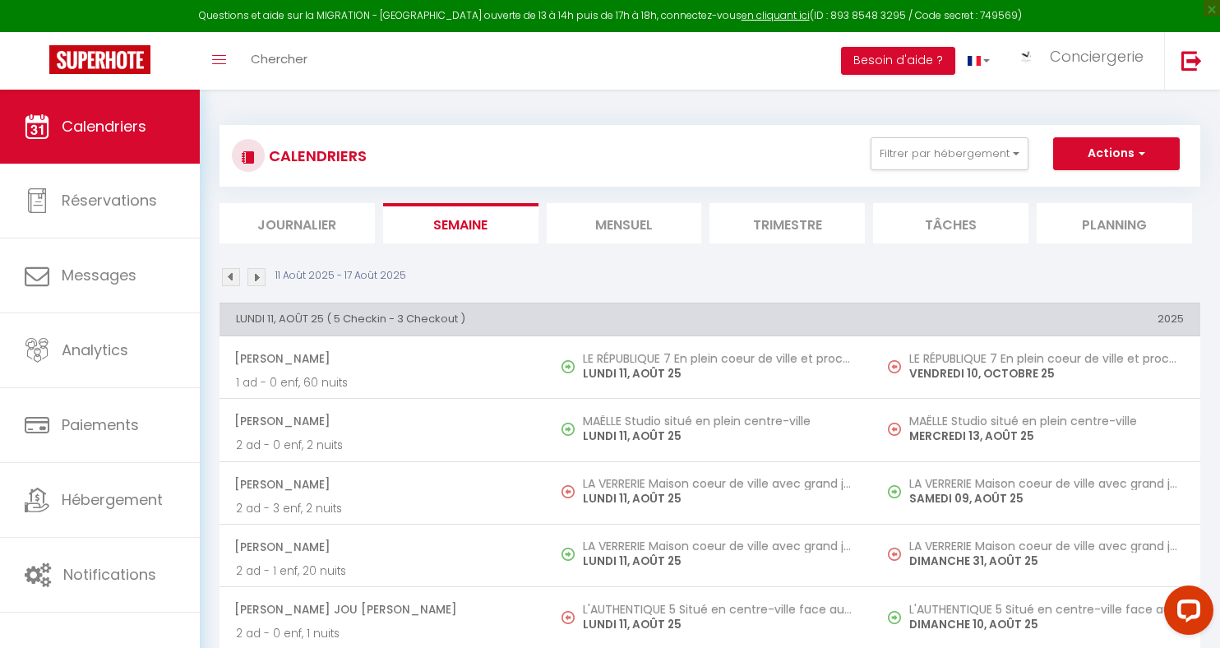
click at [598, 218] on li "Mensuel" at bounding box center [624, 223] width 155 height 40
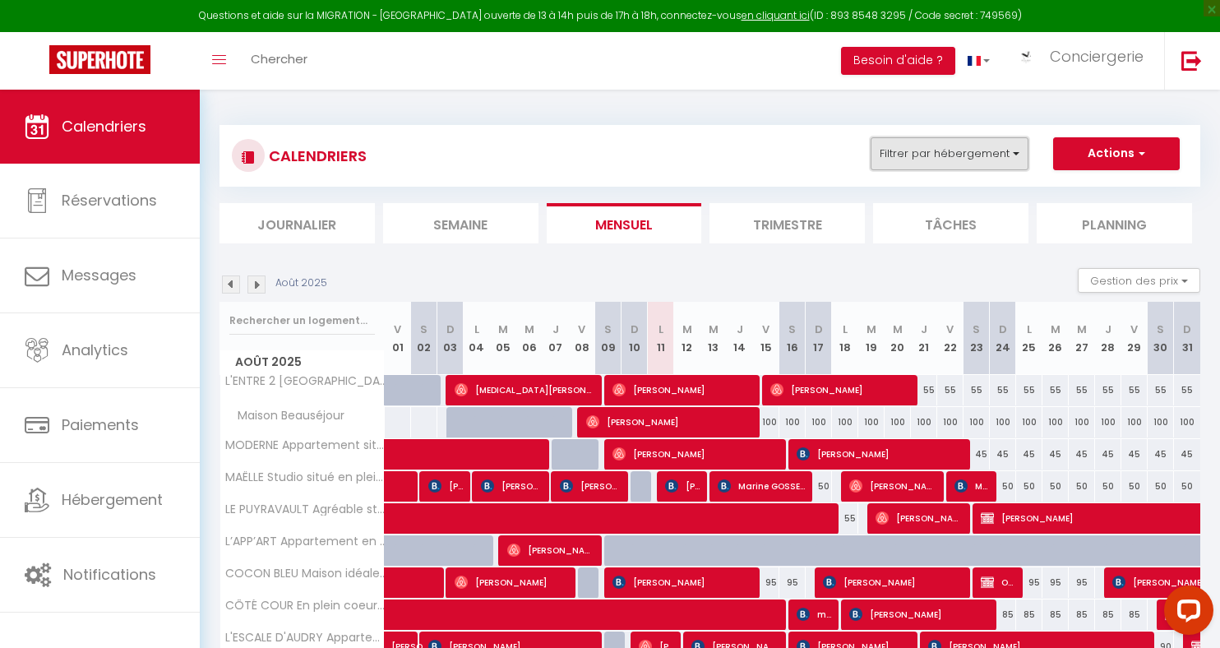
click at [1020, 158] on button "Filtrer par hébergement" at bounding box center [950, 153] width 158 height 33
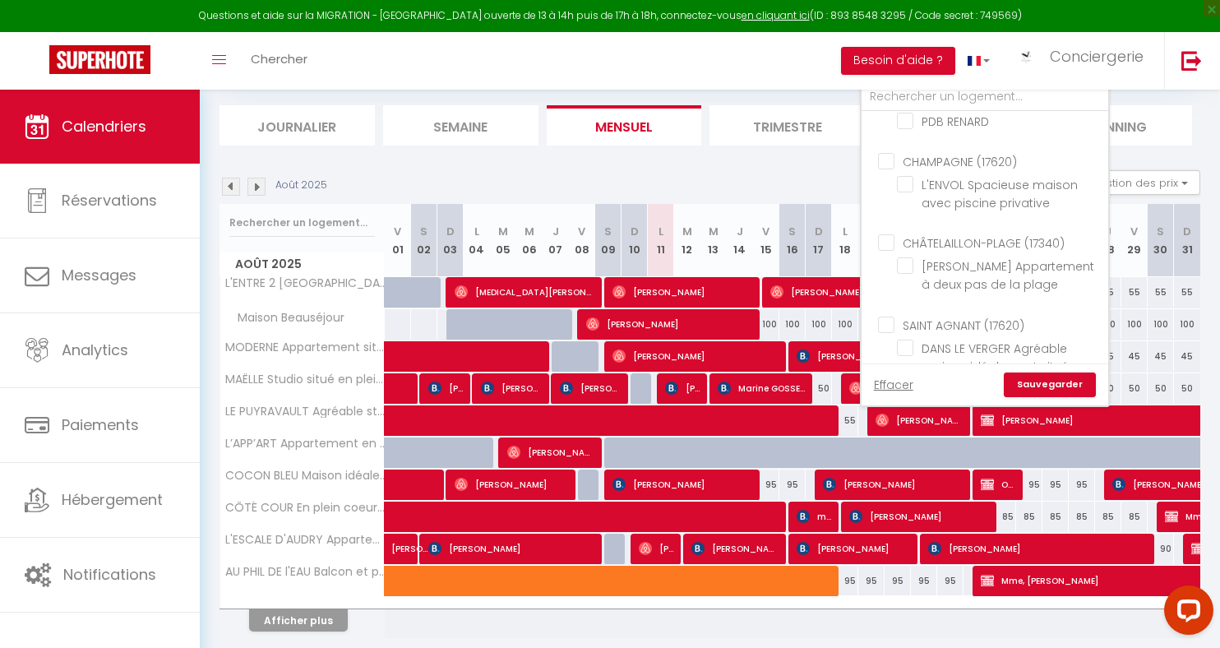
scroll to position [73, 0]
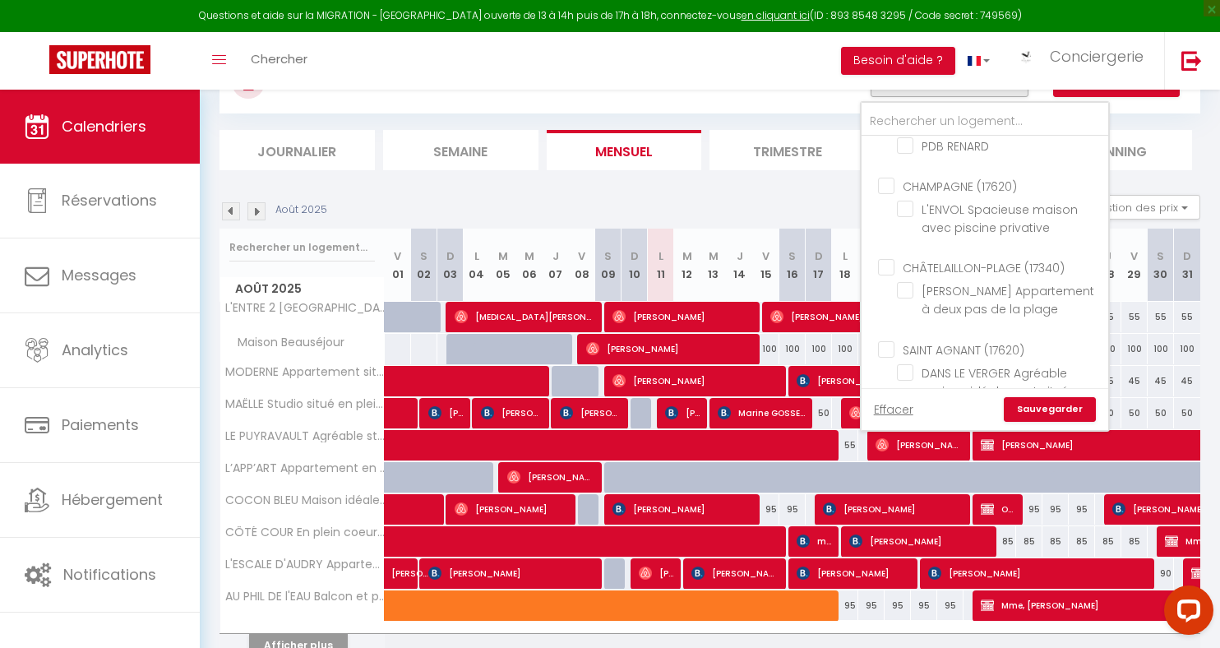
click at [911, 446] on input "MAISON M Spacieuse maison avec piscine privative" at bounding box center [1000, 454] width 206 height 16
click at [1032, 404] on link "Sauvegarder" at bounding box center [1050, 409] width 92 height 25
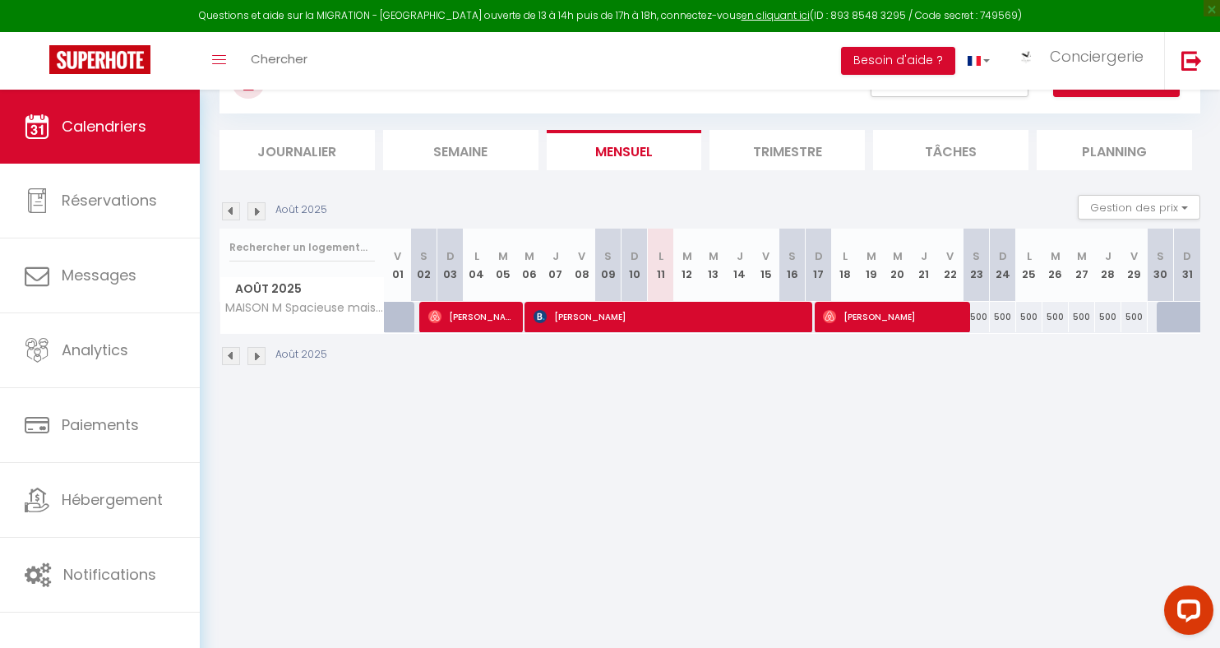
scroll to position [0, 0]
